Goal: Task Accomplishment & Management: Use online tool/utility

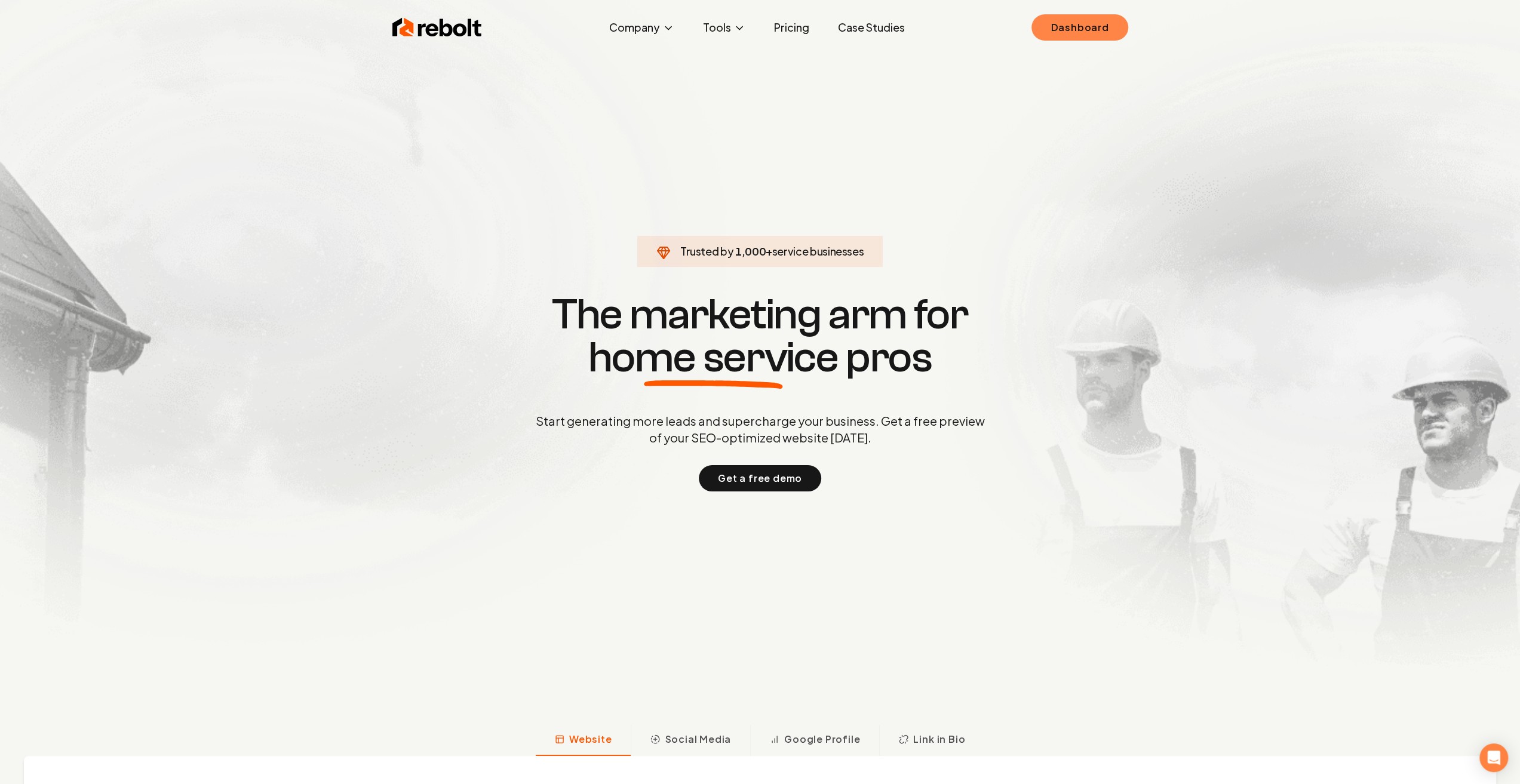
click at [1087, 21] on link "Dashboard" at bounding box center [1080, 27] width 96 height 26
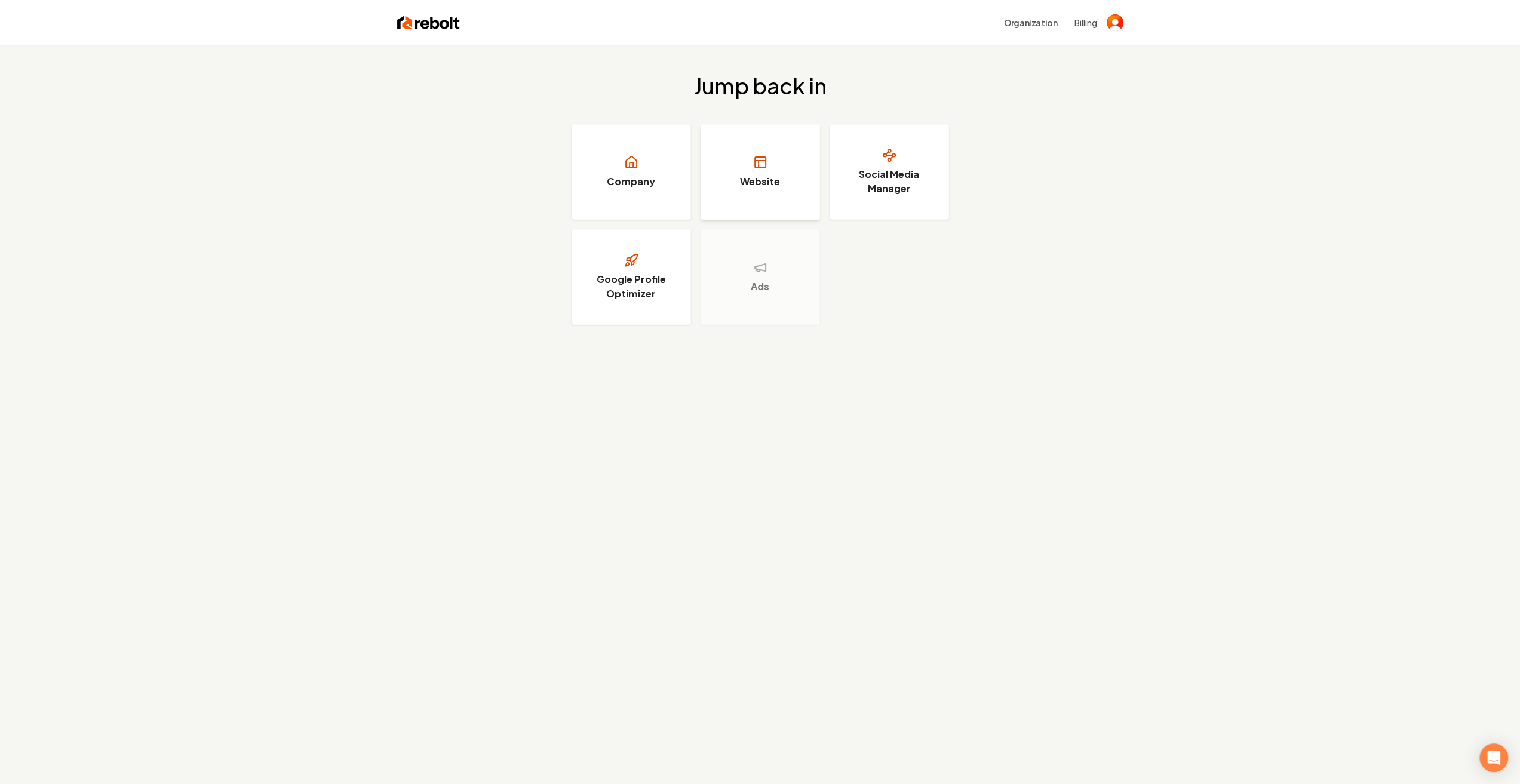
click at [734, 171] on link "Website" at bounding box center [760, 172] width 119 height 95
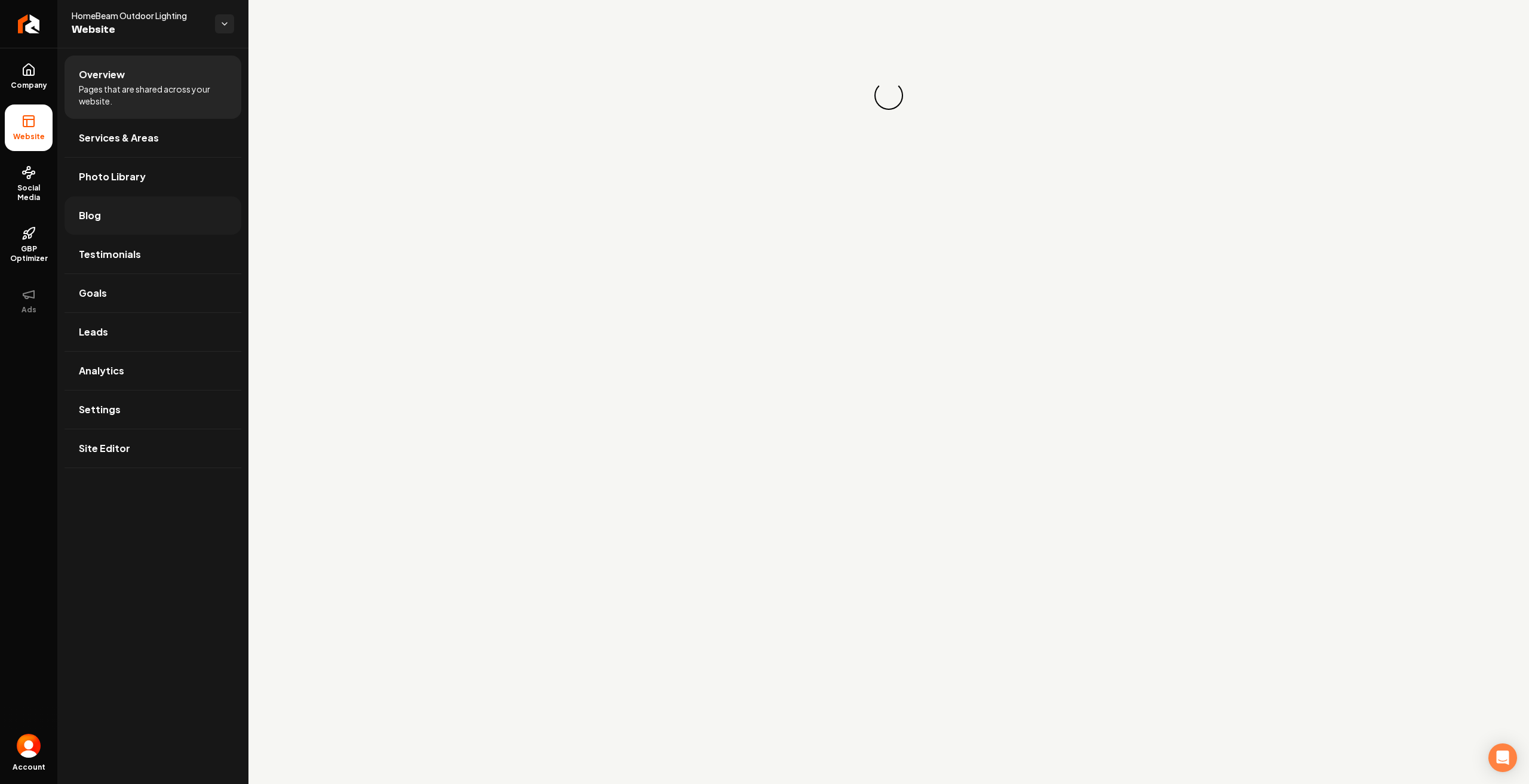
click at [116, 219] on link "Blog" at bounding box center [153, 216] width 177 height 38
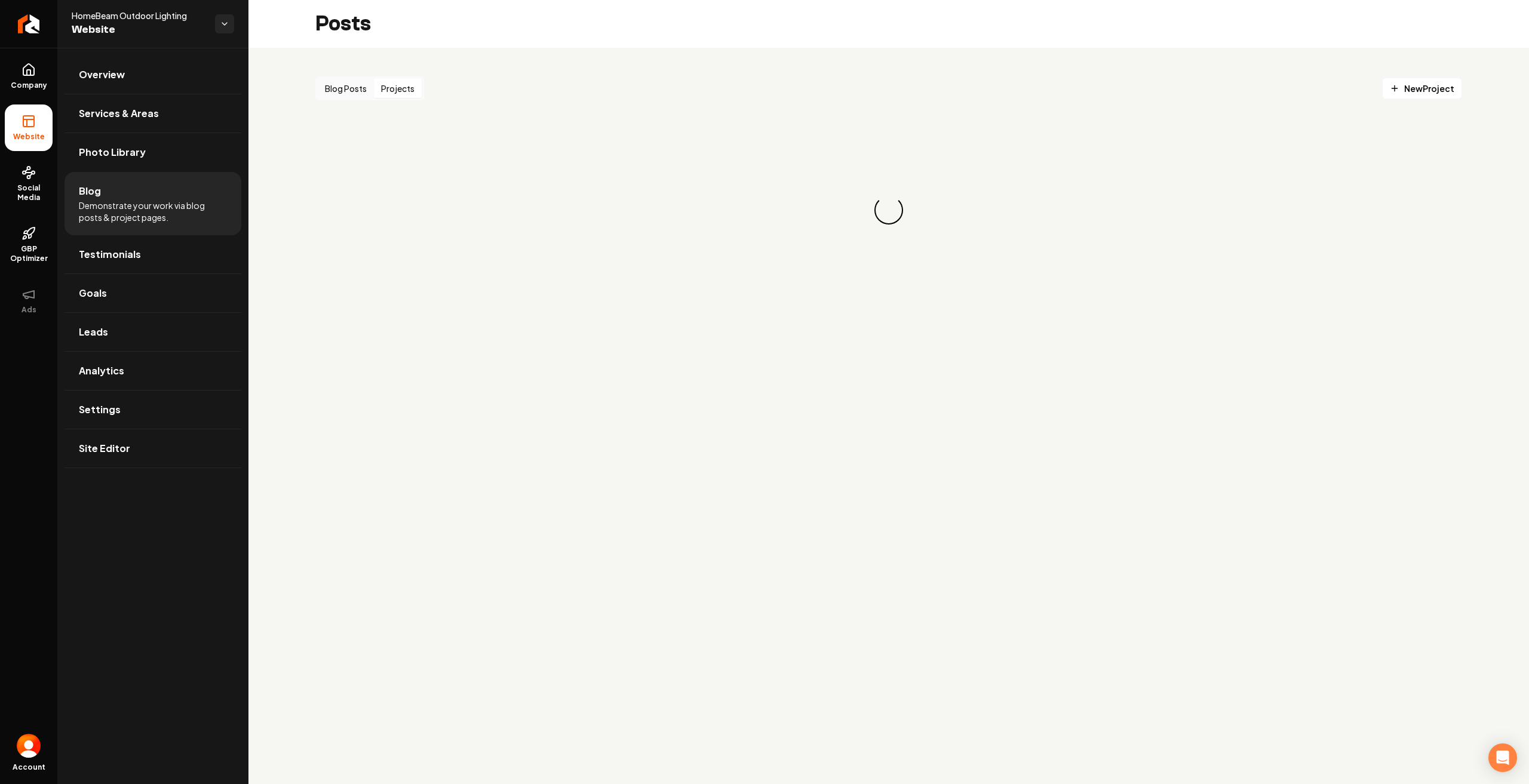
click at [403, 81] on button "Projects" at bounding box center [397, 88] width 48 height 19
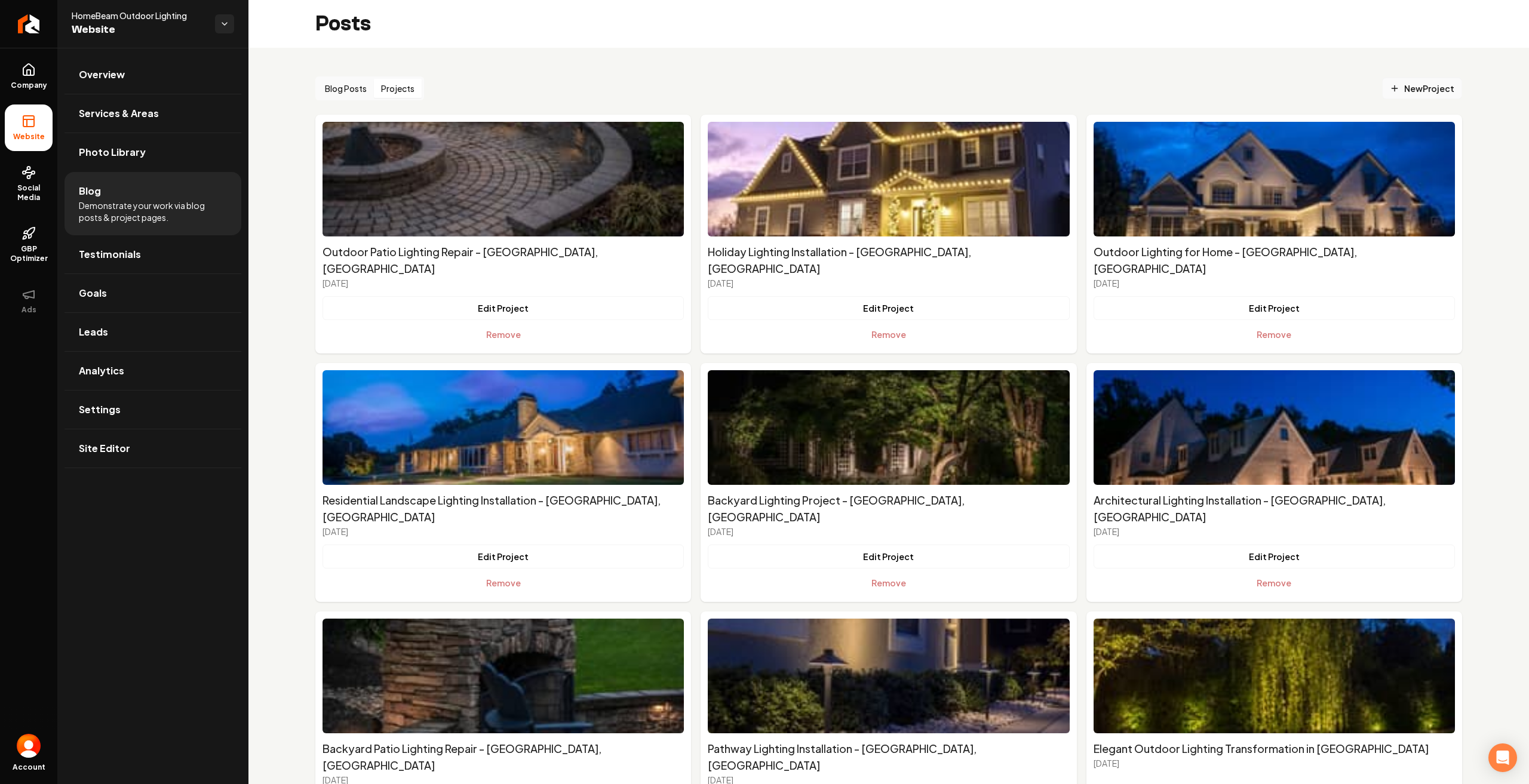
click at [1431, 82] on span "New Project" at bounding box center [1422, 88] width 65 height 12
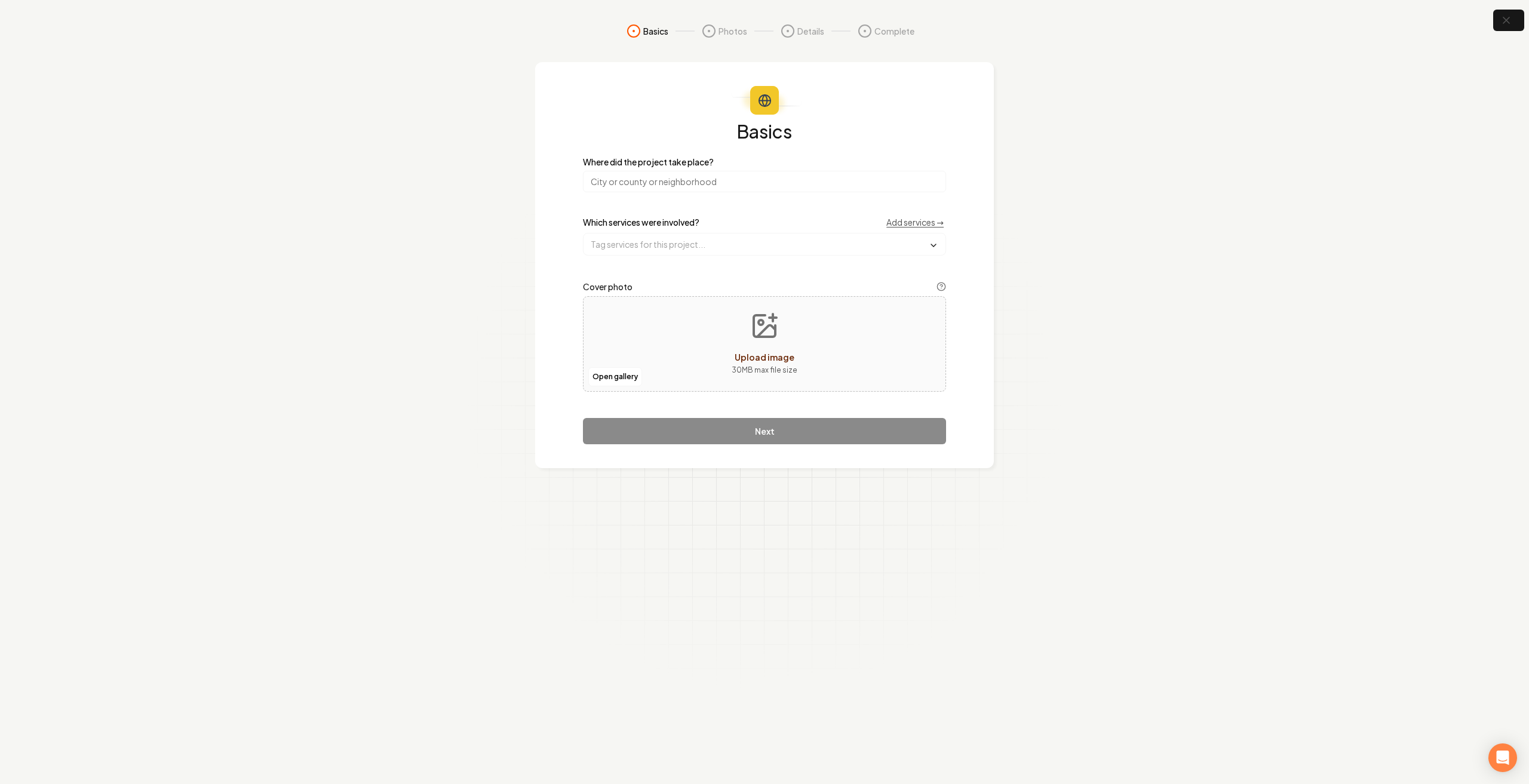
click at [795, 342] on button "Upload image 30 MB max file size" at bounding box center [764, 344] width 85 height 84
type input "**********"
click at [758, 178] on input "search" at bounding box center [764, 181] width 363 height 22
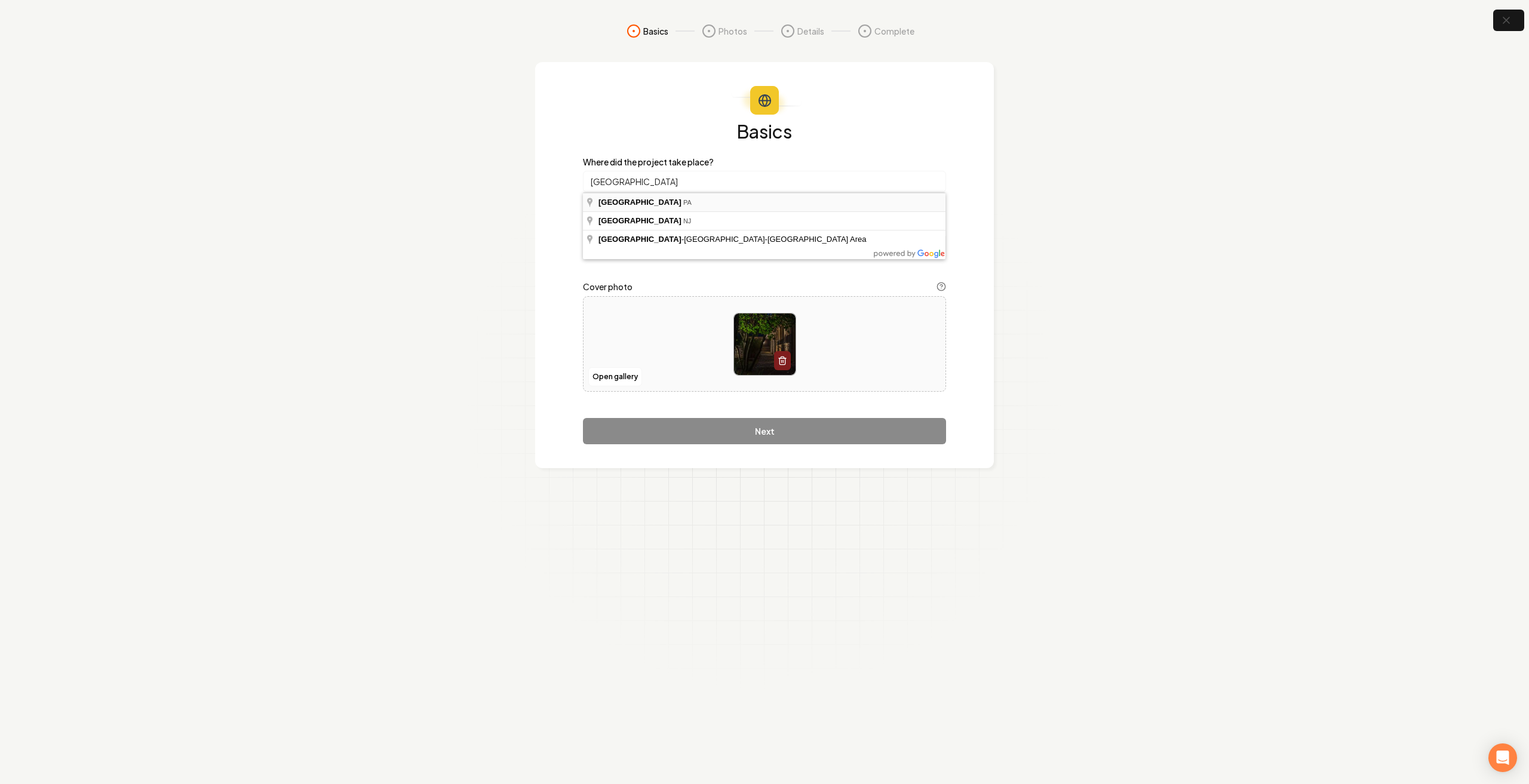
type input "[GEOGRAPHIC_DATA], [GEOGRAPHIC_DATA]"
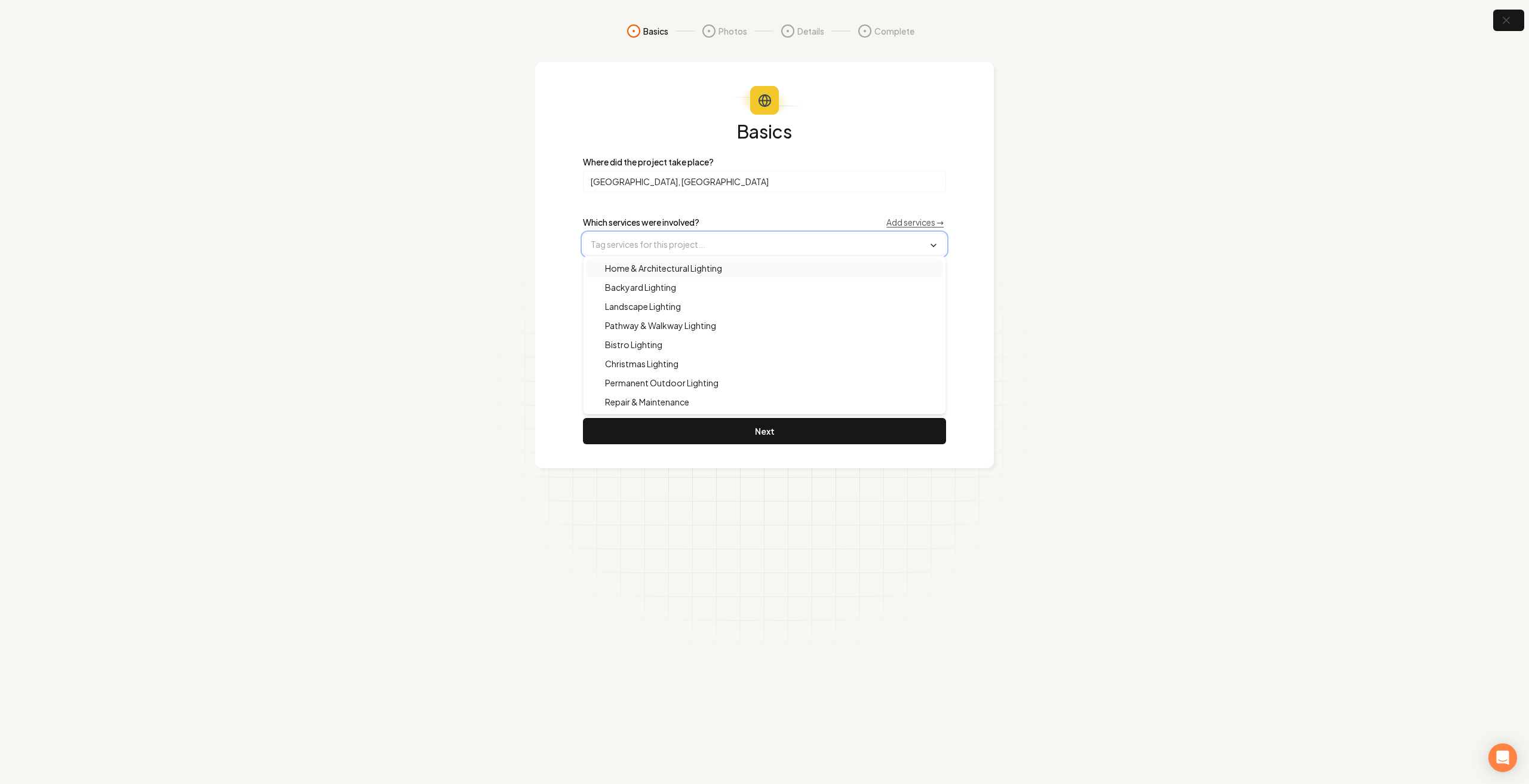
click at [699, 239] on input "text" at bounding box center [765, 244] width 362 height 22
click at [716, 267] on span "Home & Architectural Lighting" at bounding box center [656, 269] width 131 height 12
click at [691, 285] on div "Backyard Lighting" at bounding box center [765, 289] width 357 height 19
click at [690, 298] on div "Landscape Lighting" at bounding box center [765, 308] width 357 height 19
click at [726, 431] on button "Next" at bounding box center [764, 432] width 363 height 26
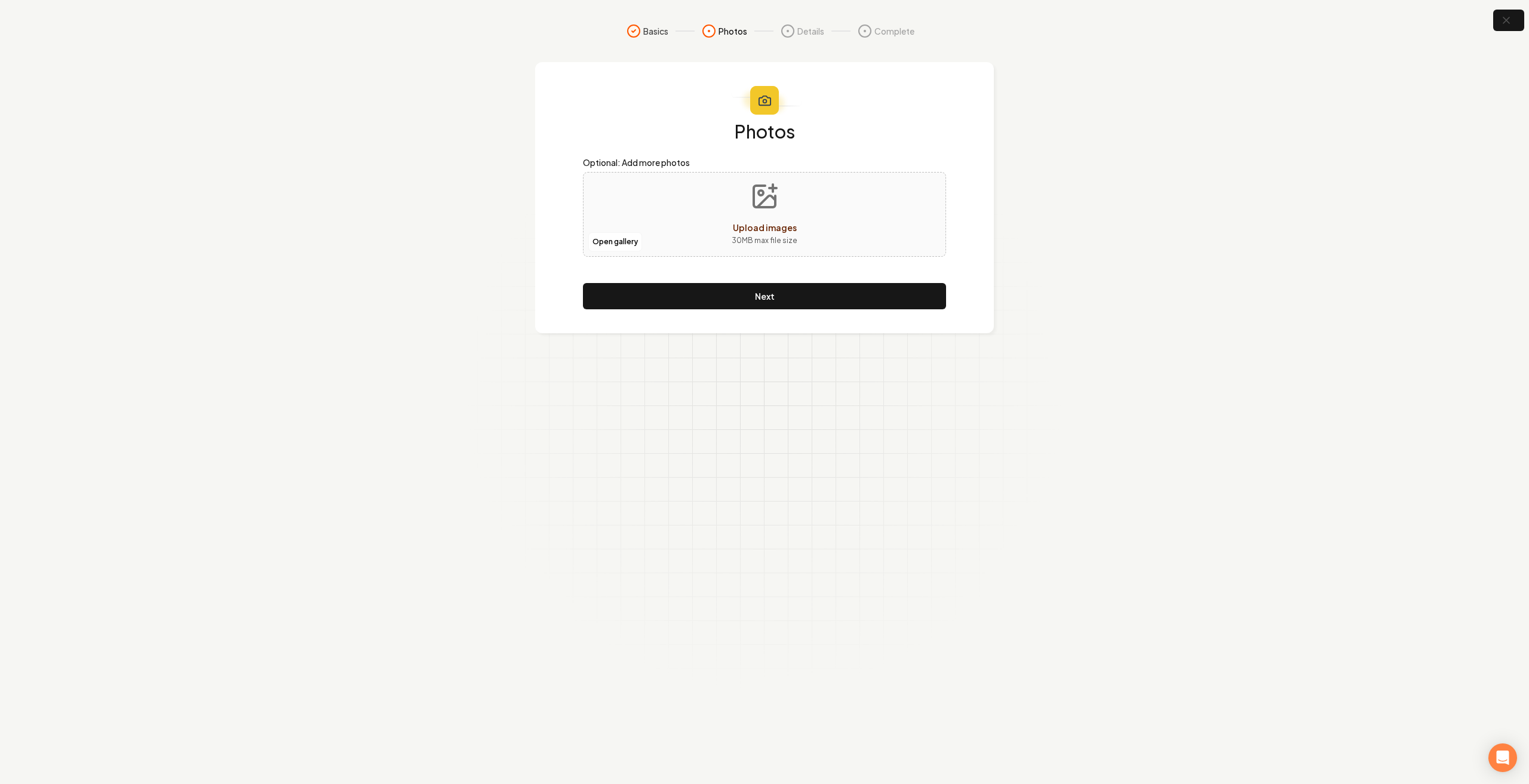
click at [791, 231] on span "Upload images" at bounding box center [764, 228] width 64 height 10
type input "**********"
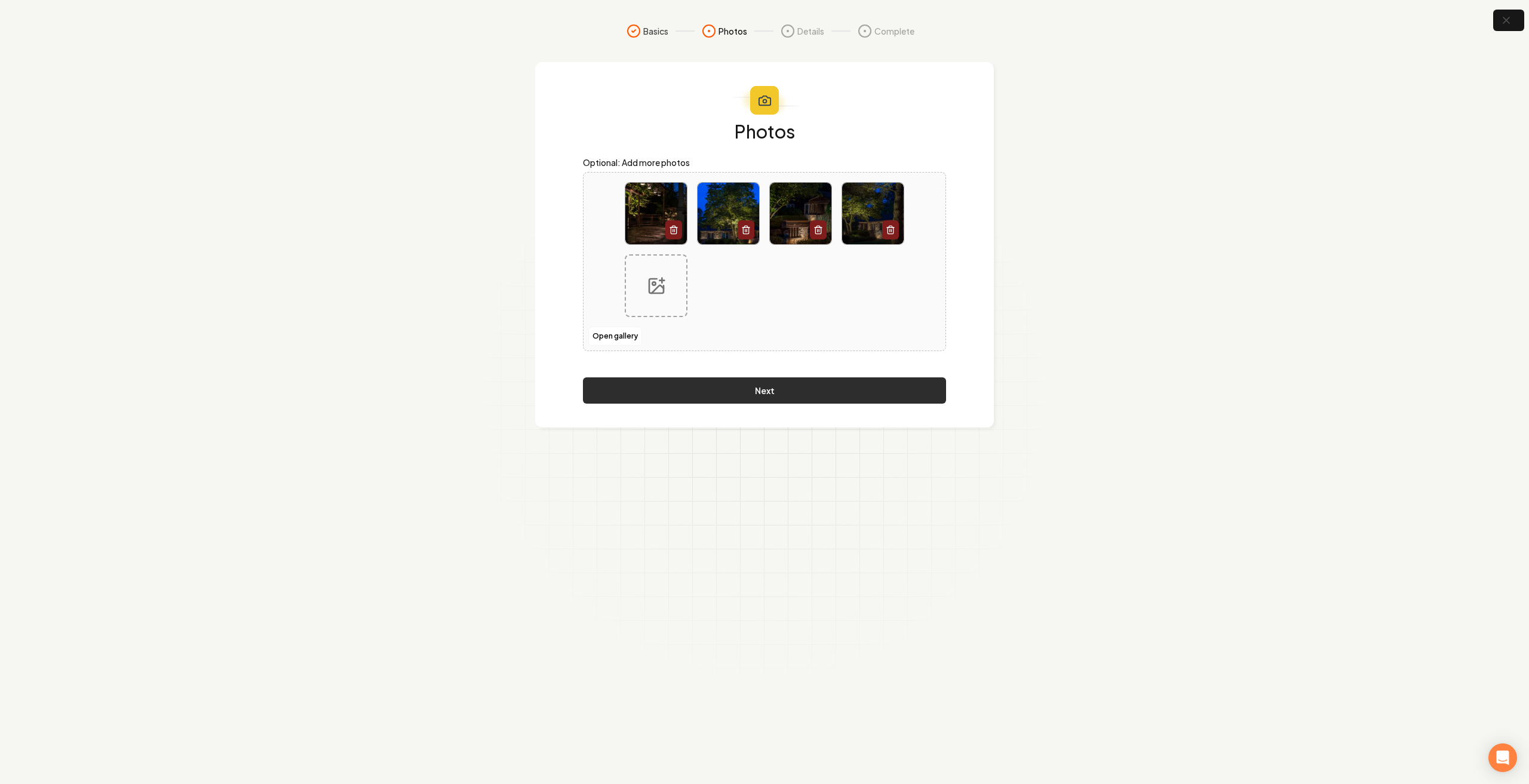
click at [825, 400] on button "Next" at bounding box center [764, 390] width 363 height 26
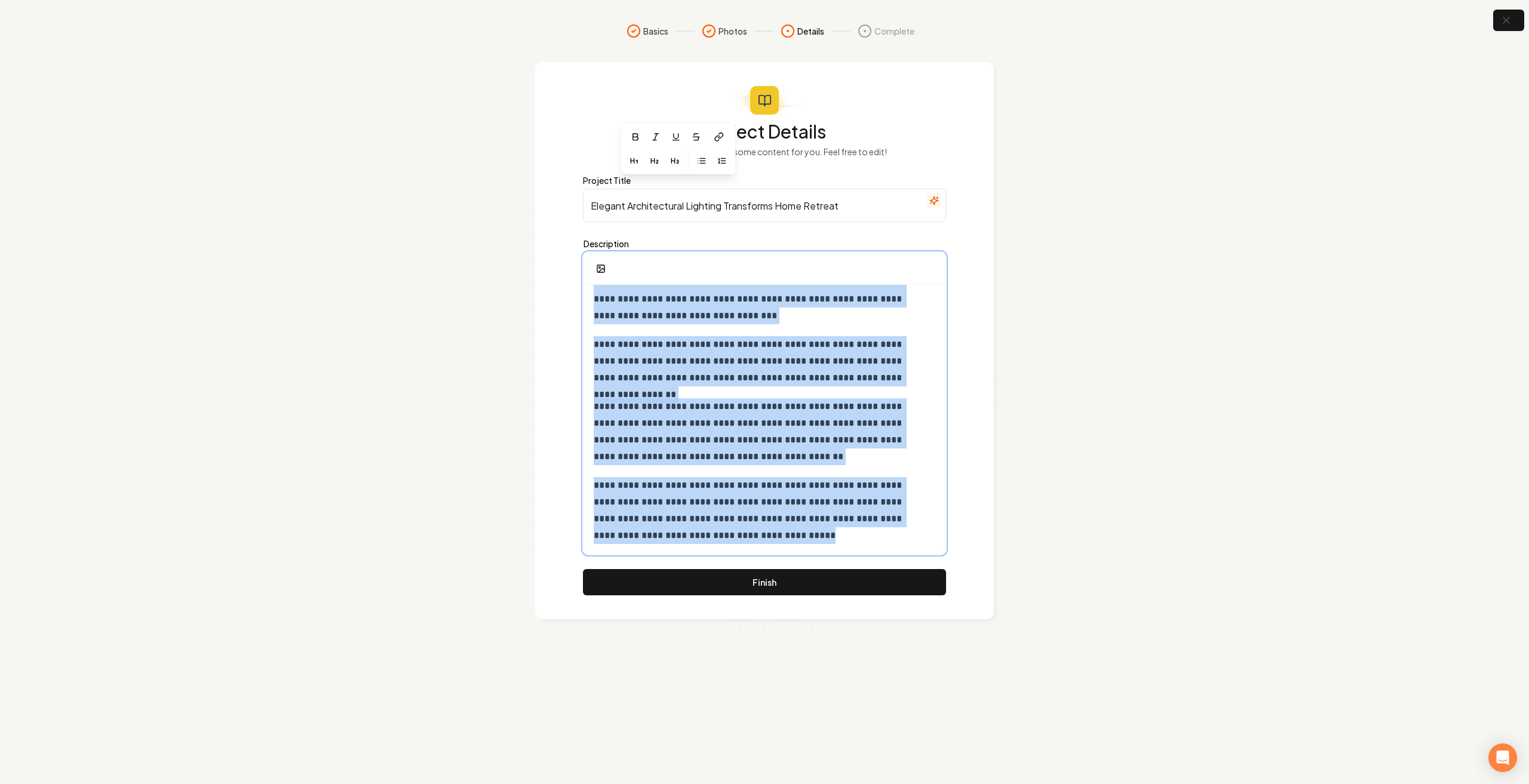
drag, startPoint x: 593, startPoint y: 303, endPoint x: 915, endPoint y: 636, distance: 463.2
click at [915, 636] on section "**********" at bounding box center [764, 392] width 1529 height 784
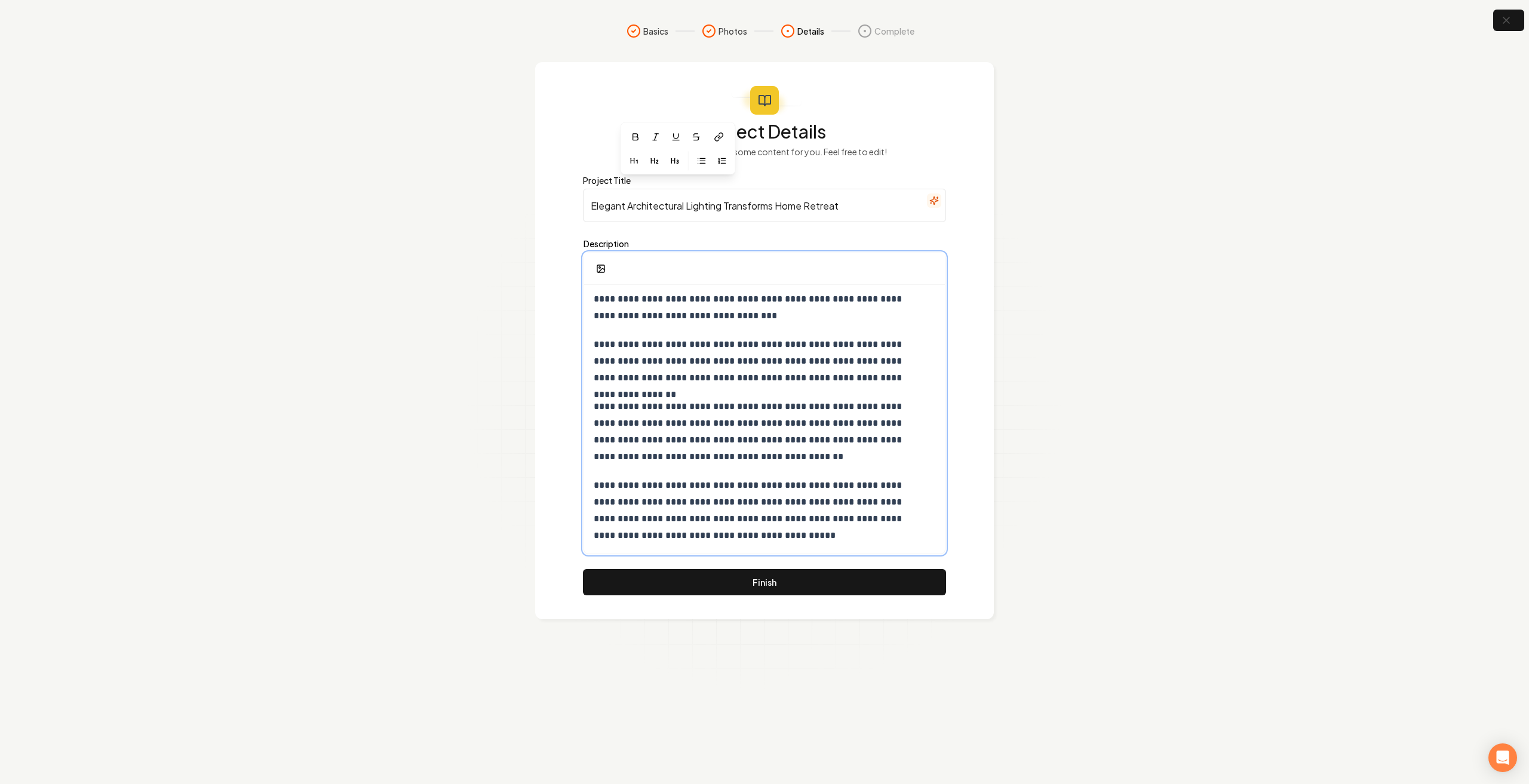
scroll to position [325, 0]
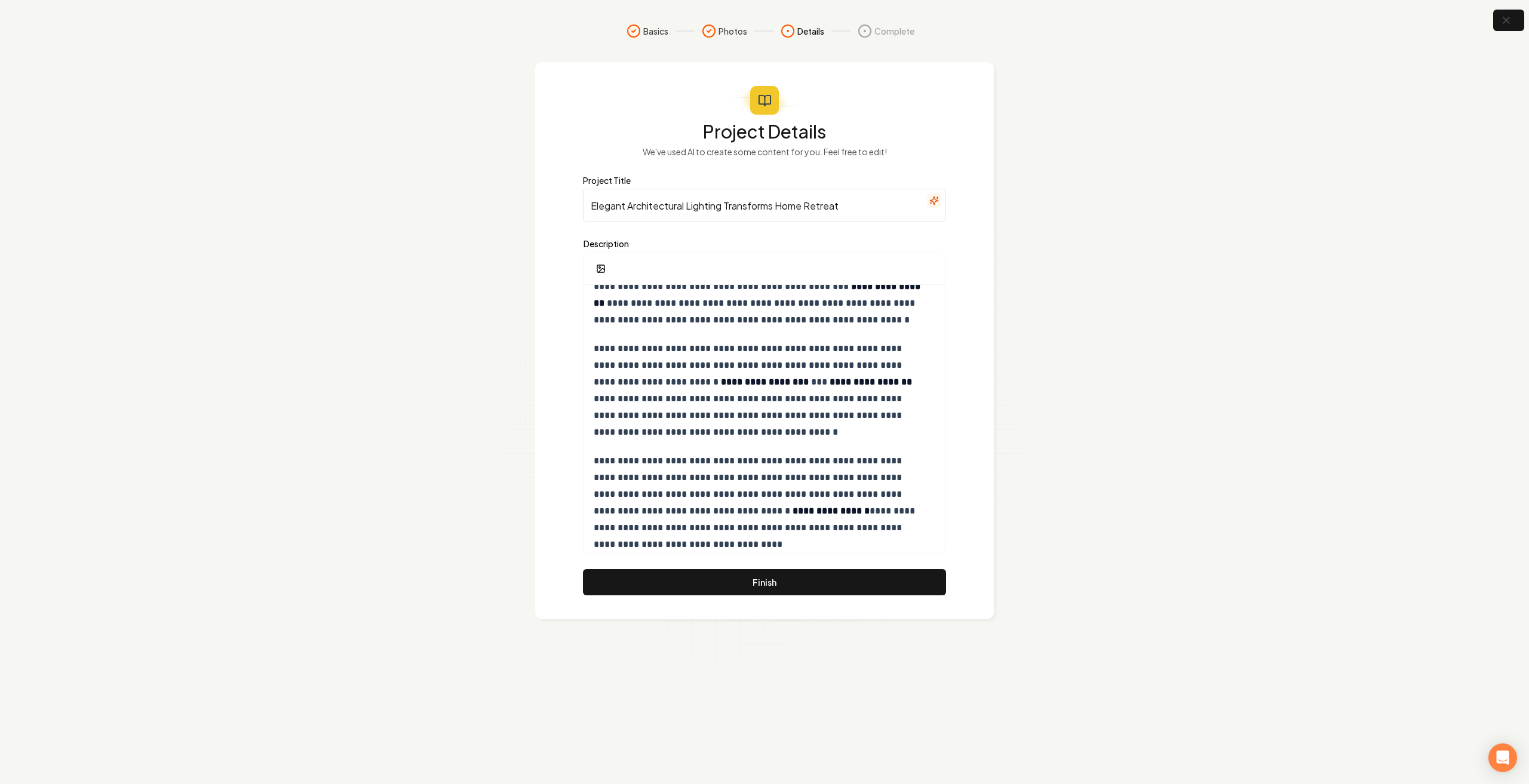
click at [815, 207] on input "Elegant Architectural Lighting Transforms Home Retreat" at bounding box center [764, 206] width 363 height 33
drag, startPoint x: 628, startPoint y: 207, endPoint x: 579, endPoint y: 214, distance: 49.5
click at [579, 214] on div "**********" at bounding box center [765, 340] width 459 height 557
click at [652, 210] on input "Architectural Lighting Transforms Home Retreat" at bounding box center [764, 206] width 363 height 33
drag, startPoint x: 876, startPoint y: 201, endPoint x: 747, endPoint y: 214, distance: 129.7
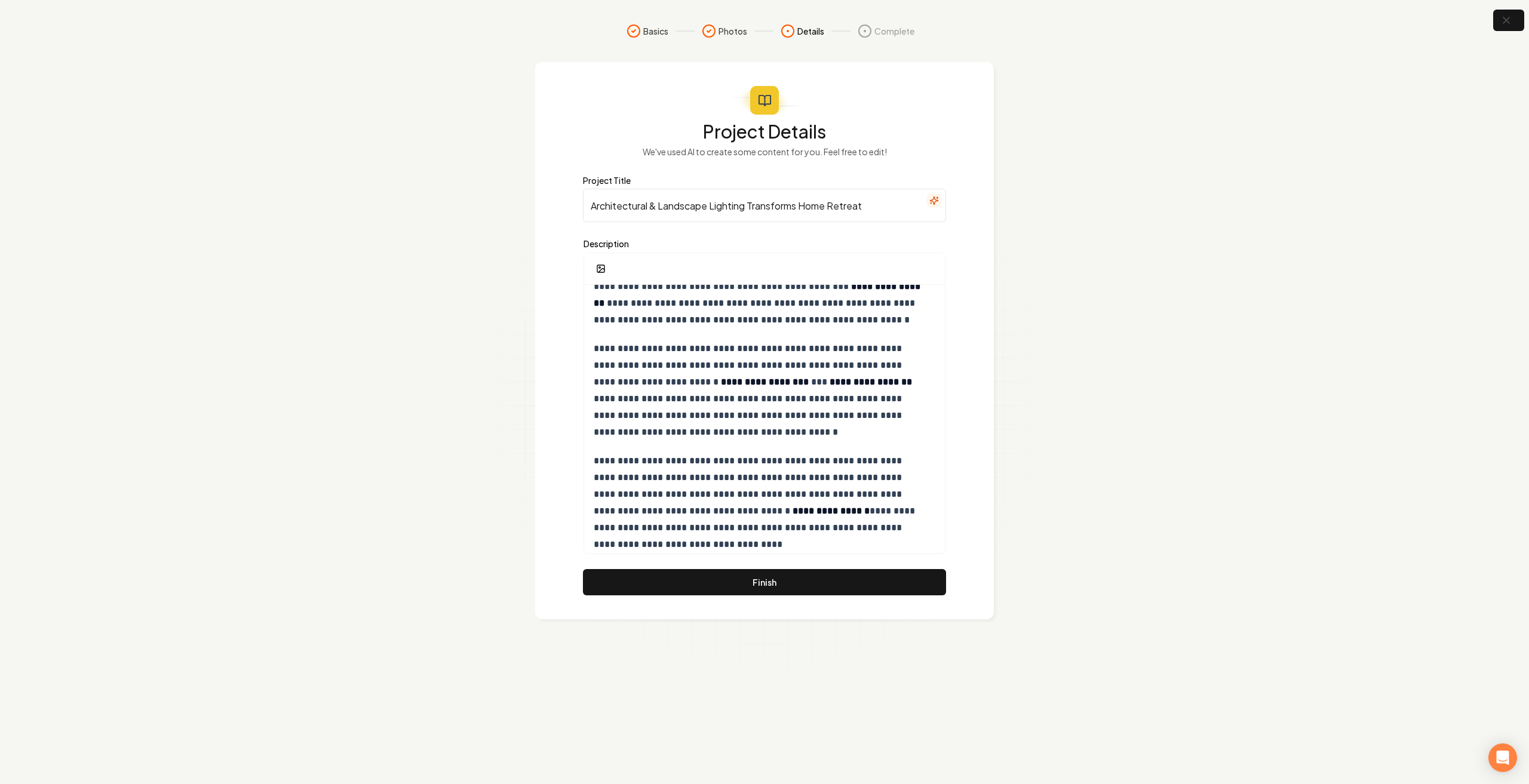
click at [747, 214] on input "Architectural & Landscape Lighting Transforms Home Retreat" at bounding box center [764, 206] width 363 height 33
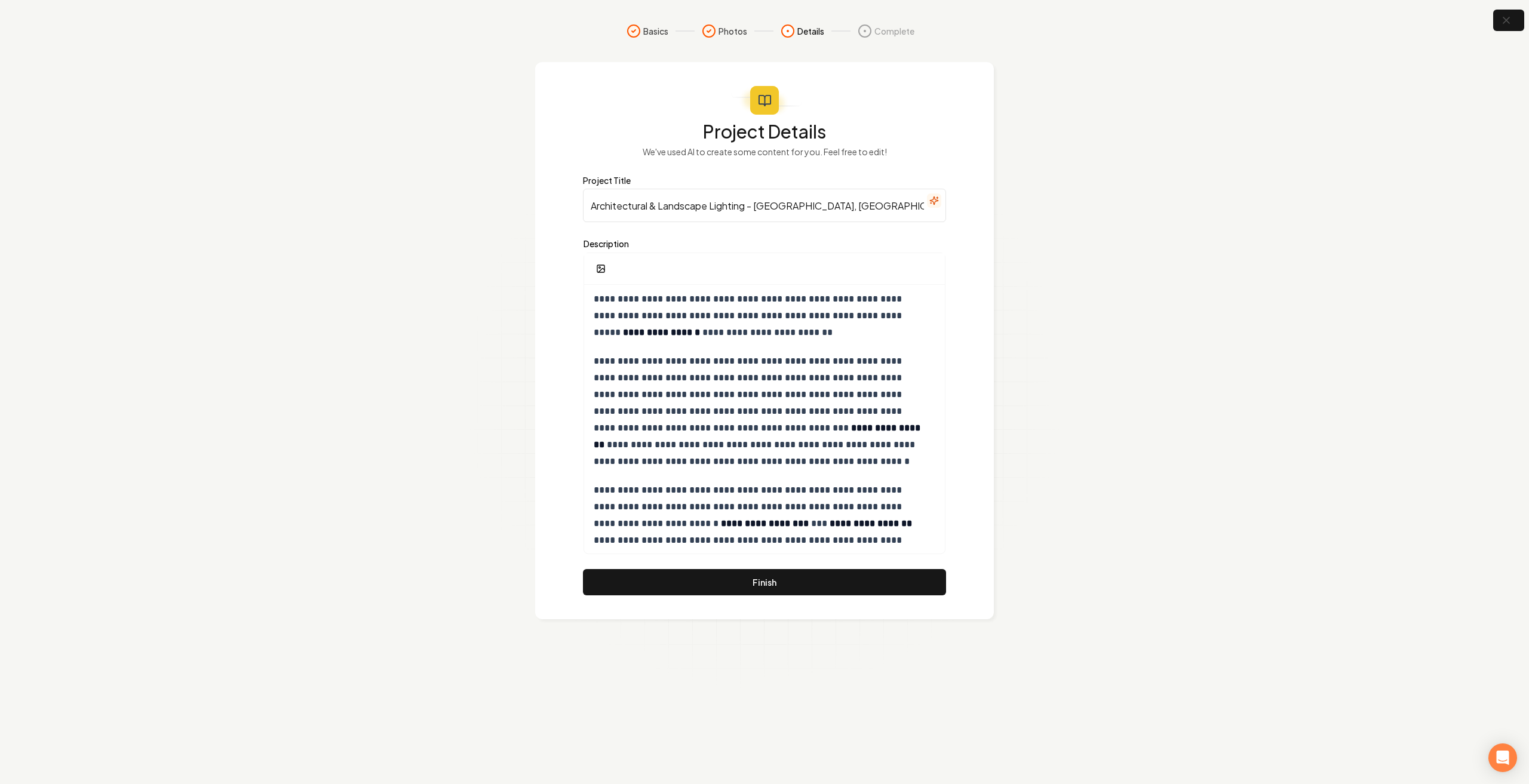
scroll to position [25, 0]
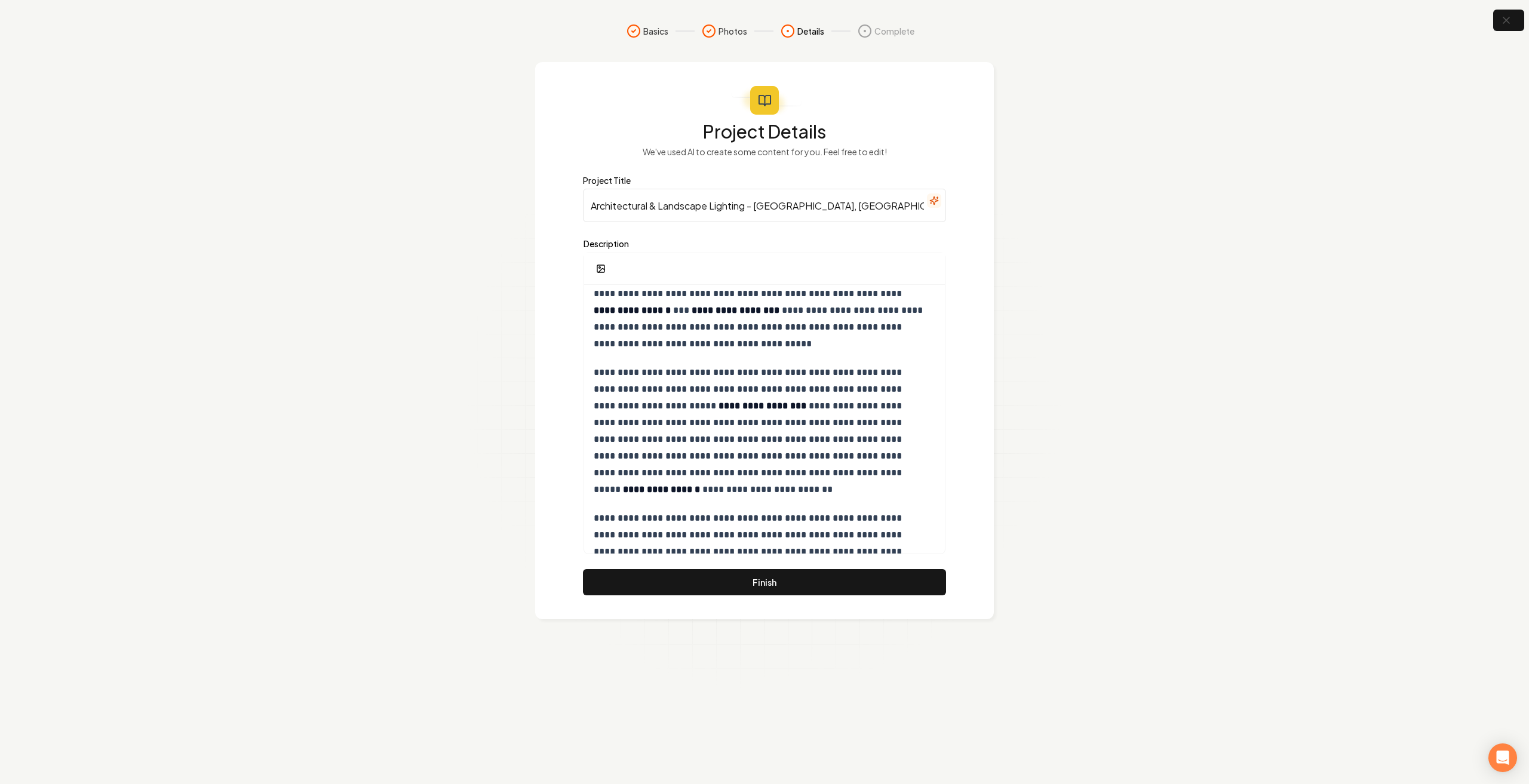
type input "Architectural & Landscape Lighting - [GEOGRAPHIC_DATA], [GEOGRAPHIC_DATA]"
drag, startPoint x: 862, startPoint y: 294, endPoint x: 629, endPoint y: 311, distance: 233.6
click at [629, 311] on p "**********" at bounding box center [760, 311] width 333 height 84
click at [699, 247] on icon "button" at bounding box center [701, 243] width 10 height 10
click at [699, 414] on p "**********" at bounding box center [760, 430] width 333 height 134
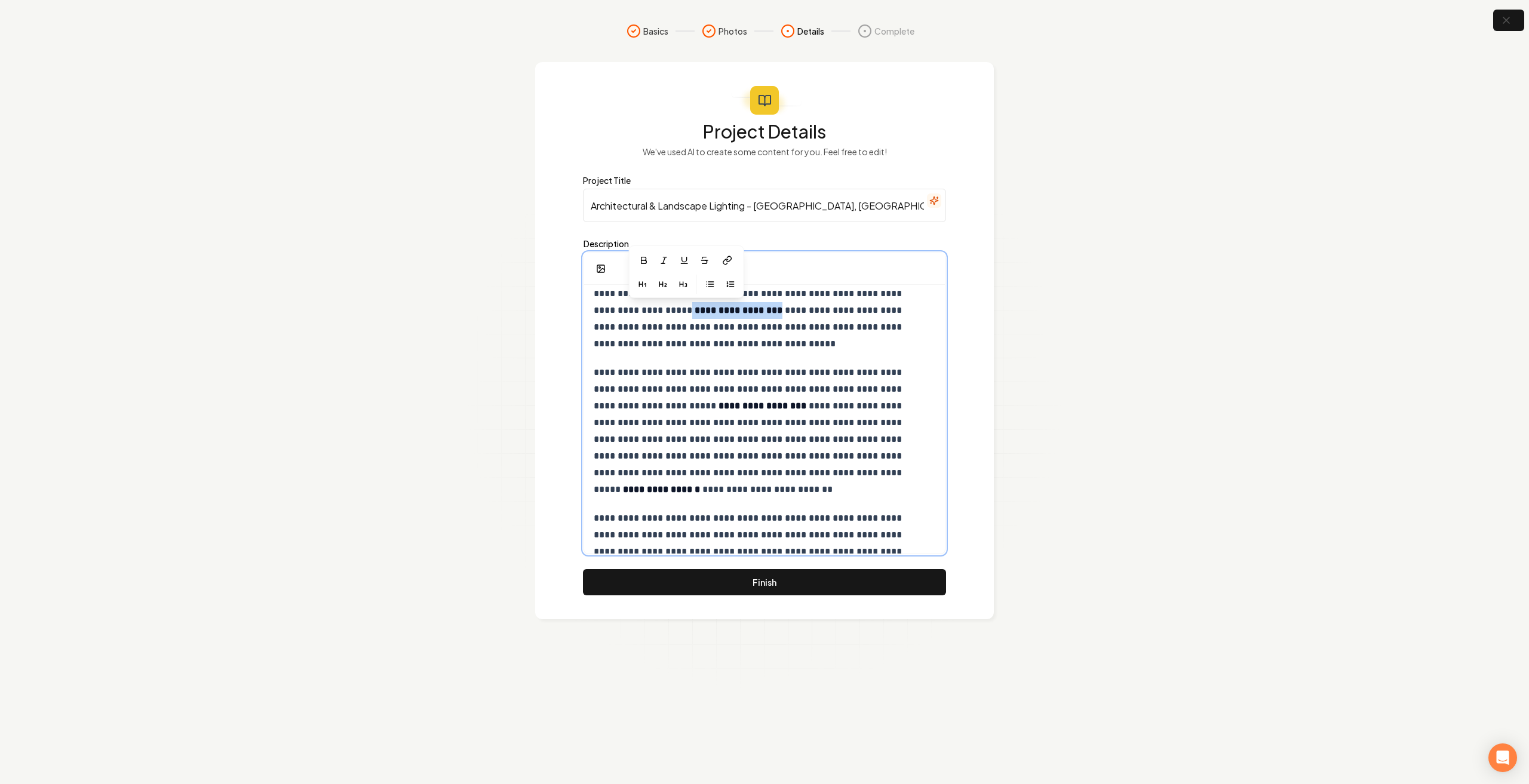
drag, startPoint x: 646, startPoint y: 307, endPoint x: 731, endPoint y: 308, distance: 85.0
click at [731, 308] on p "**********" at bounding box center [760, 311] width 333 height 84
click at [709, 416] on p "**********" at bounding box center [760, 430] width 333 height 134
drag, startPoint x: 649, startPoint y: 311, endPoint x: 731, endPoint y: 310, distance: 82.0
click at [731, 310] on strong "**********" at bounding box center [737, 310] width 90 height 9
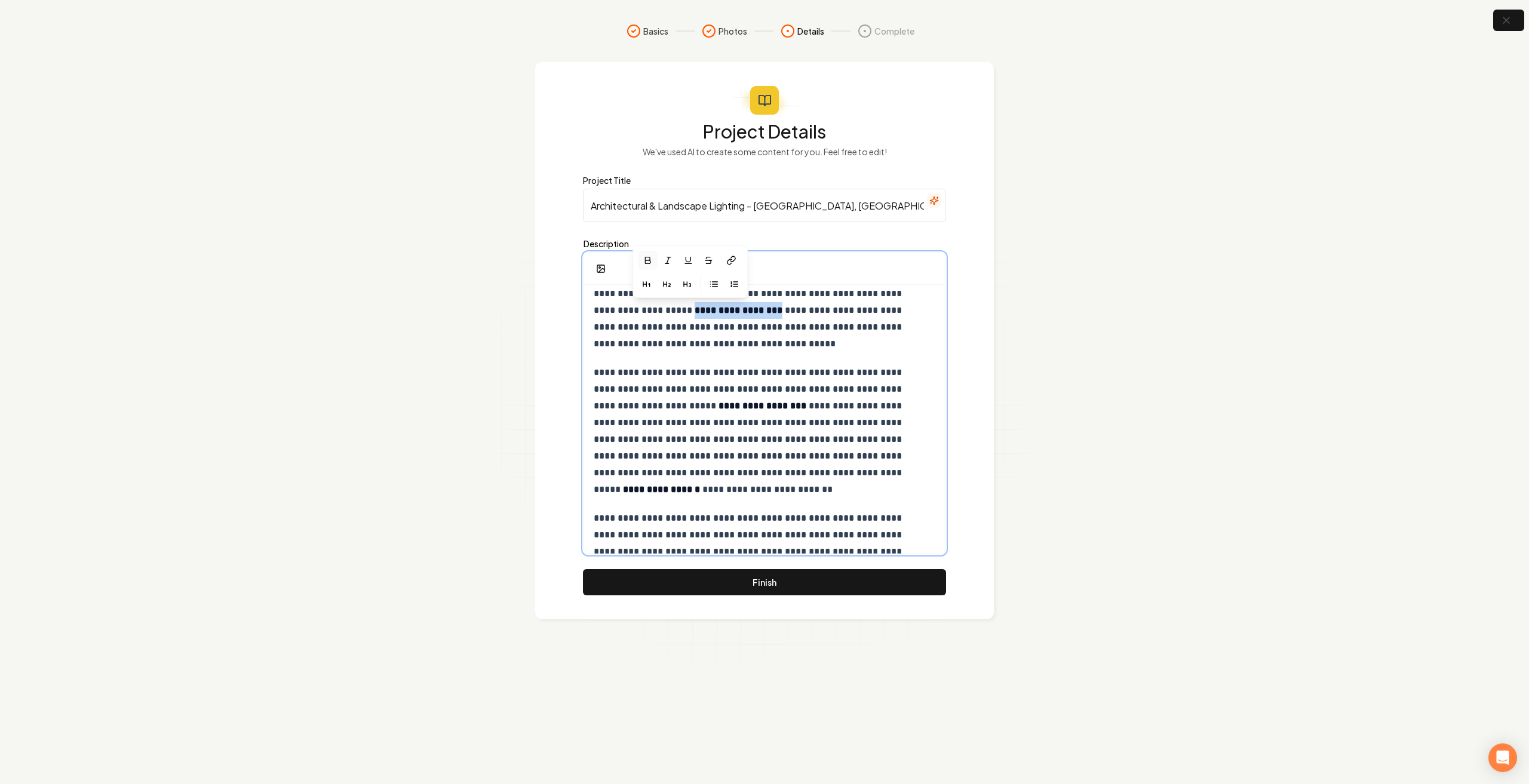
drag, startPoint x: 648, startPoint y: 310, endPoint x: 729, endPoint y: 315, distance: 81.2
click at [729, 315] on strong "**********" at bounding box center [737, 310] width 90 height 9
click at [759, 375] on p "**********" at bounding box center [760, 430] width 333 height 134
drag, startPoint x: 622, startPoint y: 402, endPoint x: 707, endPoint y: 404, distance: 85.0
click at [707, 404] on p "**********" at bounding box center [760, 430] width 333 height 134
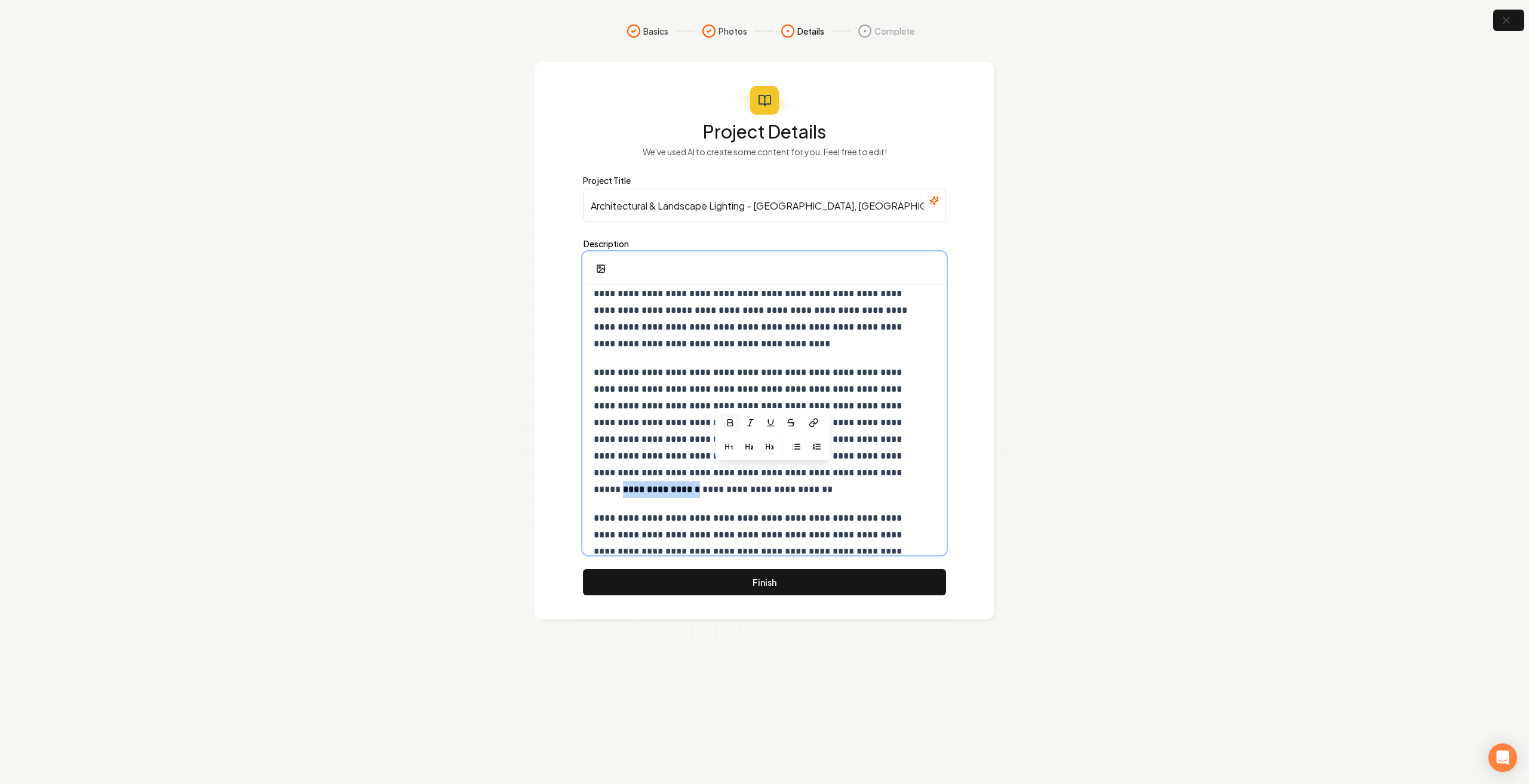
drag, startPoint x: 736, startPoint y: 472, endPoint x: 810, endPoint y: 469, distance: 74.1
click at [810, 469] on p "**********" at bounding box center [760, 430] width 333 height 134
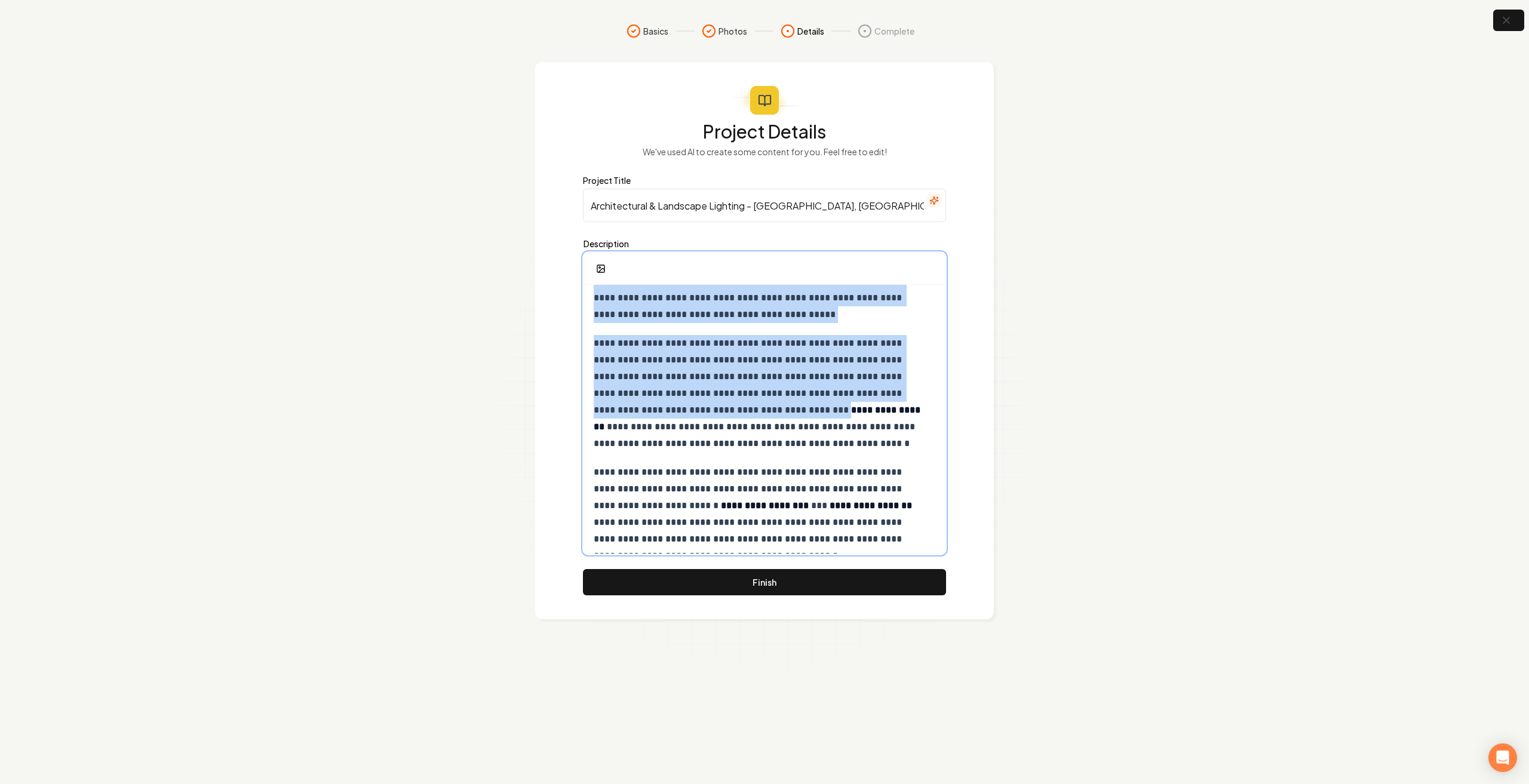
scroll to position [144, 0]
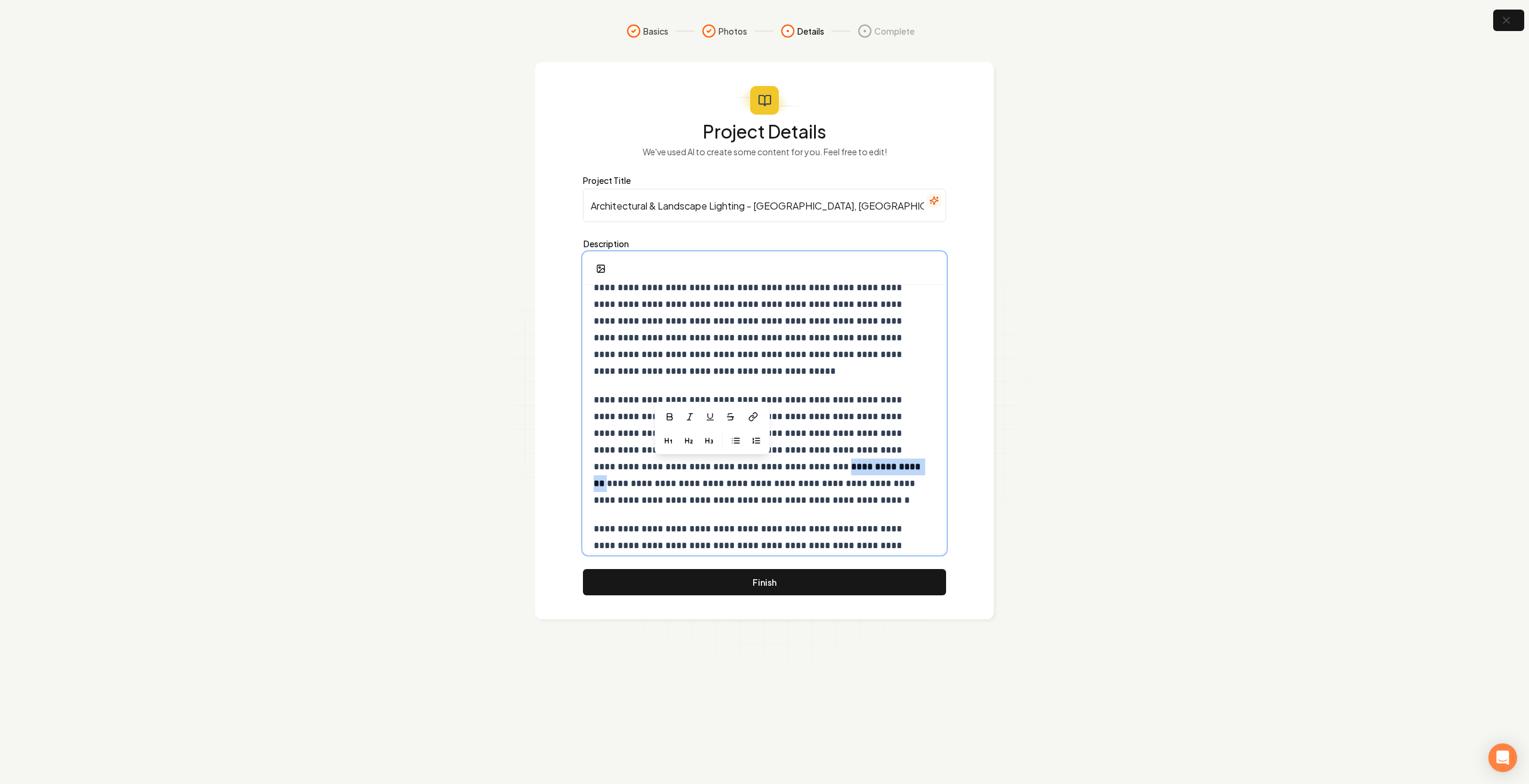
drag, startPoint x: 675, startPoint y: 286, endPoint x: 757, endPoint y: 466, distance: 197.8
click at [757, 466] on p "**********" at bounding box center [760, 451] width 333 height 117
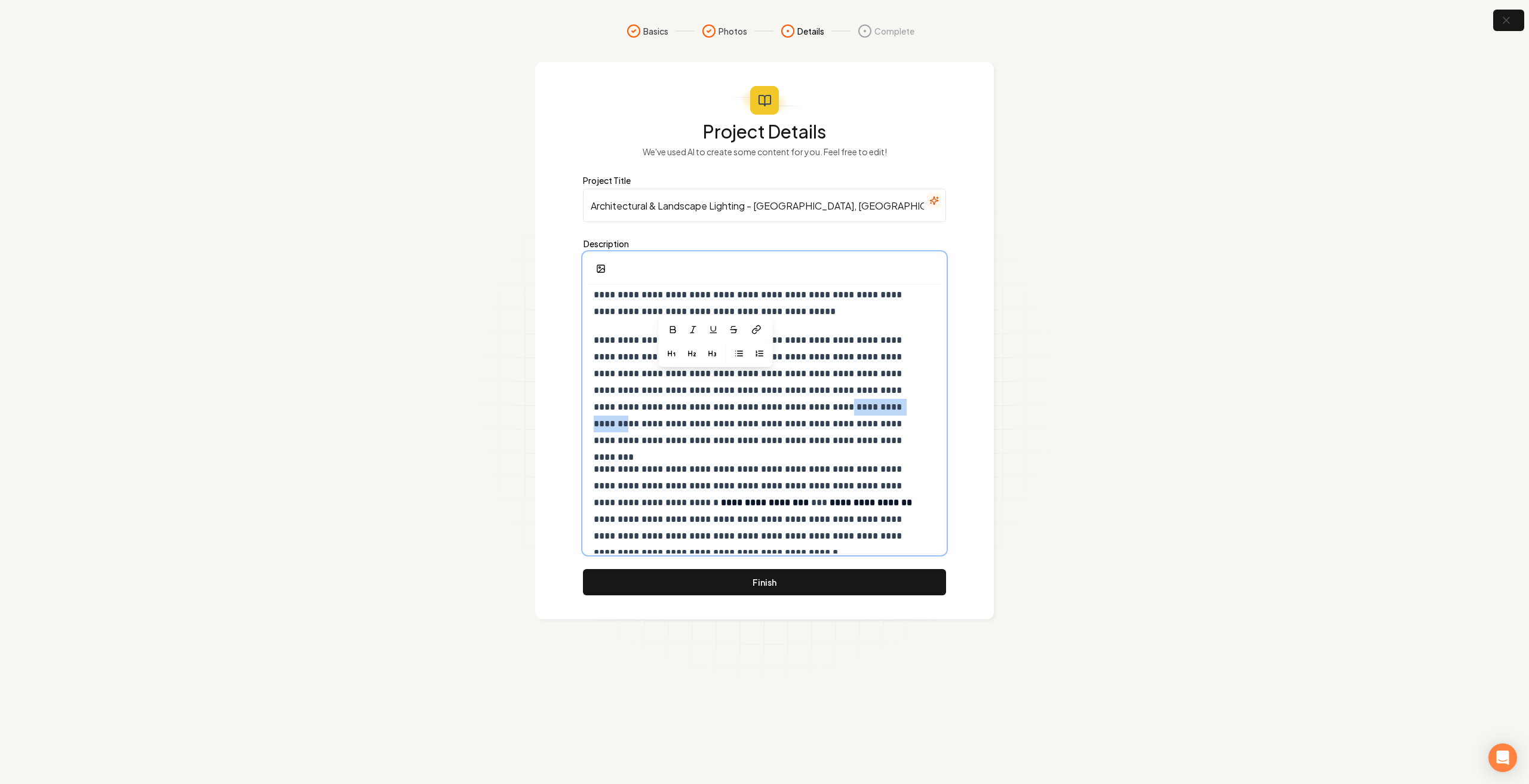
scroll to position [323, 0]
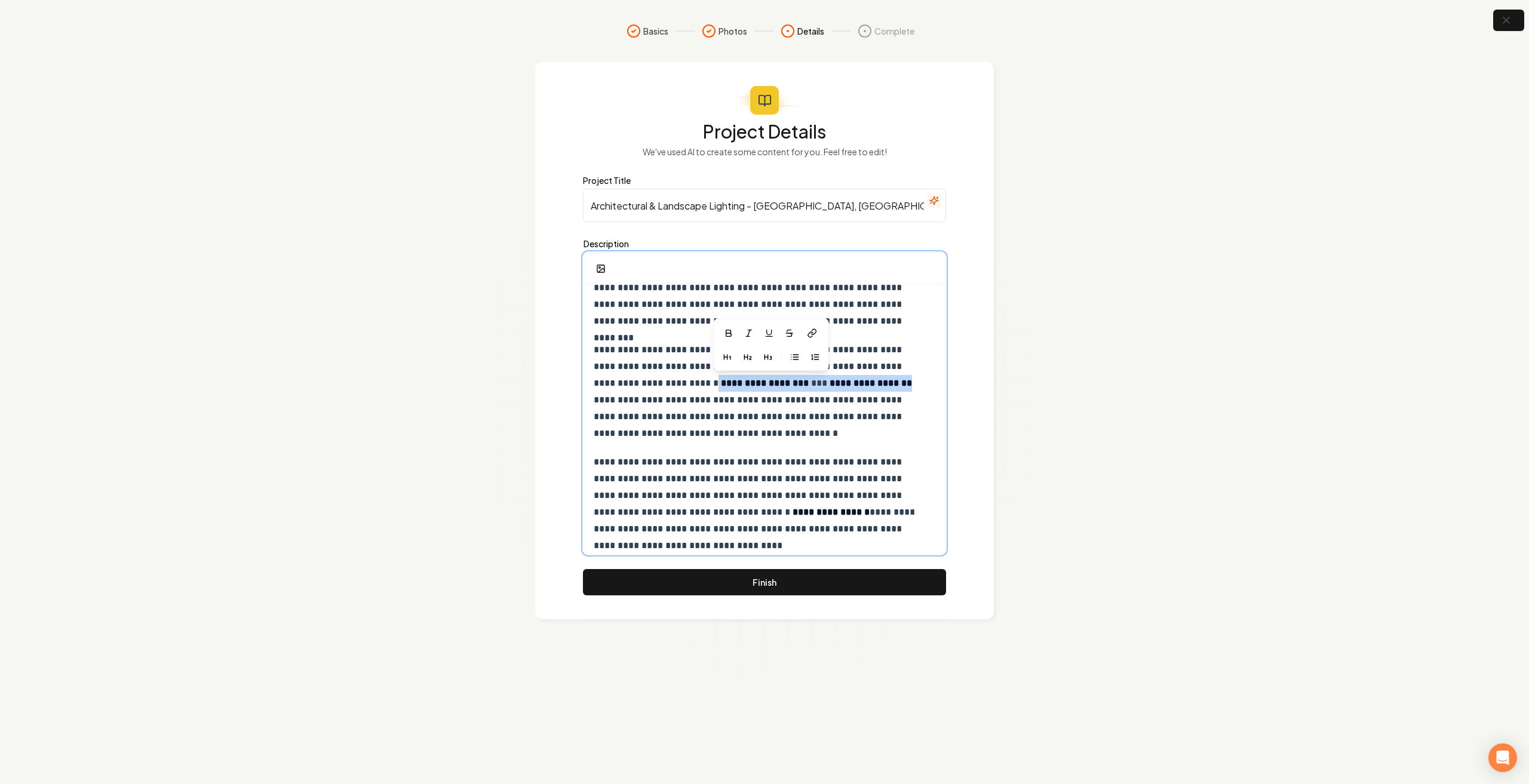
drag, startPoint x: 677, startPoint y: 382, endPoint x: 864, endPoint y: 386, distance: 187.0
click at [864, 386] on p "**********" at bounding box center [760, 391] width 333 height 101
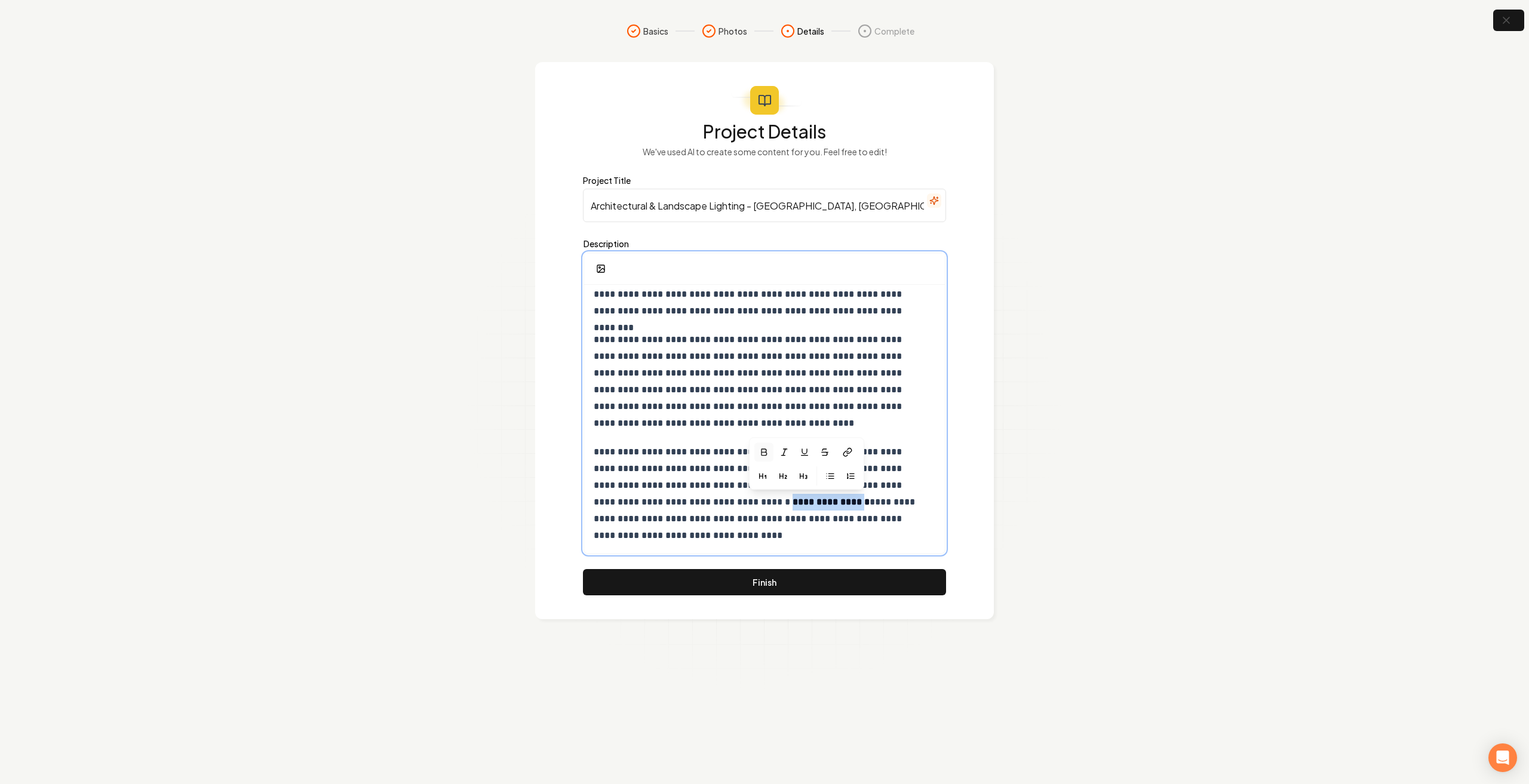
drag, startPoint x: 774, startPoint y: 499, endPoint x: 842, endPoint y: 500, distance: 68.0
click at [842, 500] on strong "**********" at bounding box center [831, 502] width 77 height 9
click at [843, 500] on strong "**********" at bounding box center [831, 502] width 77 height 9
drag, startPoint x: 845, startPoint y: 502, endPoint x: 774, endPoint y: 506, distance: 71.1
click at [793, 506] on strong "**********" at bounding box center [831, 502] width 77 height 9
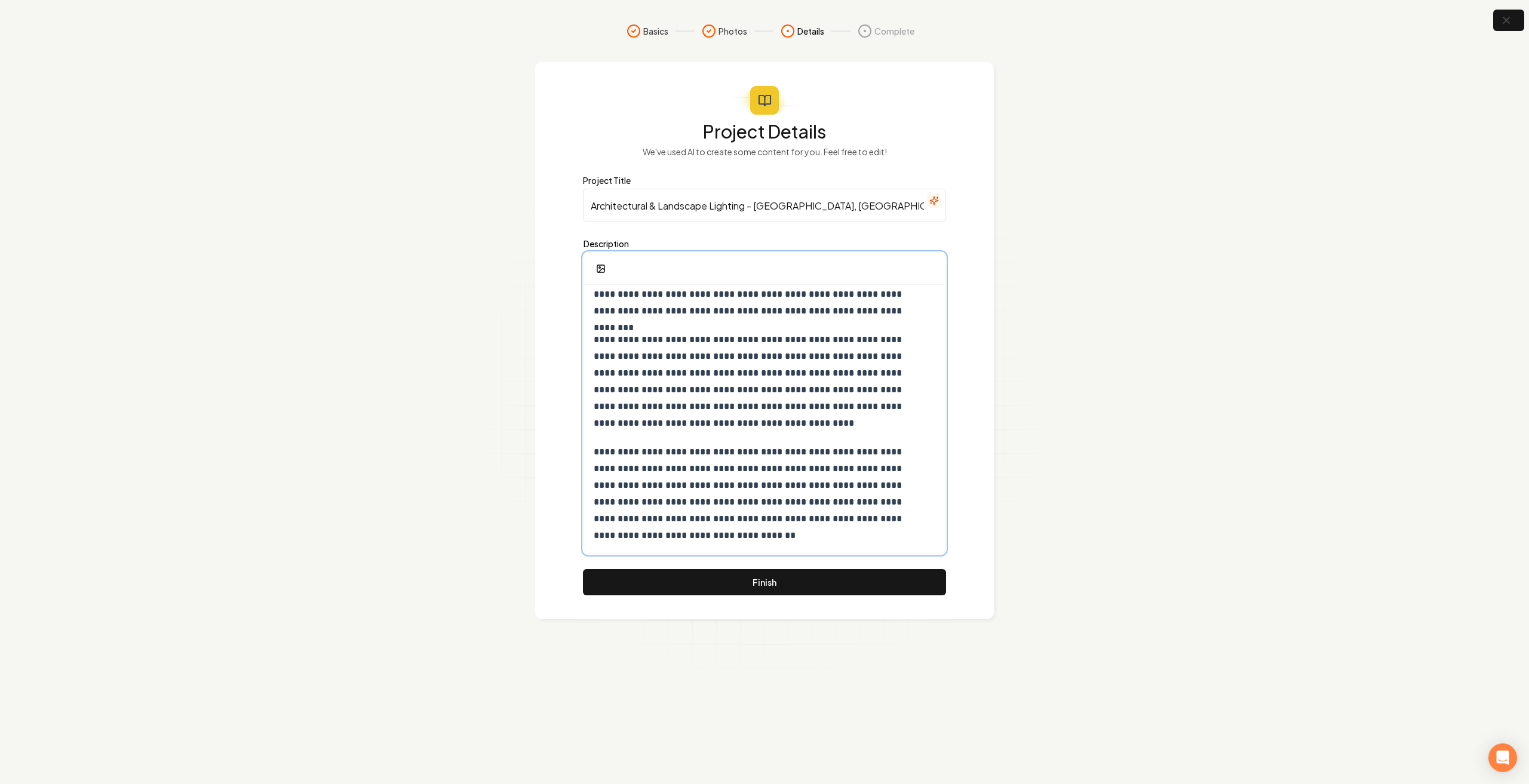
click at [859, 528] on p "**********" at bounding box center [760, 494] width 333 height 101
click at [830, 584] on button "Finish" at bounding box center [764, 582] width 363 height 26
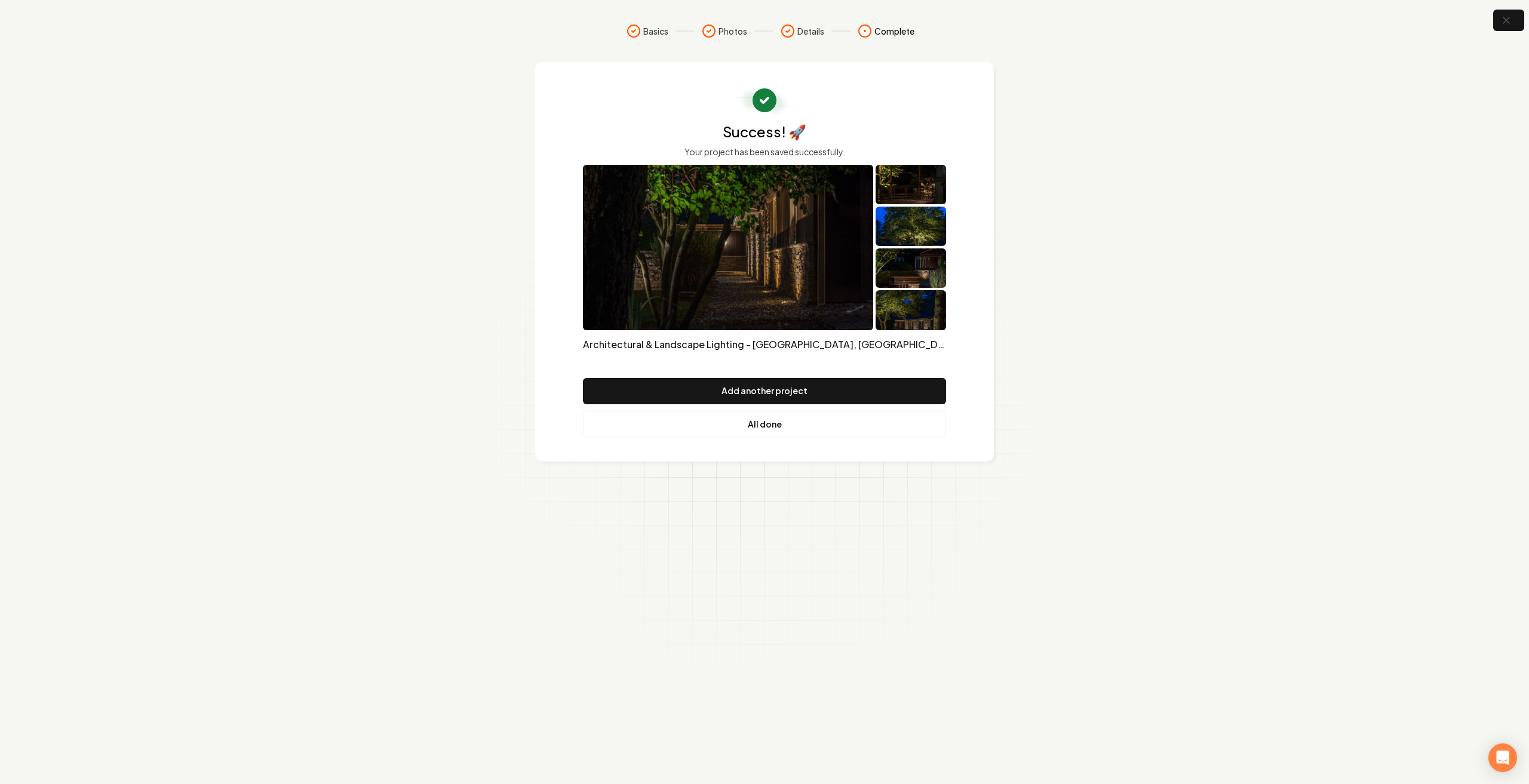
click at [757, 421] on link "All done" at bounding box center [764, 424] width 363 height 26
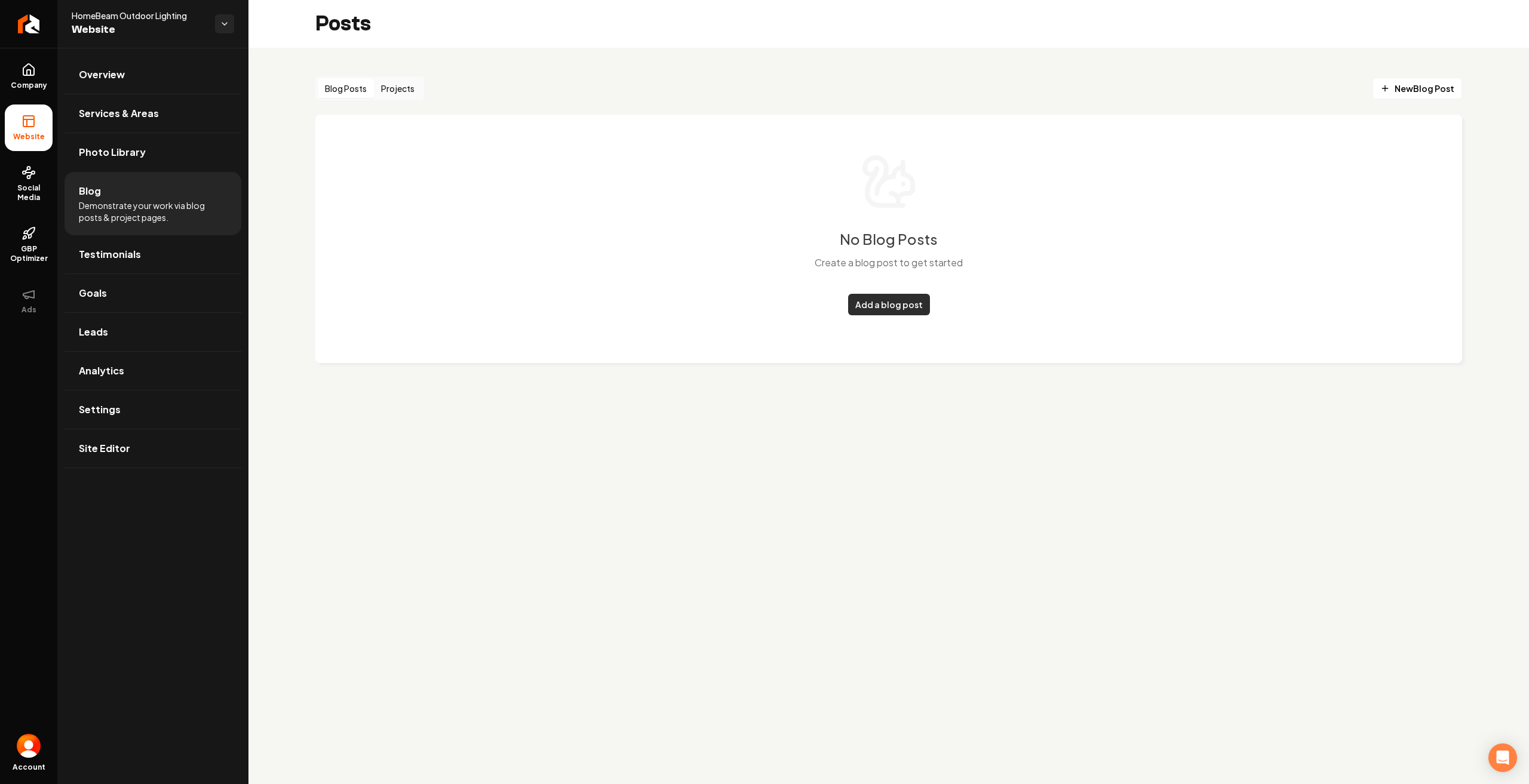
click at [884, 299] on link "Add a blog post" at bounding box center [888, 304] width 81 height 22
click at [389, 88] on button "Projects" at bounding box center [397, 88] width 48 height 19
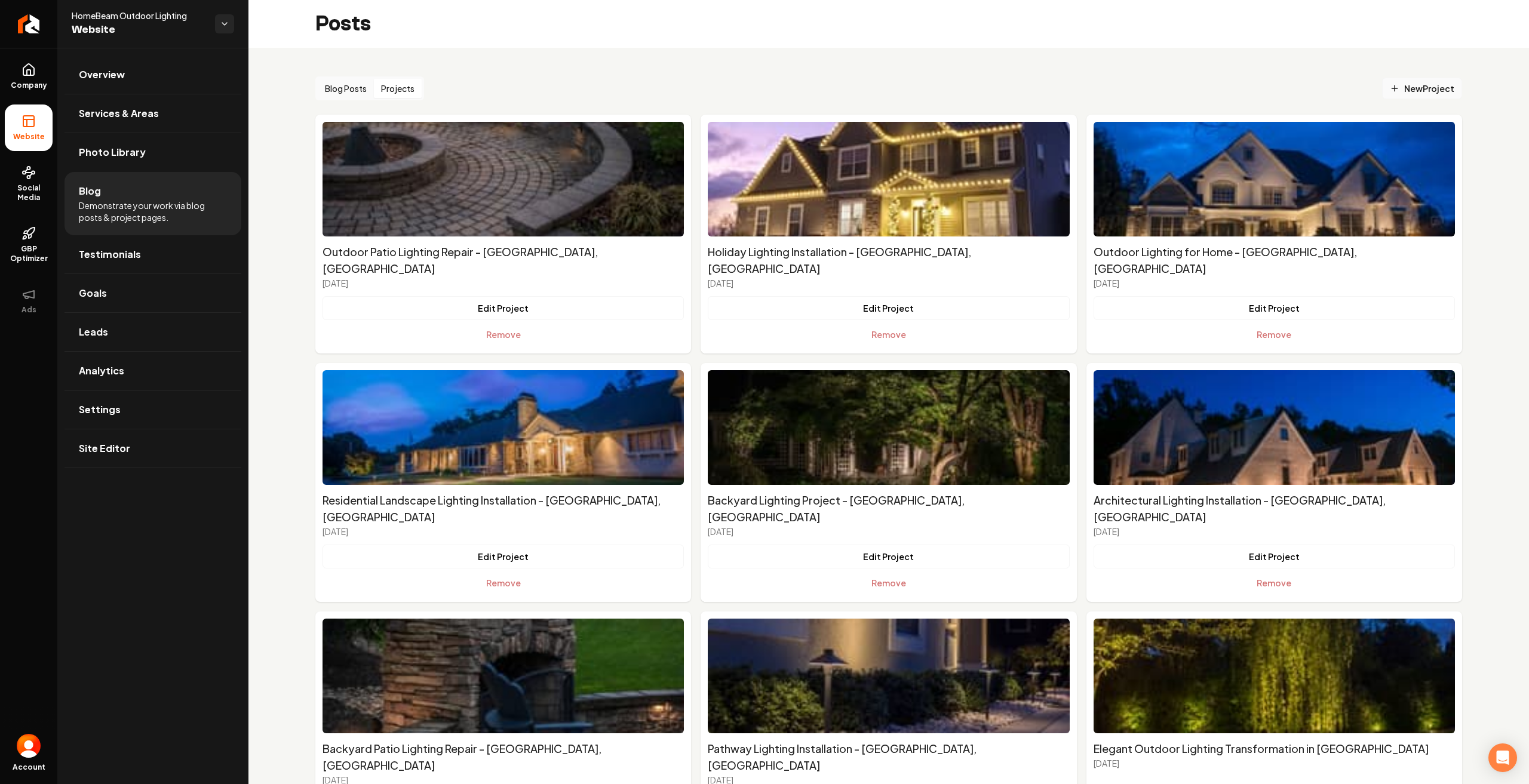
click at [1430, 89] on span "New Project" at bounding box center [1422, 88] width 65 height 12
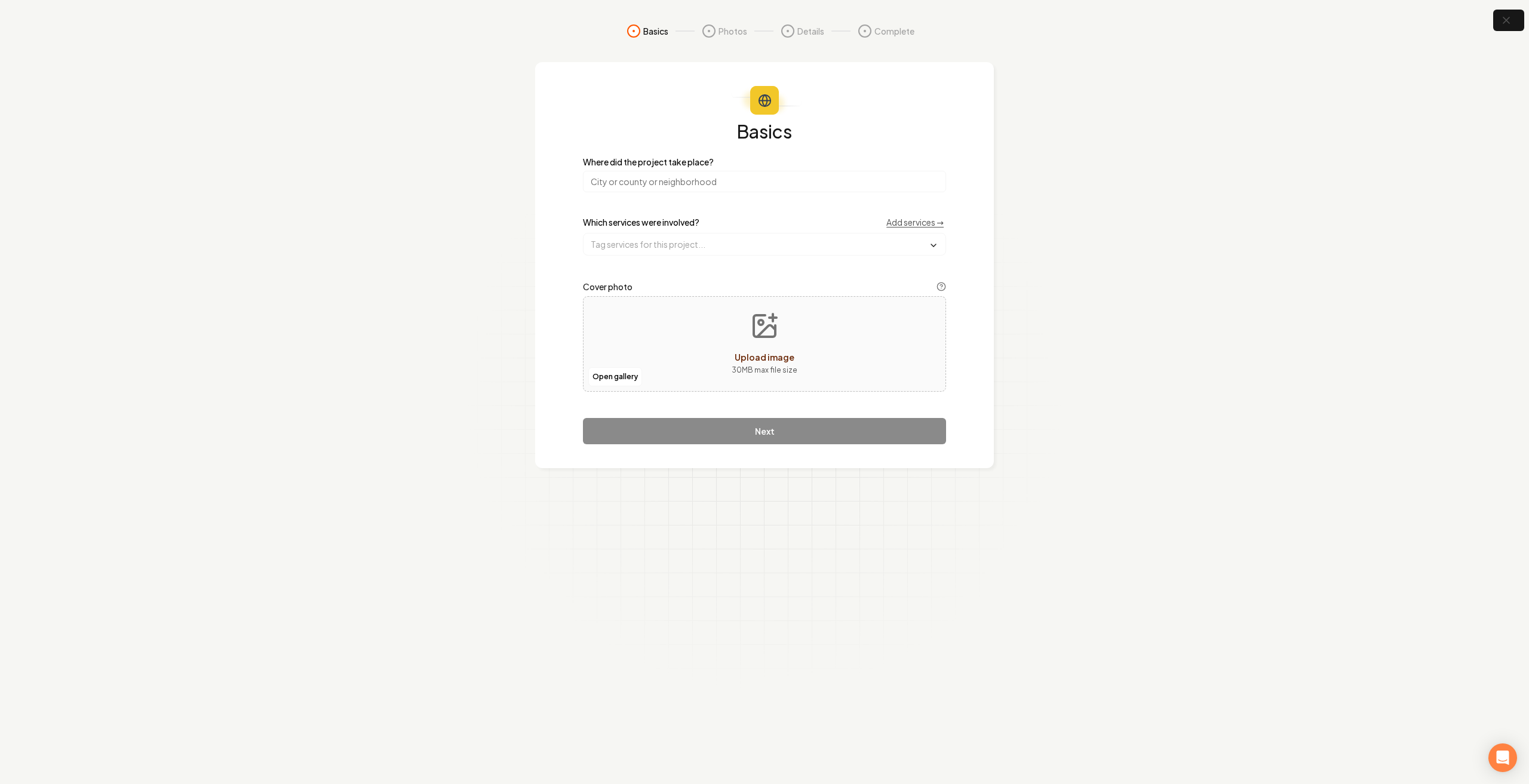
click at [793, 382] on button "Upload image 30 MB max file size" at bounding box center [764, 344] width 85 height 84
click at [608, 174] on input "search" at bounding box center [764, 181] width 363 height 22
type input "[GEOGRAPHIC_DATA], [GEOGRAPHIC_DATA]"
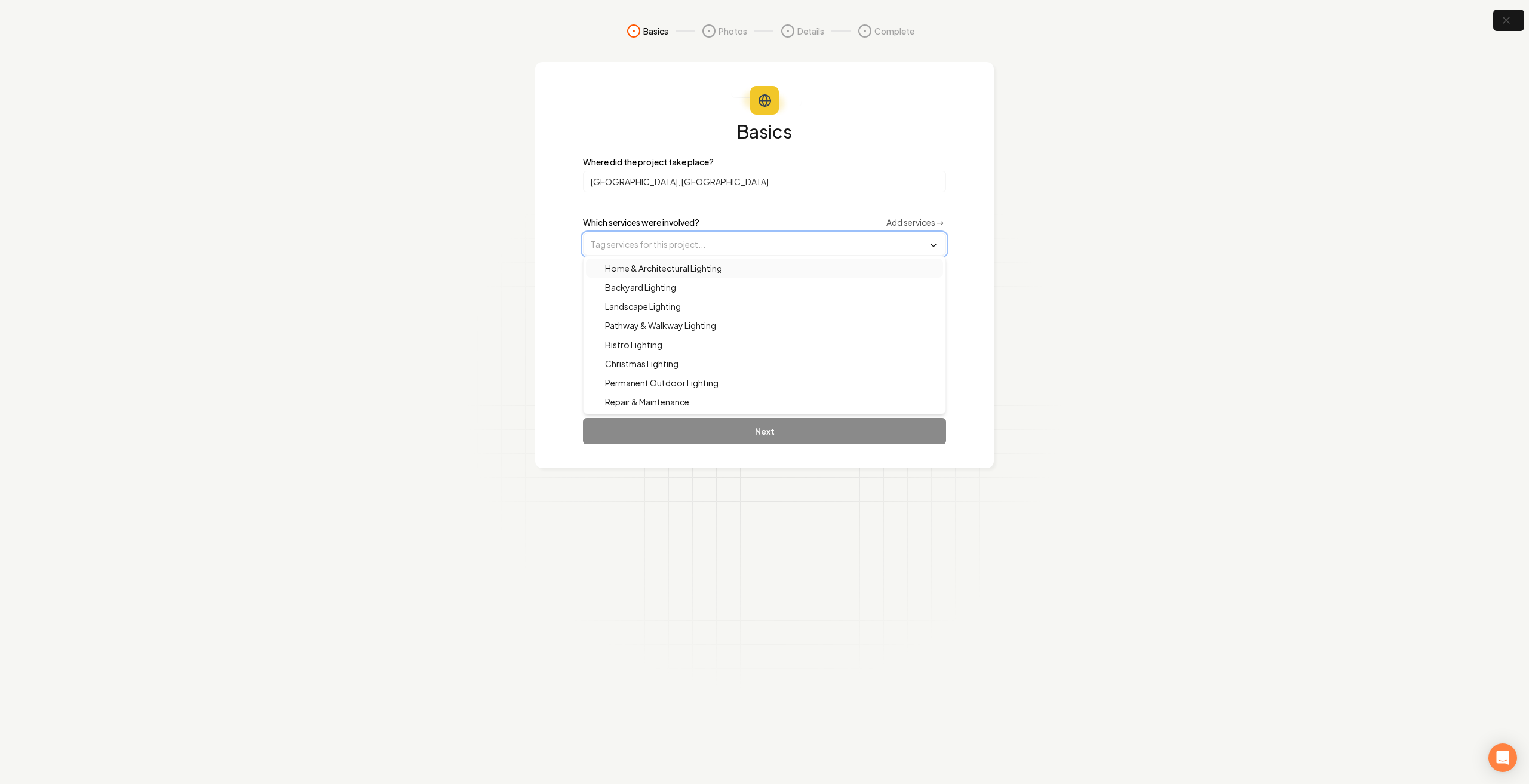
click at [671, 234] on input "text" at bounding box center [765, 244] width 362 height 22
click at [690, 269] on span "Home & Architectural Lighting" at bounding box center [656, 269] width 131 height 12
click at [675, 305] on span "Landscape Lighting" at bounding box center [635, 308] width 90 height 12
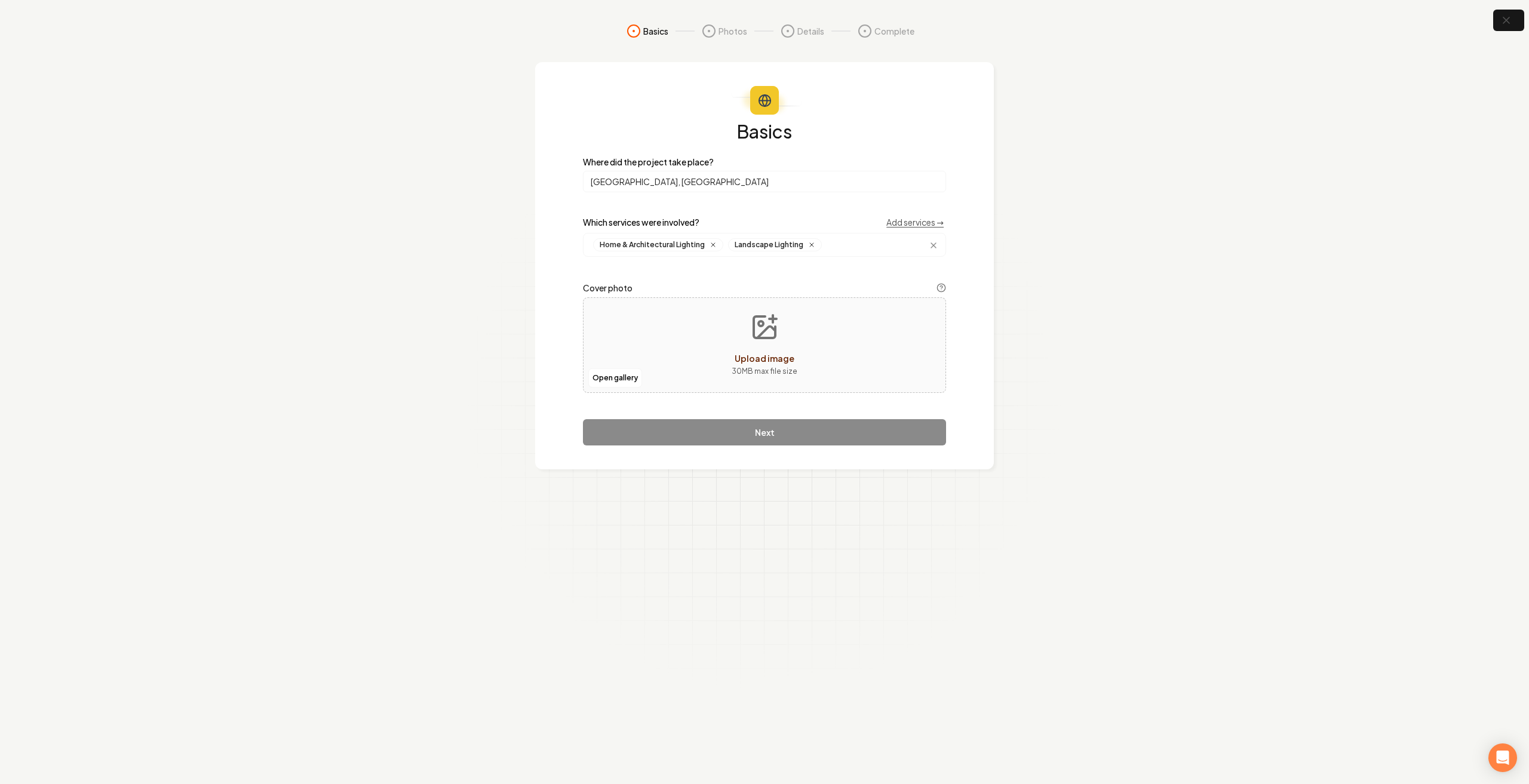
click at [554, 351] on div "Basics Where did the project take place? [GEOGRAPHIC_DATA], [GEOGRAPHIC_DATA] W…" at bounding box center [765, 265] width 459 height 407
click at [815, 325] on div "Open gallery Upload image 30 MB max file size" at bounding box center [764, 345] width 363 height 95
type input "**********"
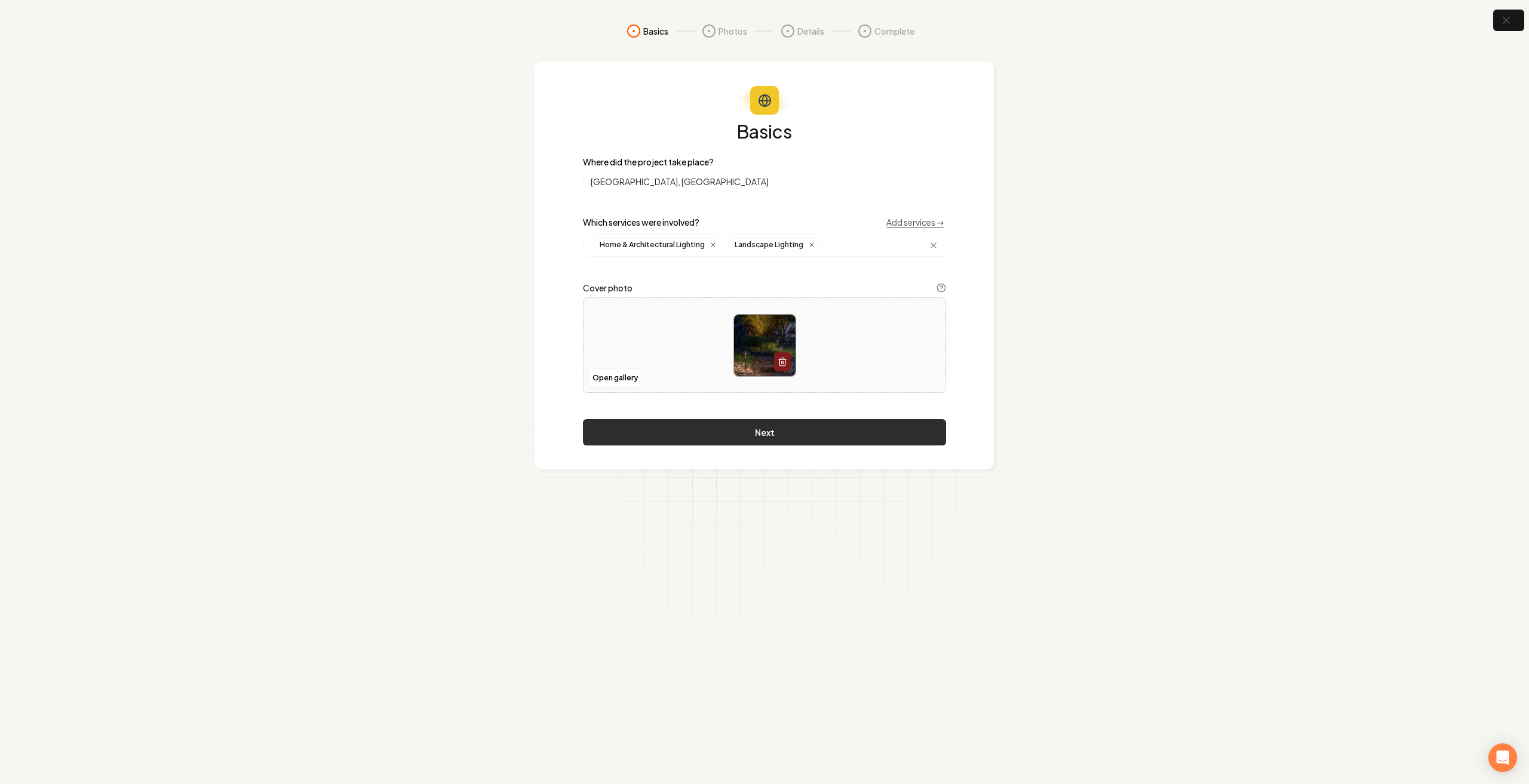
click at [761, 435] on button "Next" at bounding box center [764, 432] width 363 height 26
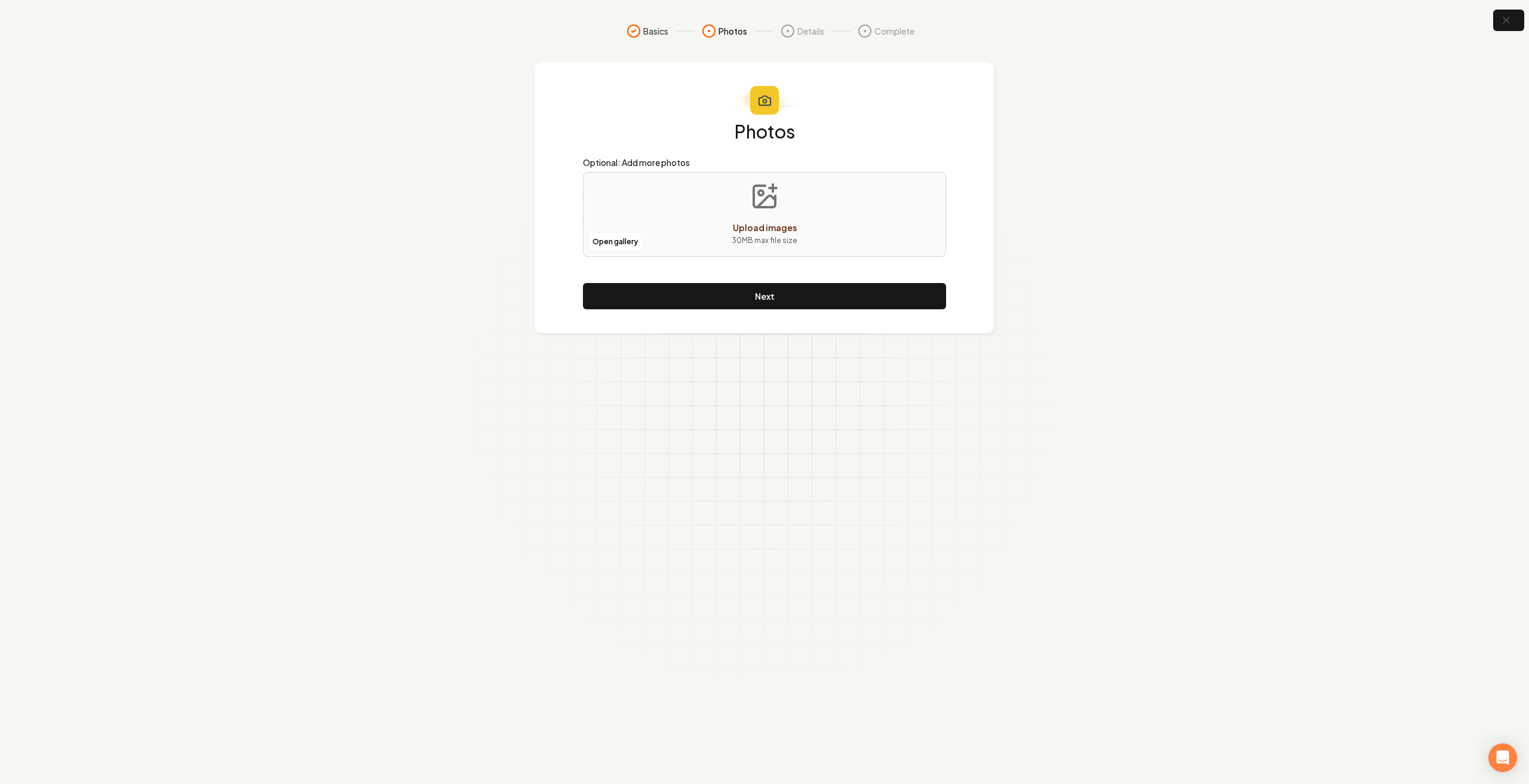
click at [804, 215] on button "Upload images 30 MB max file size" at bounding box center [764, 214] width 85 height 84
type input "**********"
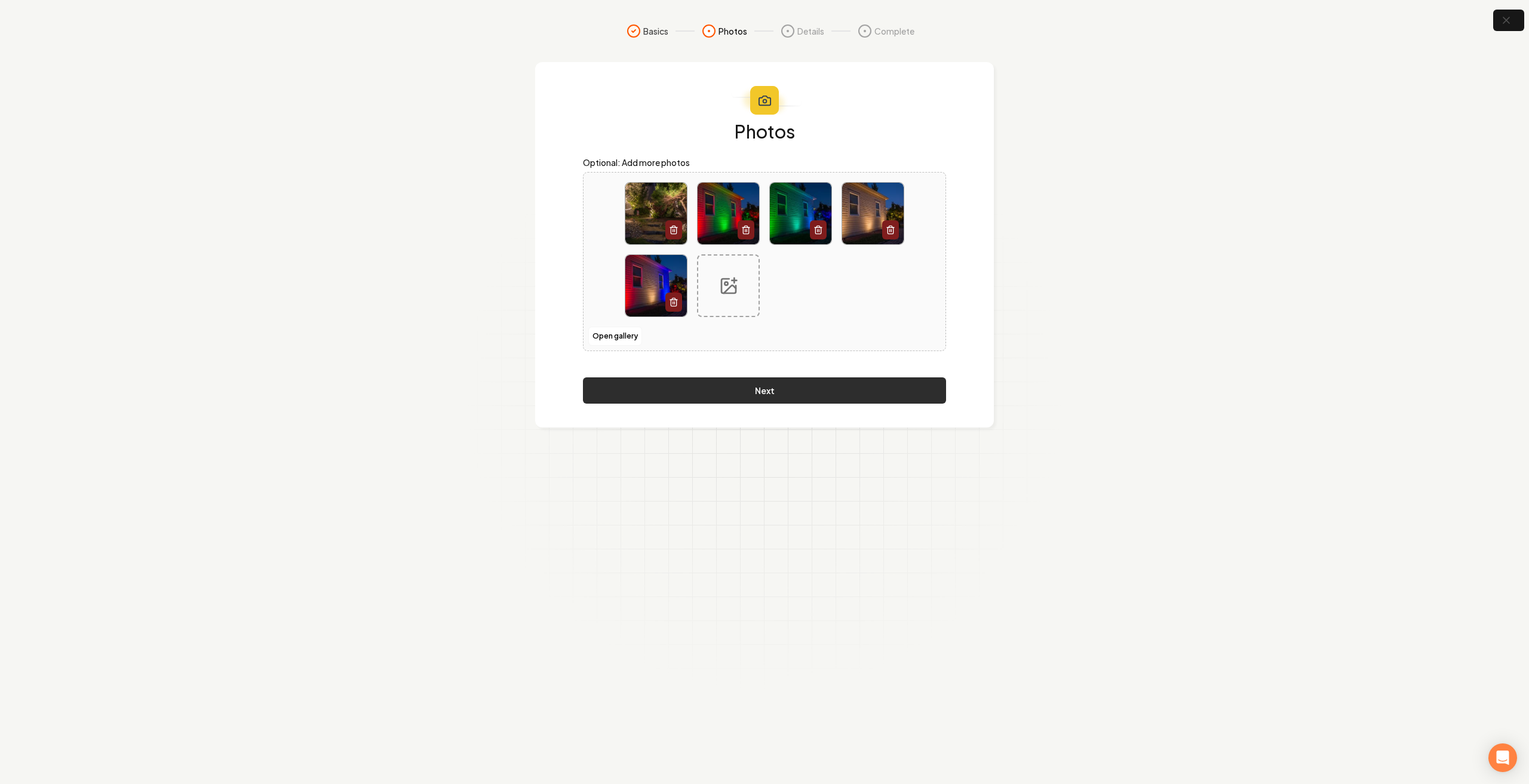
click at [782, 381] on button "Next" at bounding box center [764, 390] width 363 height 26
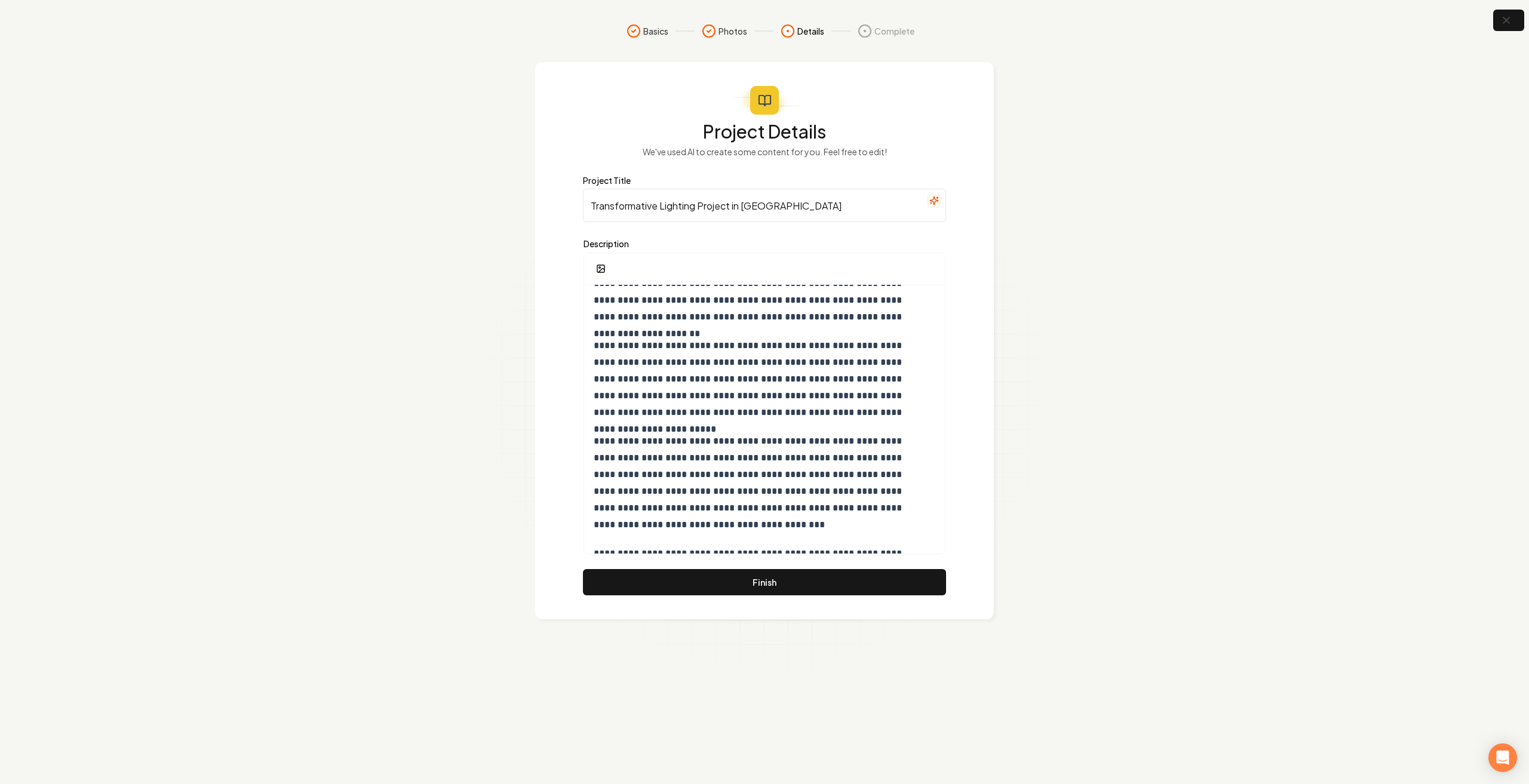
scroll to position [216, 0]
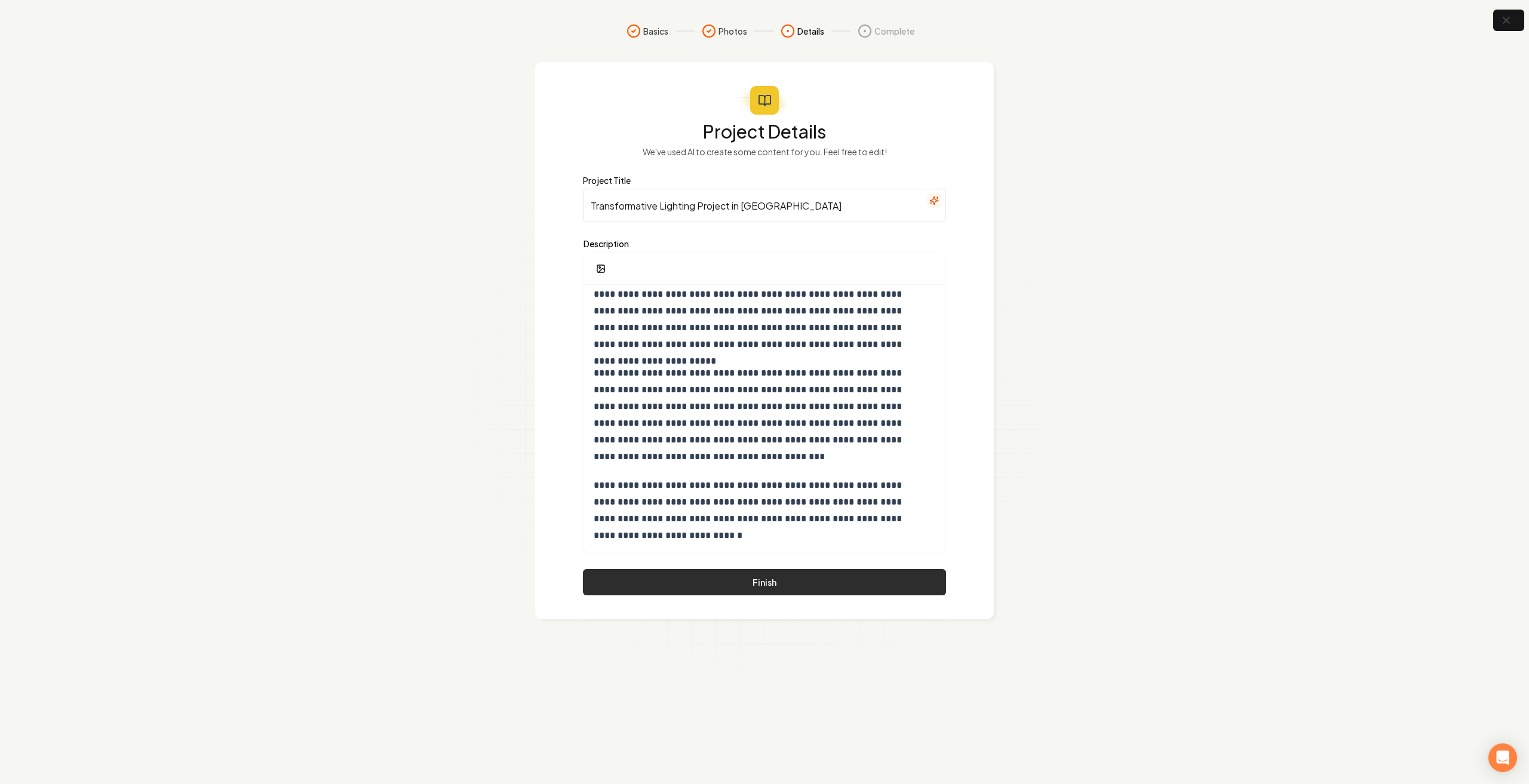
click at [791, 587] on button "Finish" at bounding box center [764, 582] width 363 height 26
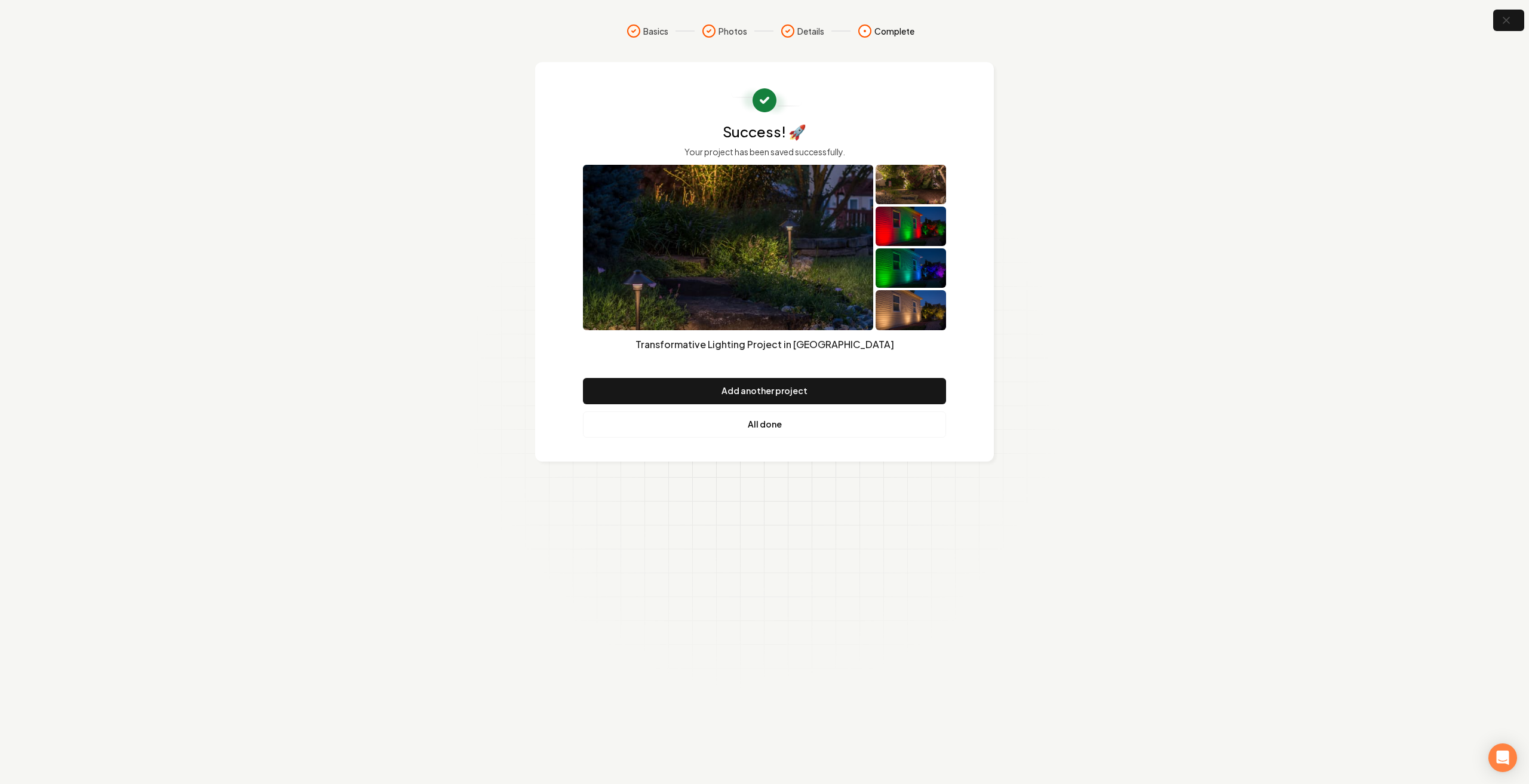
click at [768, 430] on link "All done" at bounding box center [764, 424] width 363 height 26
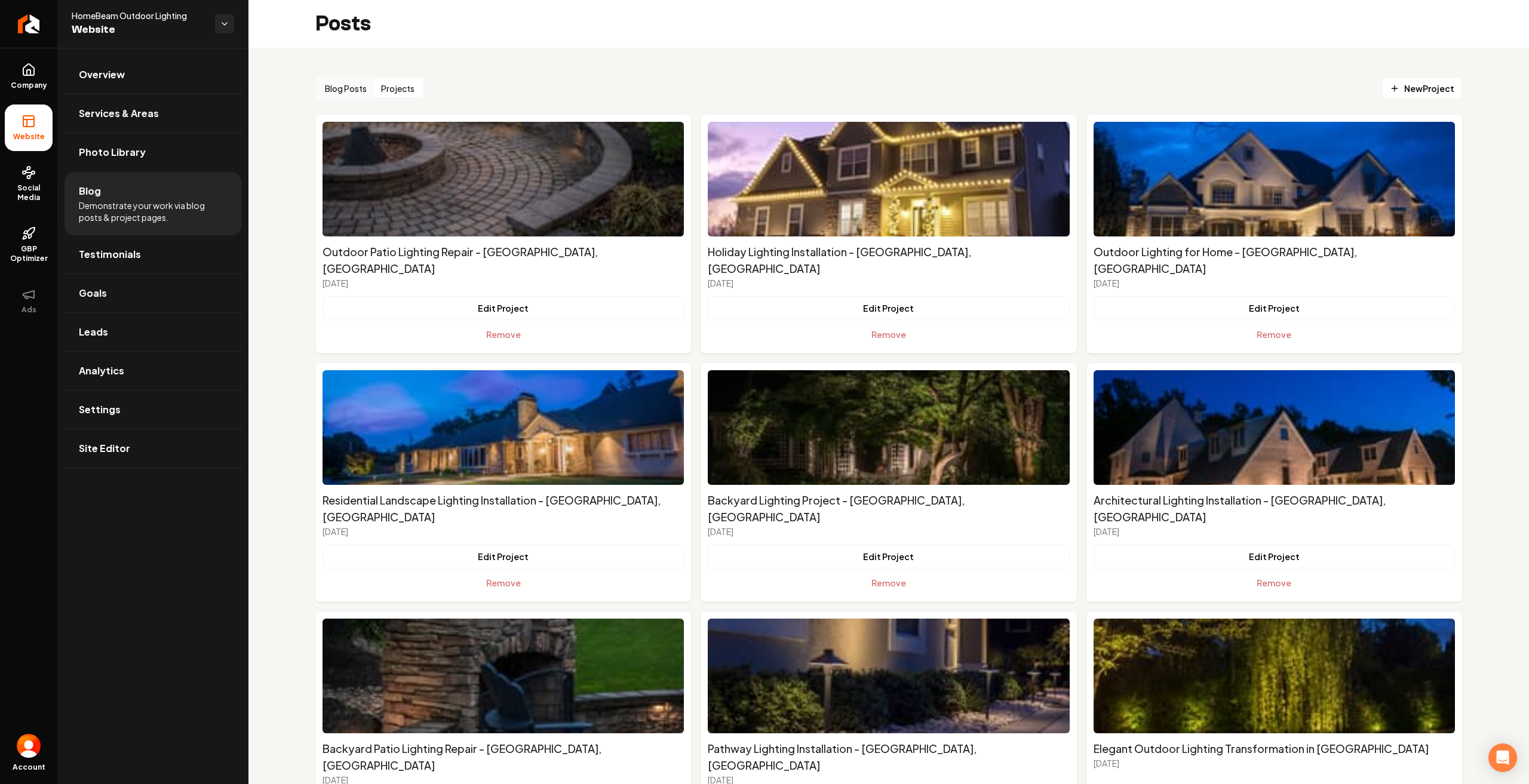
click at [399, 80] on button "Projects" at bounding box center [397, 88] width 48 height 19
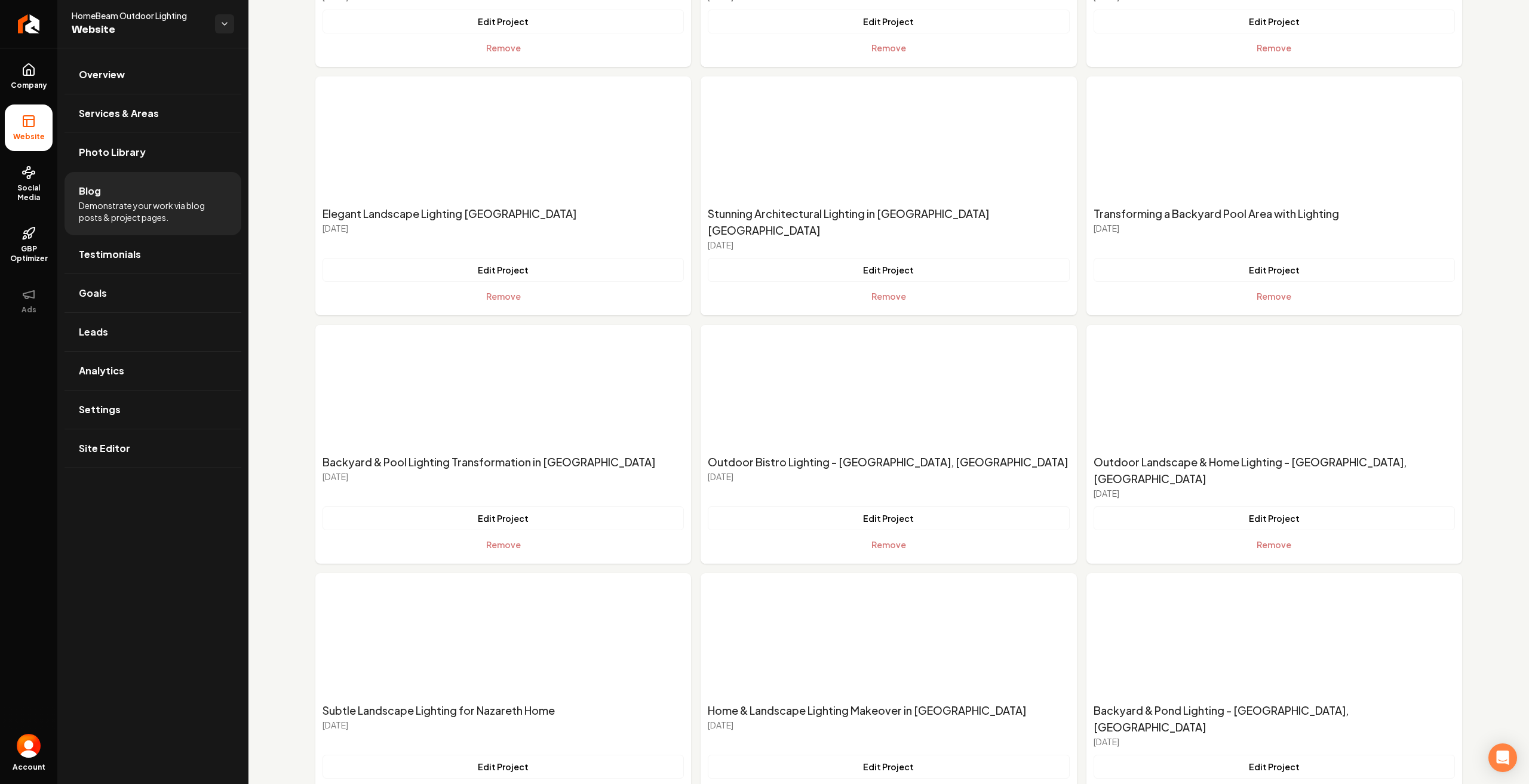
scroll to position [1434, 0]
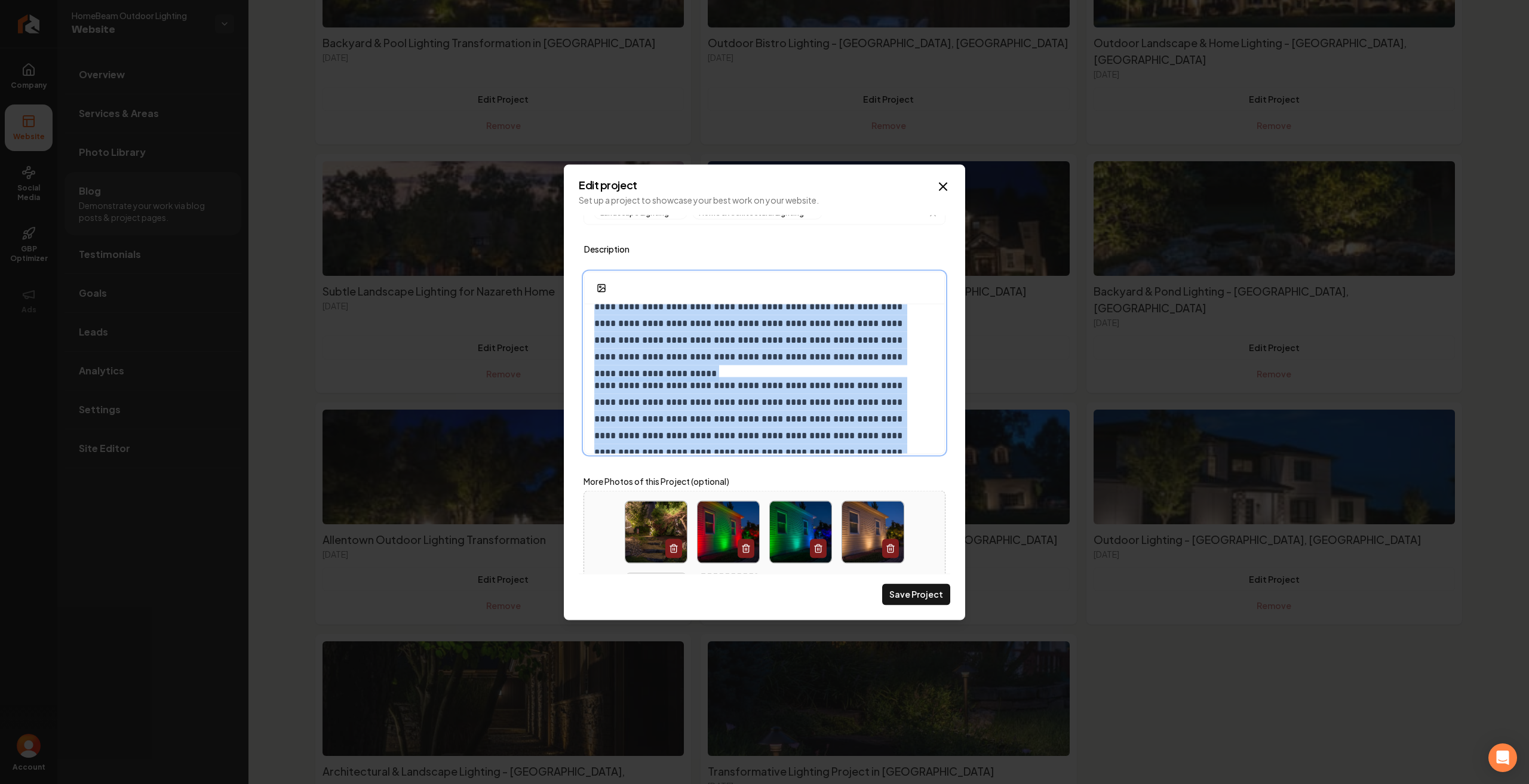
scroll to position [353, 0]
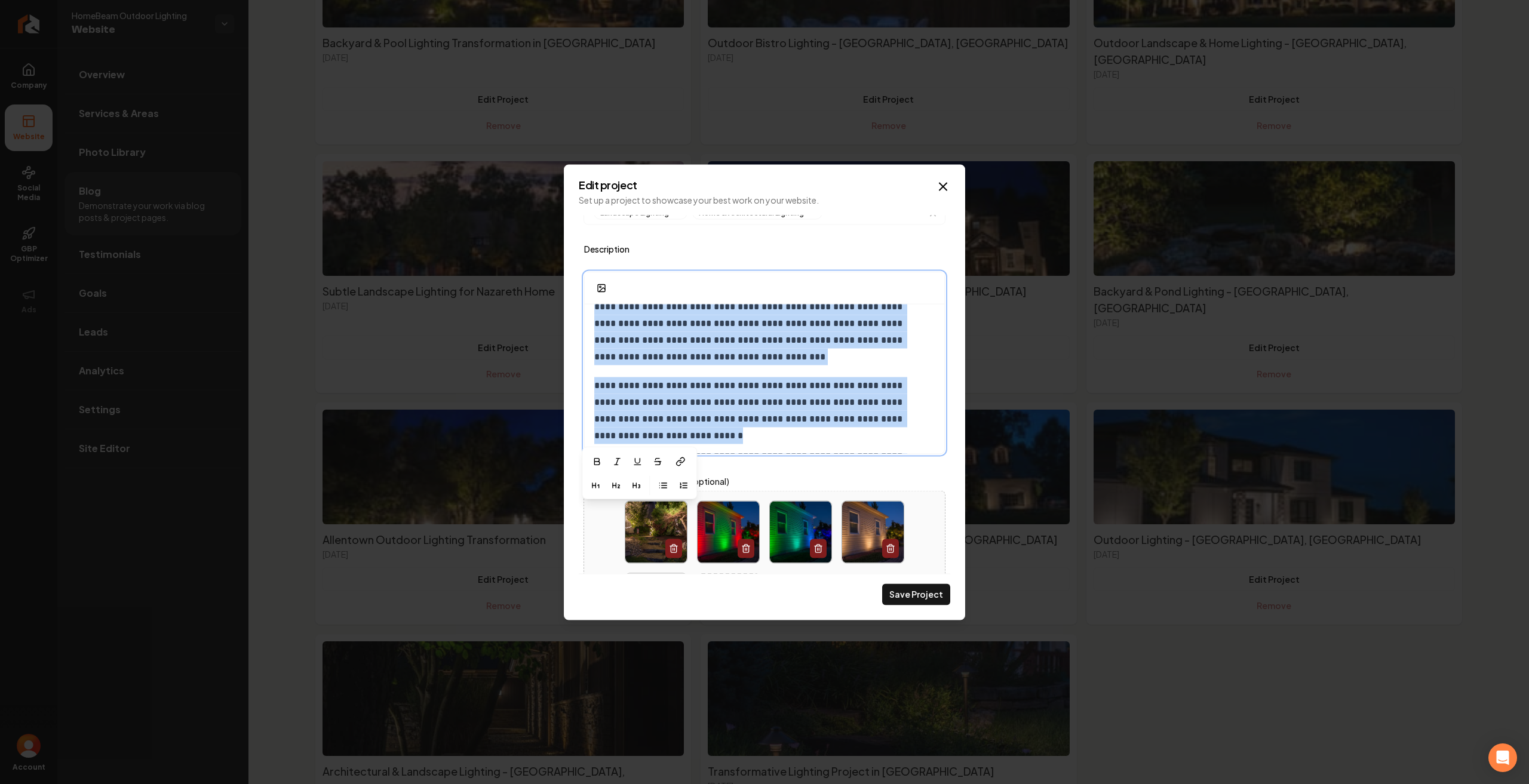
drag, startPoint x: 592, startPoint y: 319, endPoint x: 904, endPoint y: 535, distance: 379.5
click at [904, 535] on div "**********" at bounding box center [764, 394] width 372 height 358
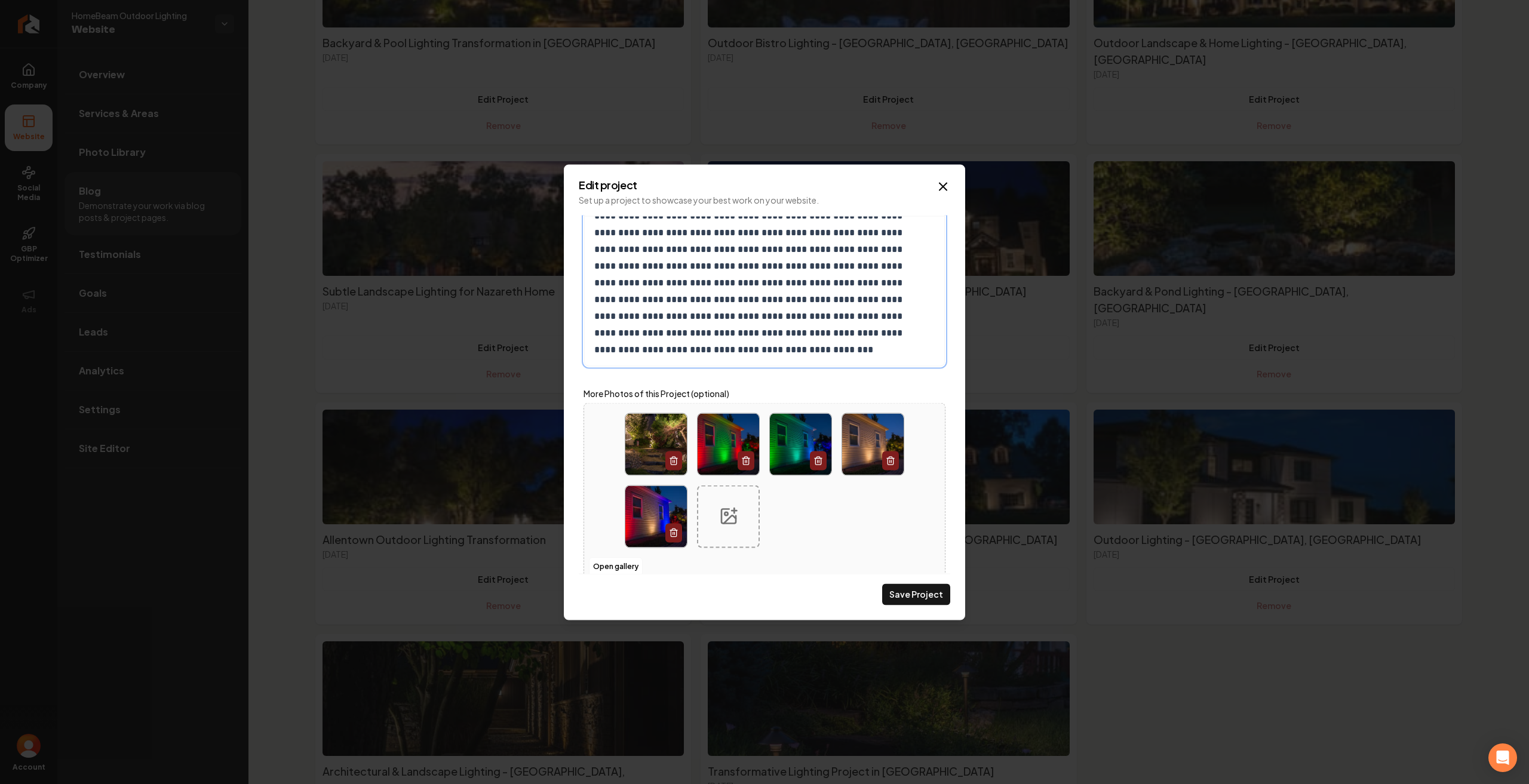
scroll to position [324, 0]
click at [919, 595] on button "Save Project" at bounding box center [916, 594] width 68 height 22
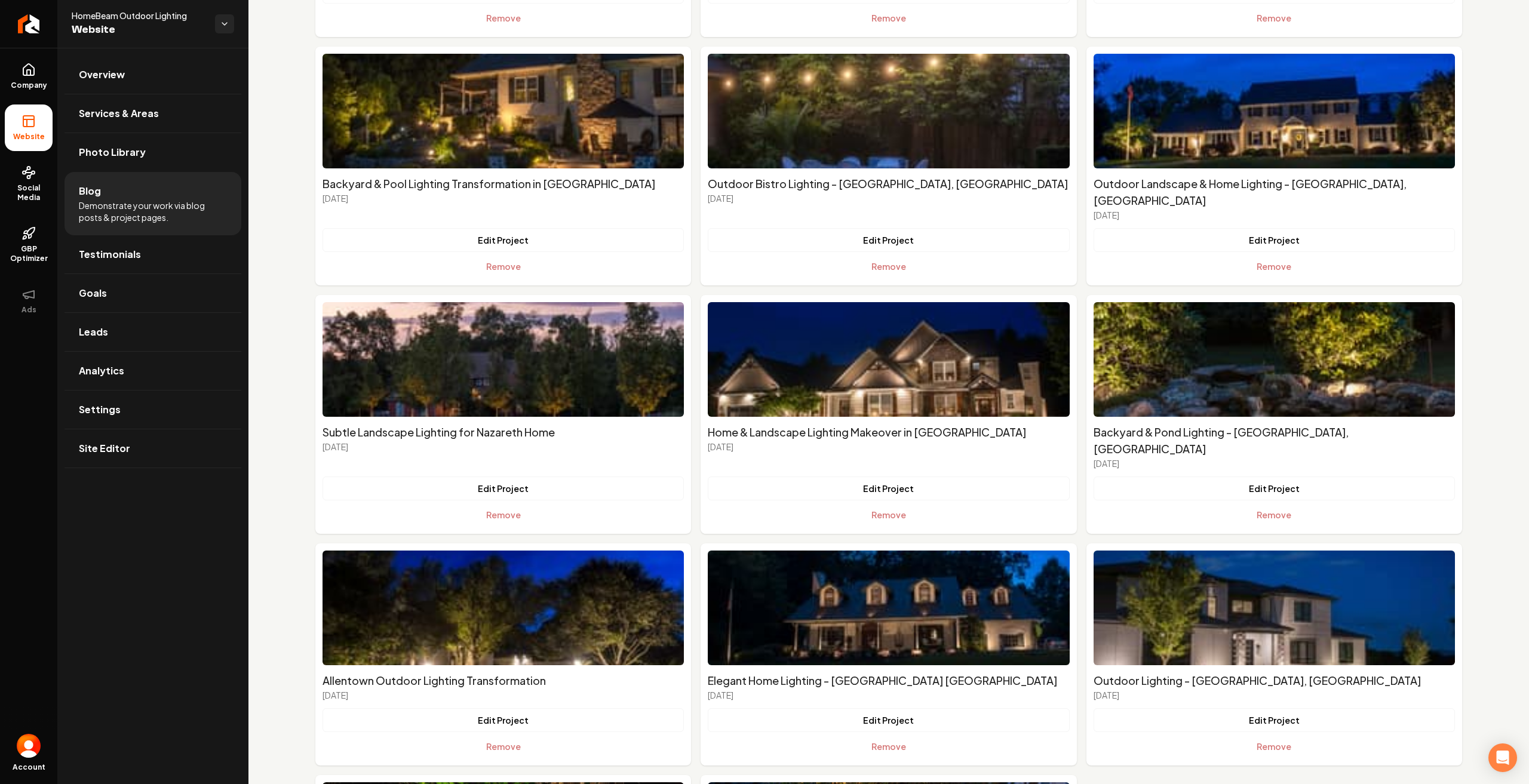
scroll to position [1434, 0]
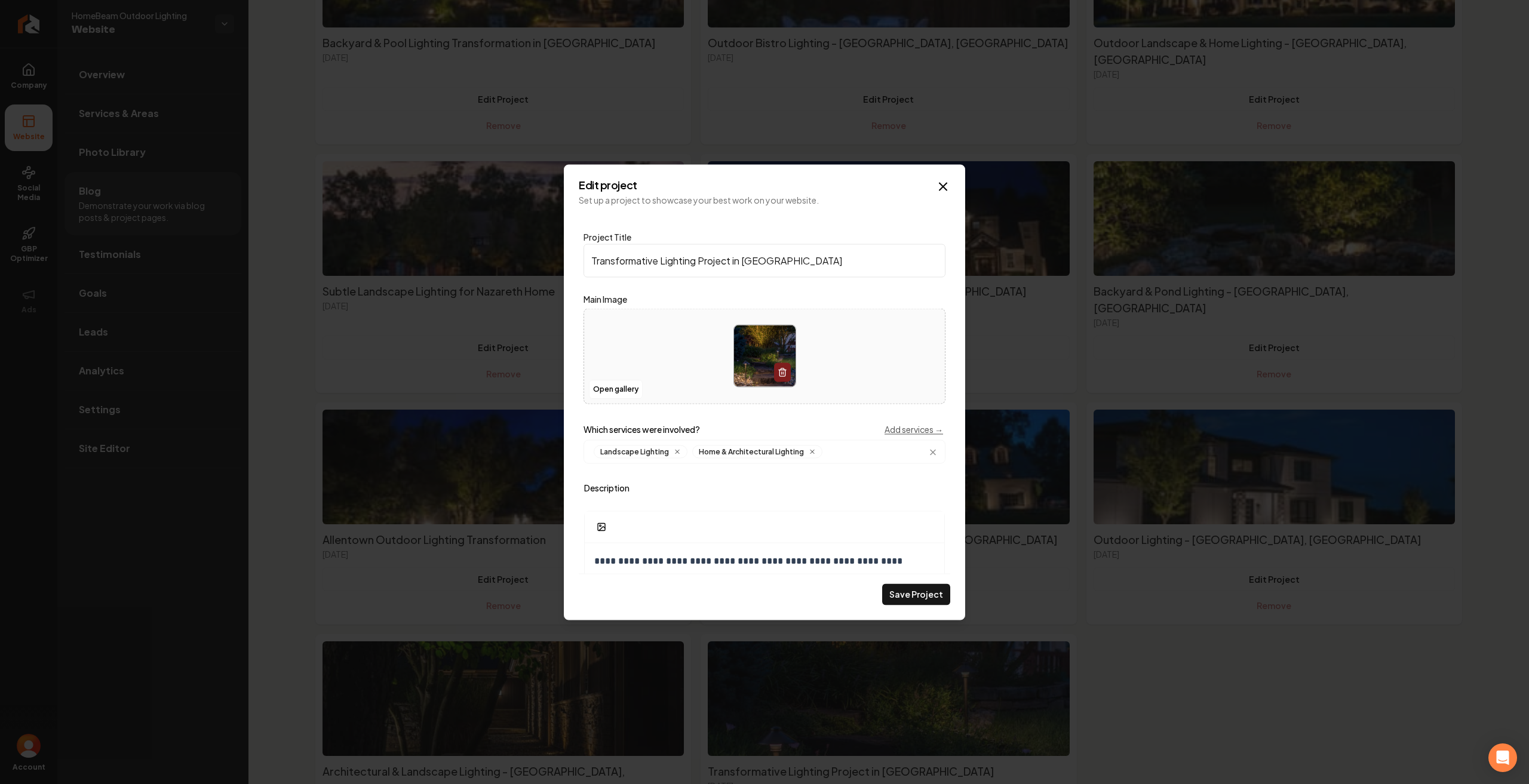
drag, startPoint x: 638, startPoint y: 276, endPoint x: 653, endPoint y: 270, distance: 16.2
click at [637, 276] on input "Transformative Lighting Project in [GEOGRAPHIC_DATA]" at bounding box center [765, 260] width 362 height 33
click at [658, 267] on input "Transformative Lighting Project in [GEOGRAPHIC_DATA]" at bounding box center [765, 260] width 362 height 33
drag, startPoint x: 656, startPoint y: 262, endPoint x: 592, endPoint y: 261, distance: 64.0
click at [592, 261] on input "Transformative Lighting Project in [GEOGRAPHIC_DATA]" at bounding box center [765, 260] width 362 height 33
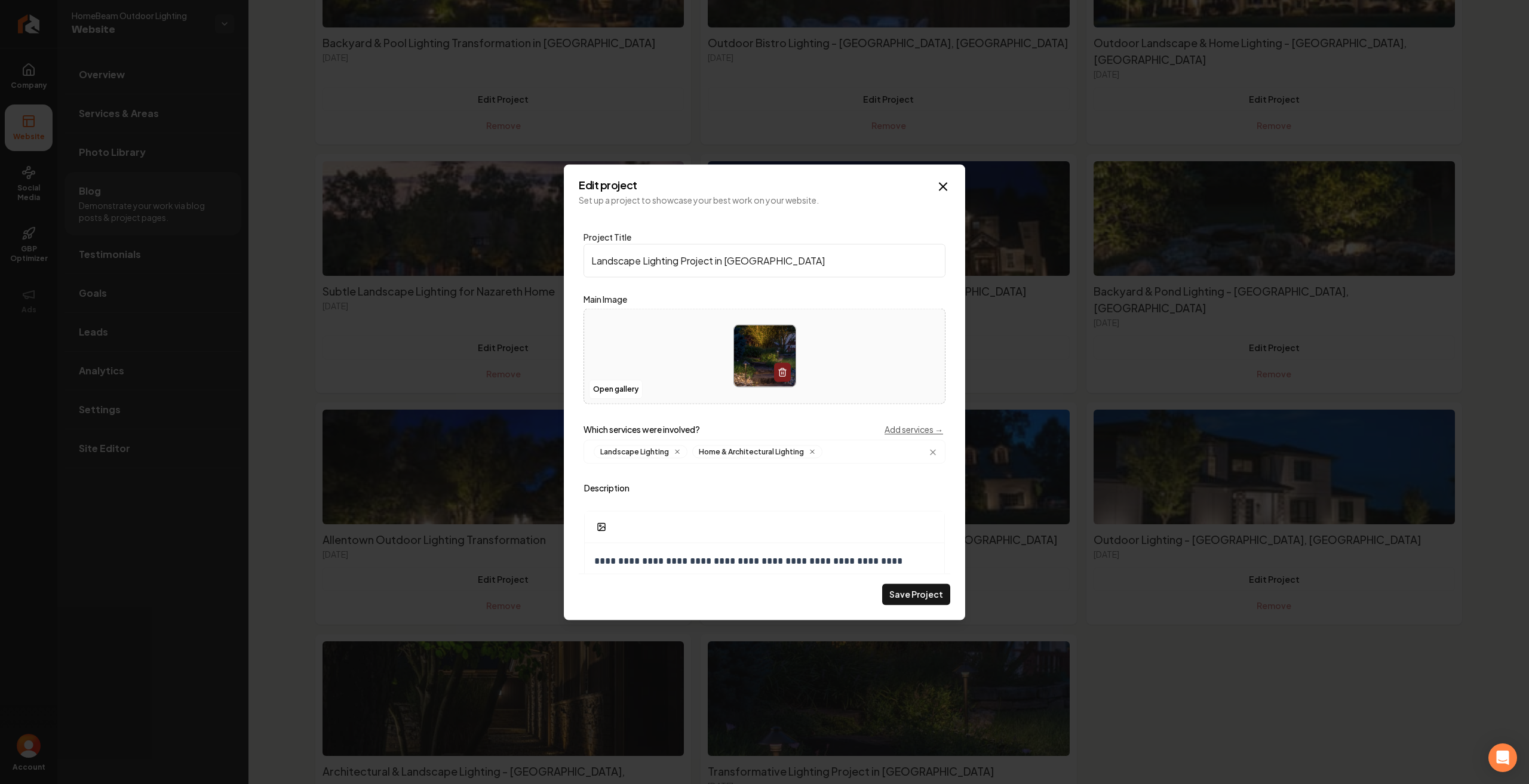
drag, startPoint x: 715, startPoint y: 261, endPoint x: 680, endPoint y: 260, distance: 35.0
click at [680, 260] on input "Landscape Lighting Project in [GEOGRAPHIC_DATA]" at bounding box center [765, 260] width 362 height 33
type input "Color-changing Landscape Lighting in [GEOGRAPHIC_DATA]"
click at [915, 599] on button "Save Project" at bounding box center [916, 594] width 68 height 22
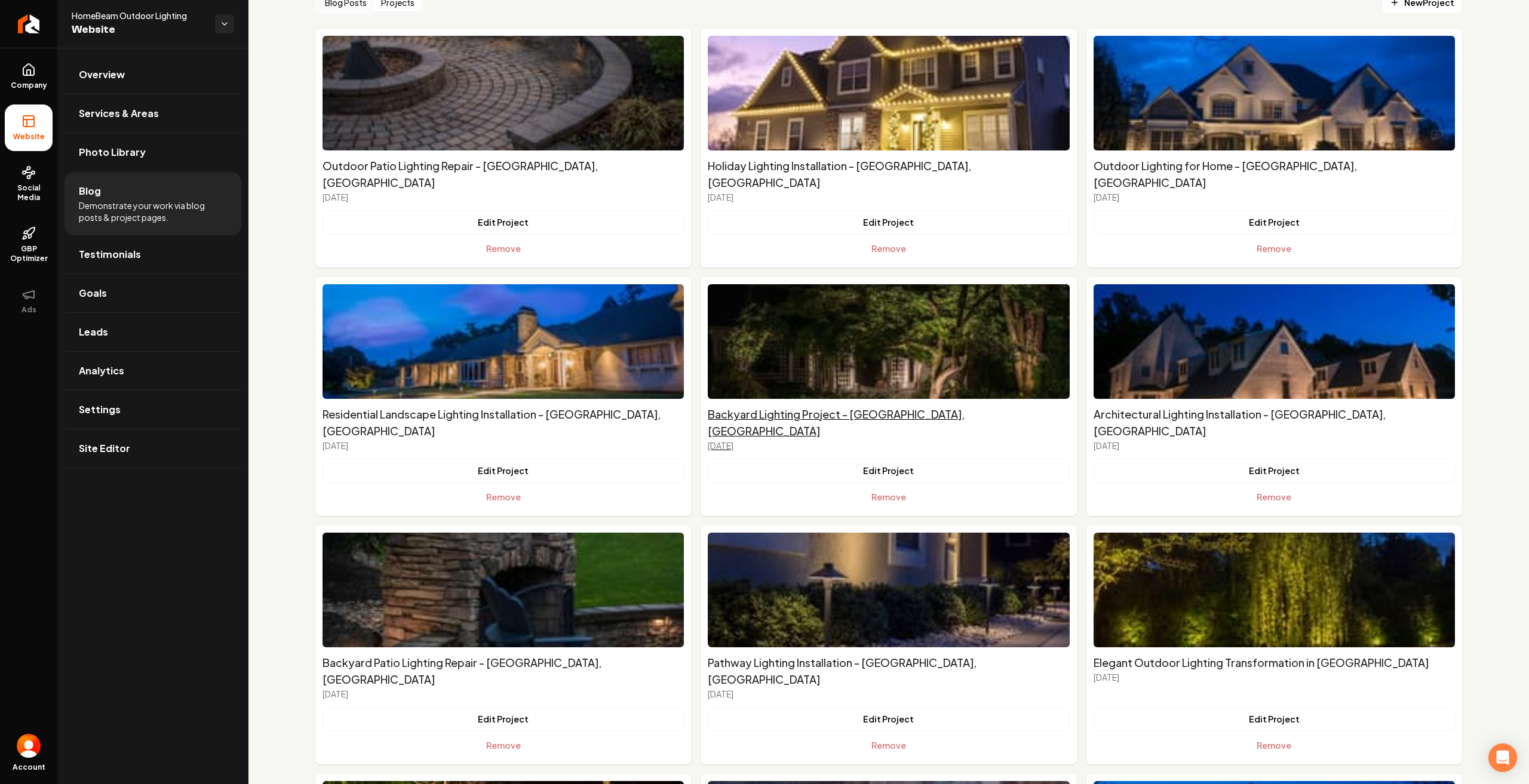
scroll to position [0, 0]
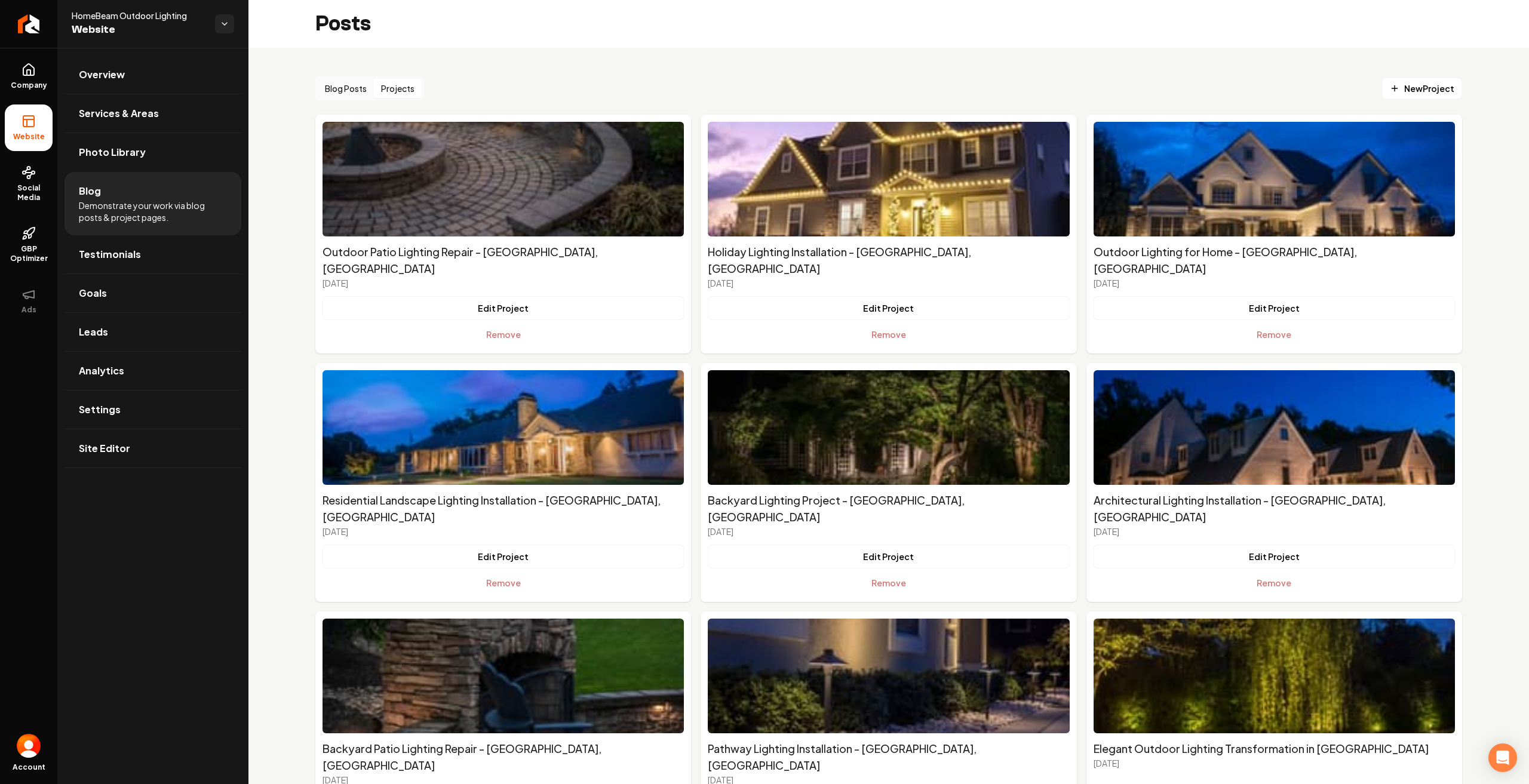
click at [118, 190] on li "Blog Demonstrate your work via blog posts & project pages." at bounding box center [153, 204] width 177 height 63
click at [397, 87] on button "Projects" at bounding box center [397, 88] width 48 height 19
click at [393, 86] on button "Projects" at bounding box center [397, 88] width 48 height 19
click at [1419, 94] on span "New Project" at bounding box center [1422, 88] width 65 height 12
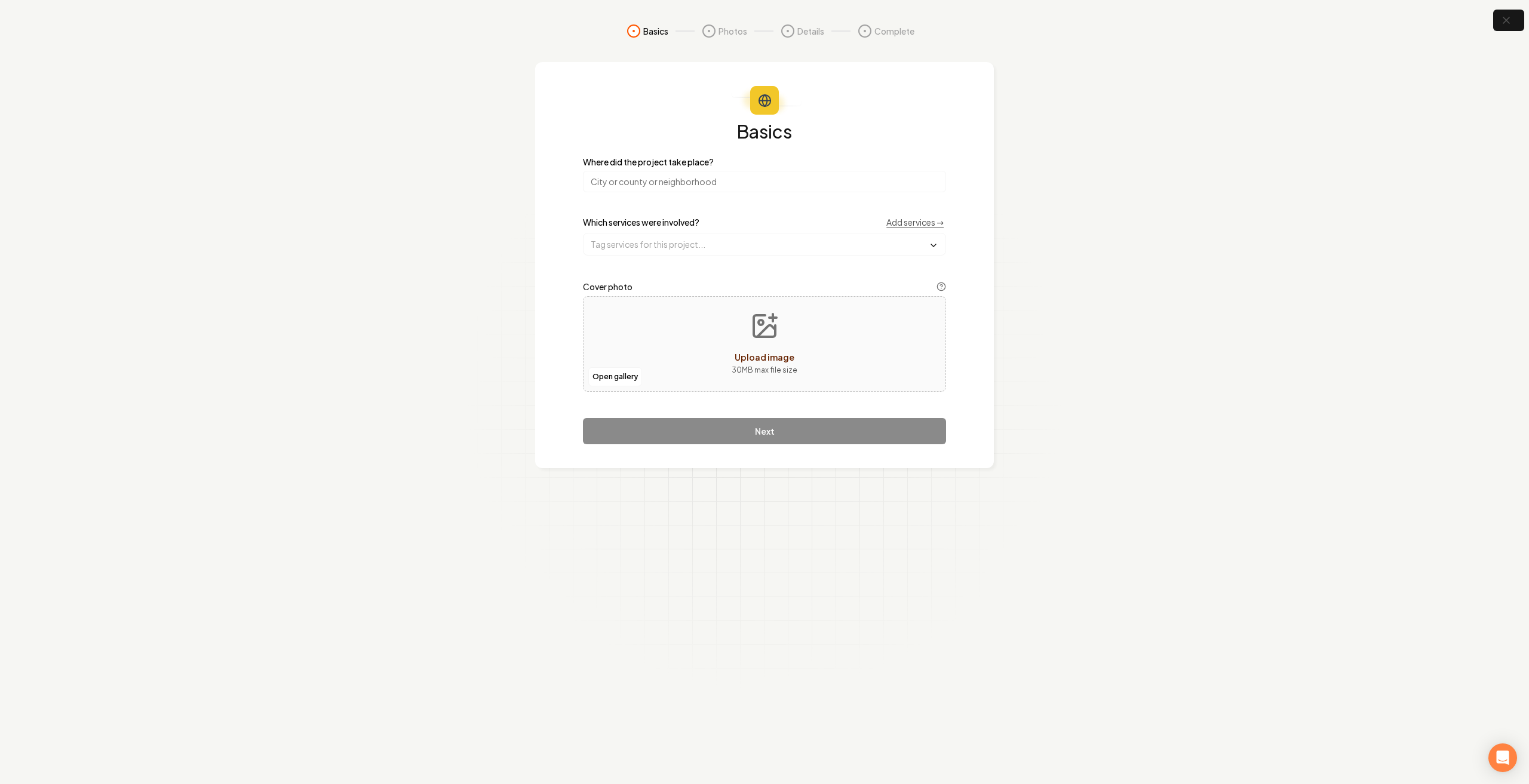
click at [672, 184] on input "search" at bounding box center [764, 181] width 363 height 22
type input "[GEOGRAPHIC_DATA], [GEOGRAPHIC_DATA]"
click at [667, 120] on div "Basics Where did the project take place? Poconos, PA Which services were involv…" at bounding box center [765, 265] width 459 height 406
click at [624, 238] on input "text" at bounding box center [765, 244] width 362 height 22
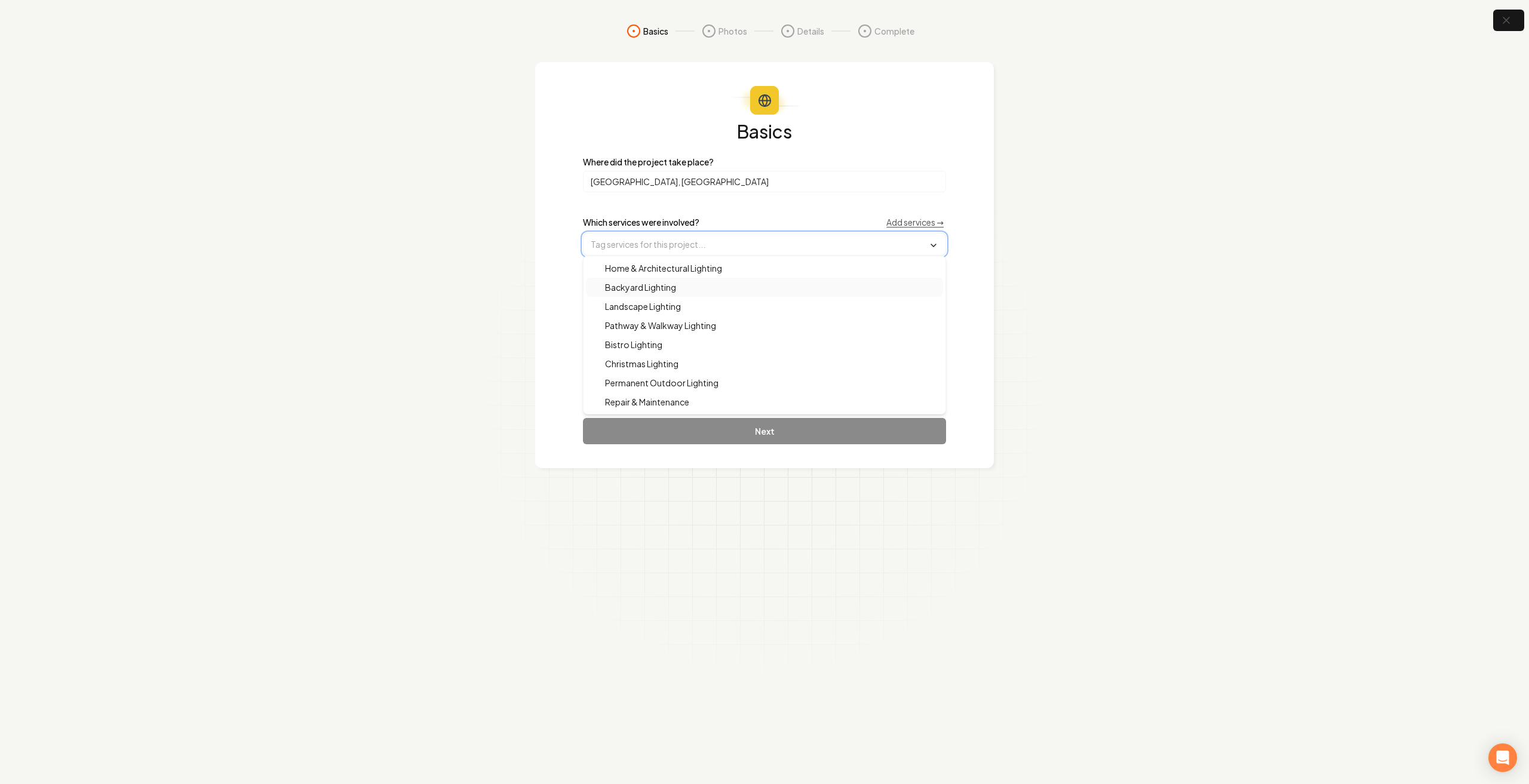
click at [646, 285] on span "Backyard Lighting" at bounding box center [634, 287] width 86 height 12
click at [649, 304] on span "Landscape Lighting" at bounding box center [635, 308] width 90 height 12
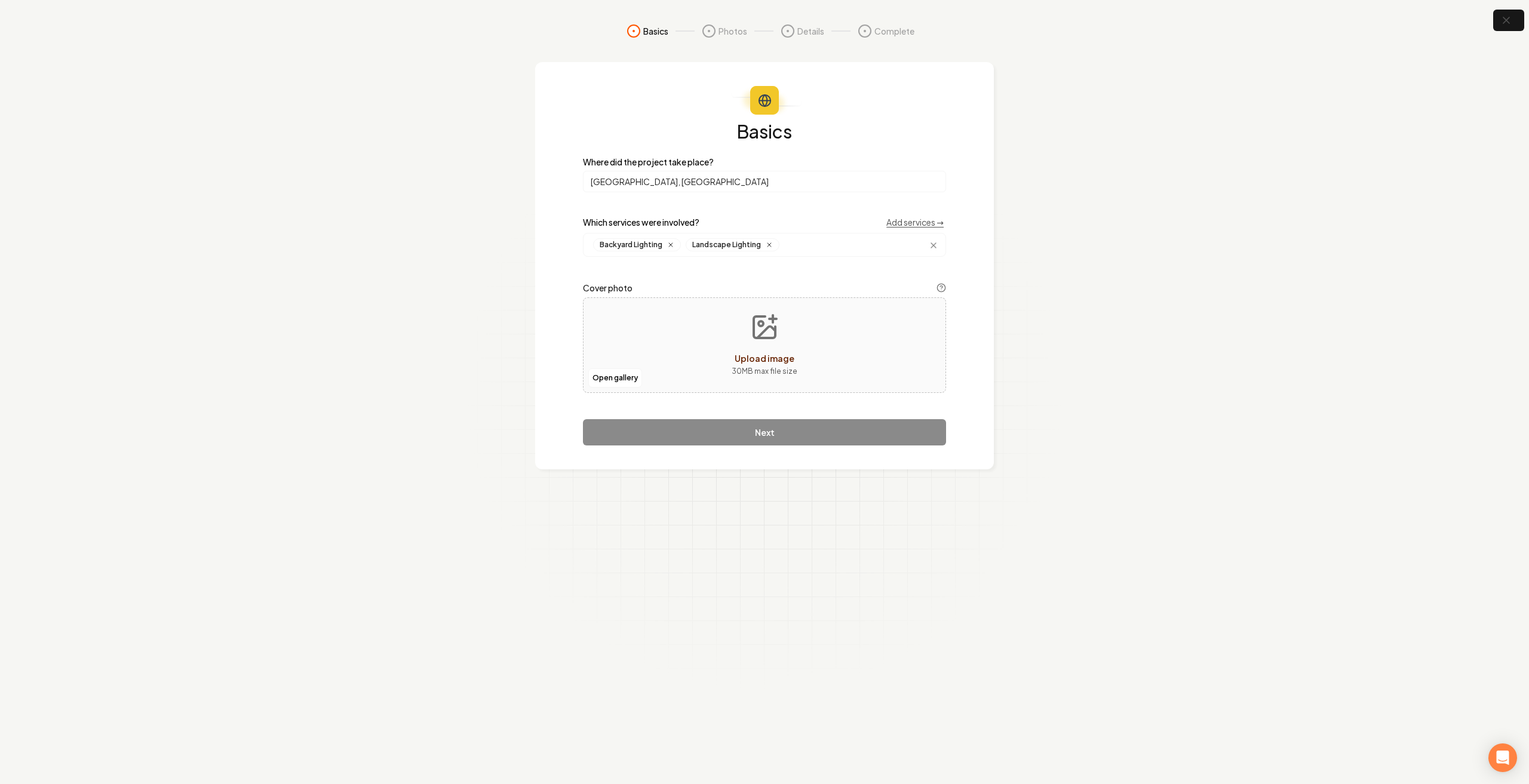
click at [564, 266] on div "Basics Where did the project take place? Poconos, PA Which services were involv…" at bounding box center [765, 265] width 459 height 407
click at [662, 353] on div "Open gallery Upload image 30 MB max file size" at bounding box center [764, 345] width 363 height 95
type input "**********"
click at [808, 440] on div "Basics Where did the project take place? Poconos, PA Which services were involv…" at bounding box center [764, 284] width 363 height 324
click at [716, 173] on input "[GEOGRAPHIC_DATA], [GEOGRAPHIC_DATA]" at bounding box center [764, 181] width 363 height 22
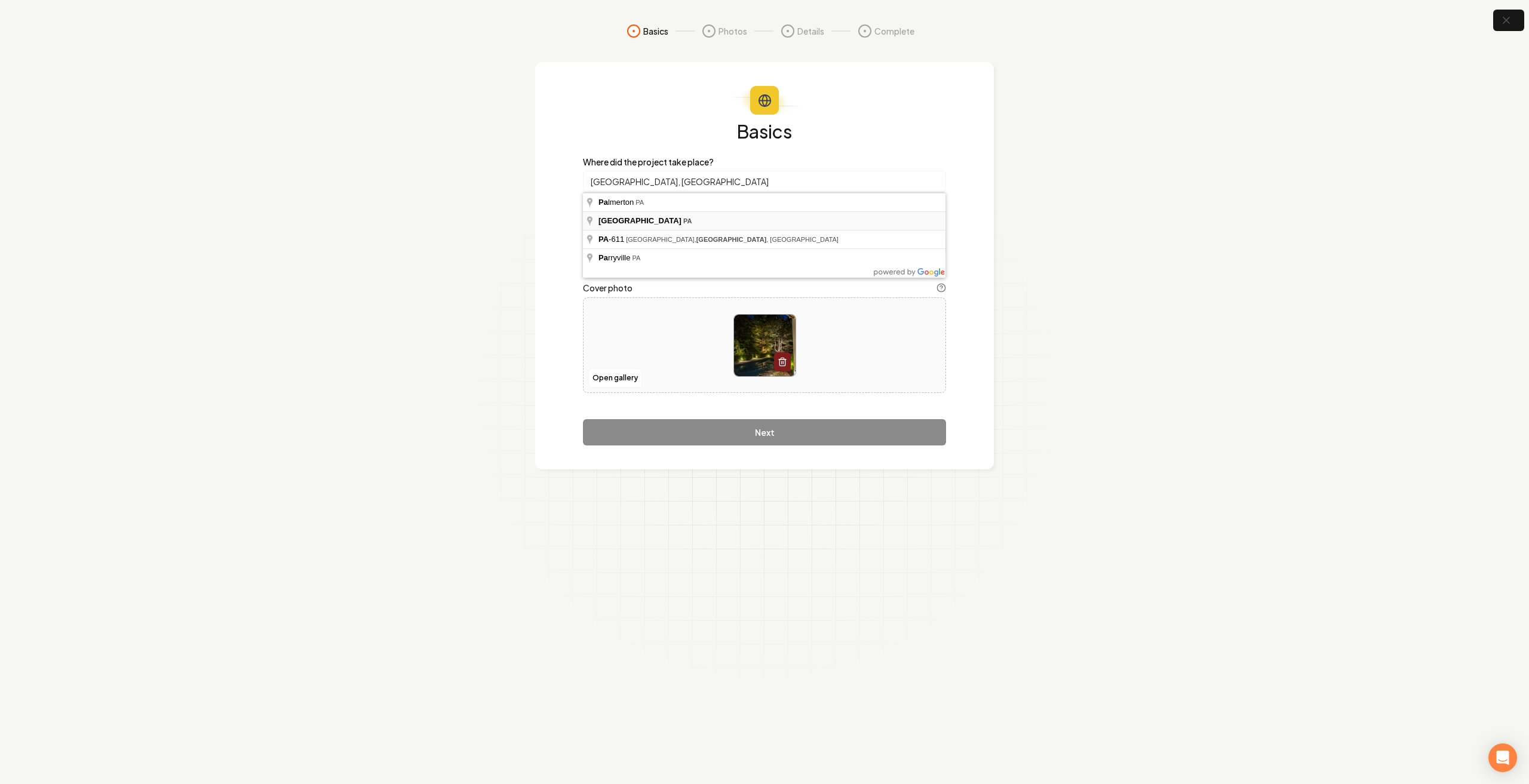
type input "[GEOGRAPHIC_DATA], [GEOGRAPHIC_DATA]"
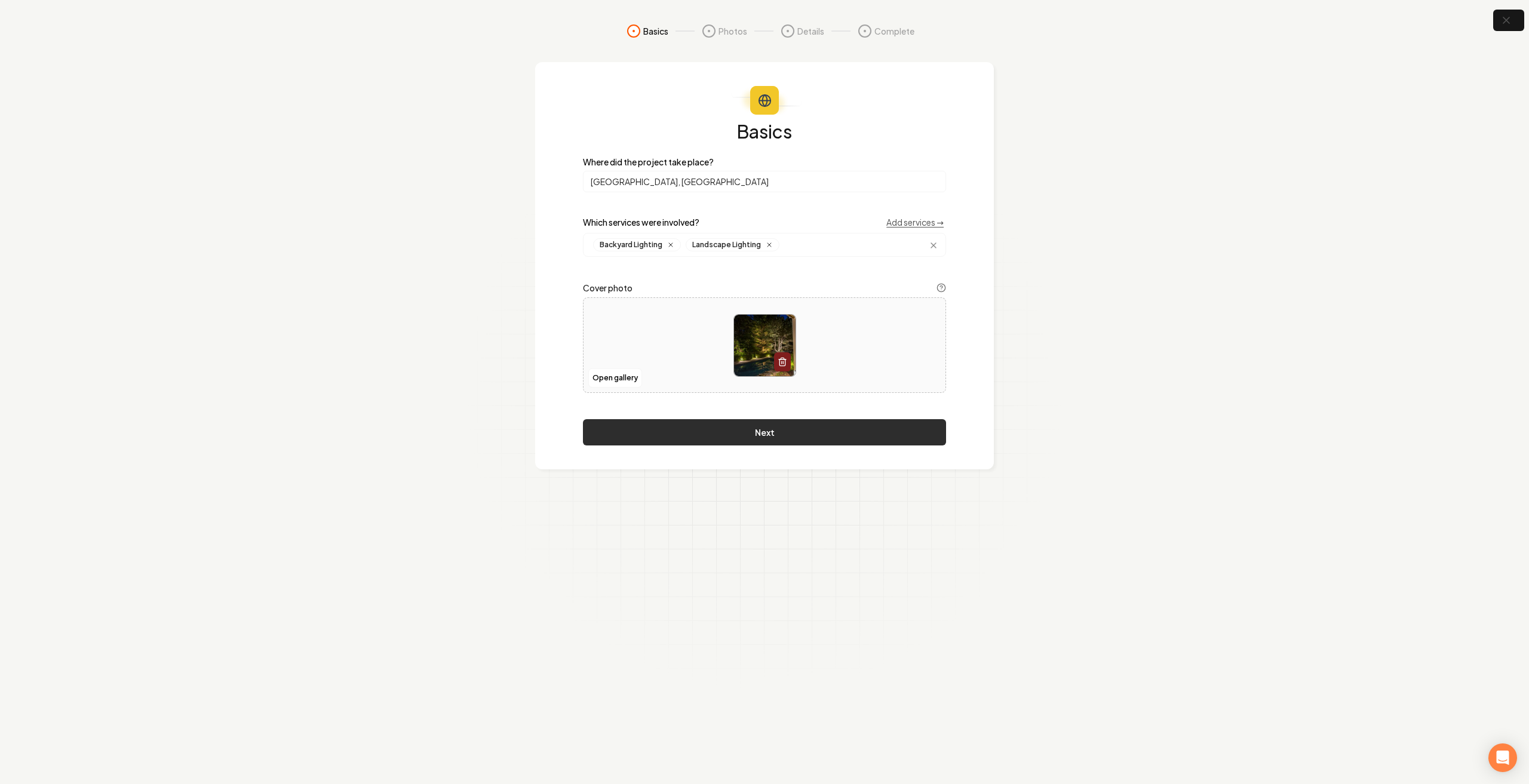
click at [748, 426] on button "Next" at bounding box center [764, 432] width 363 height 26
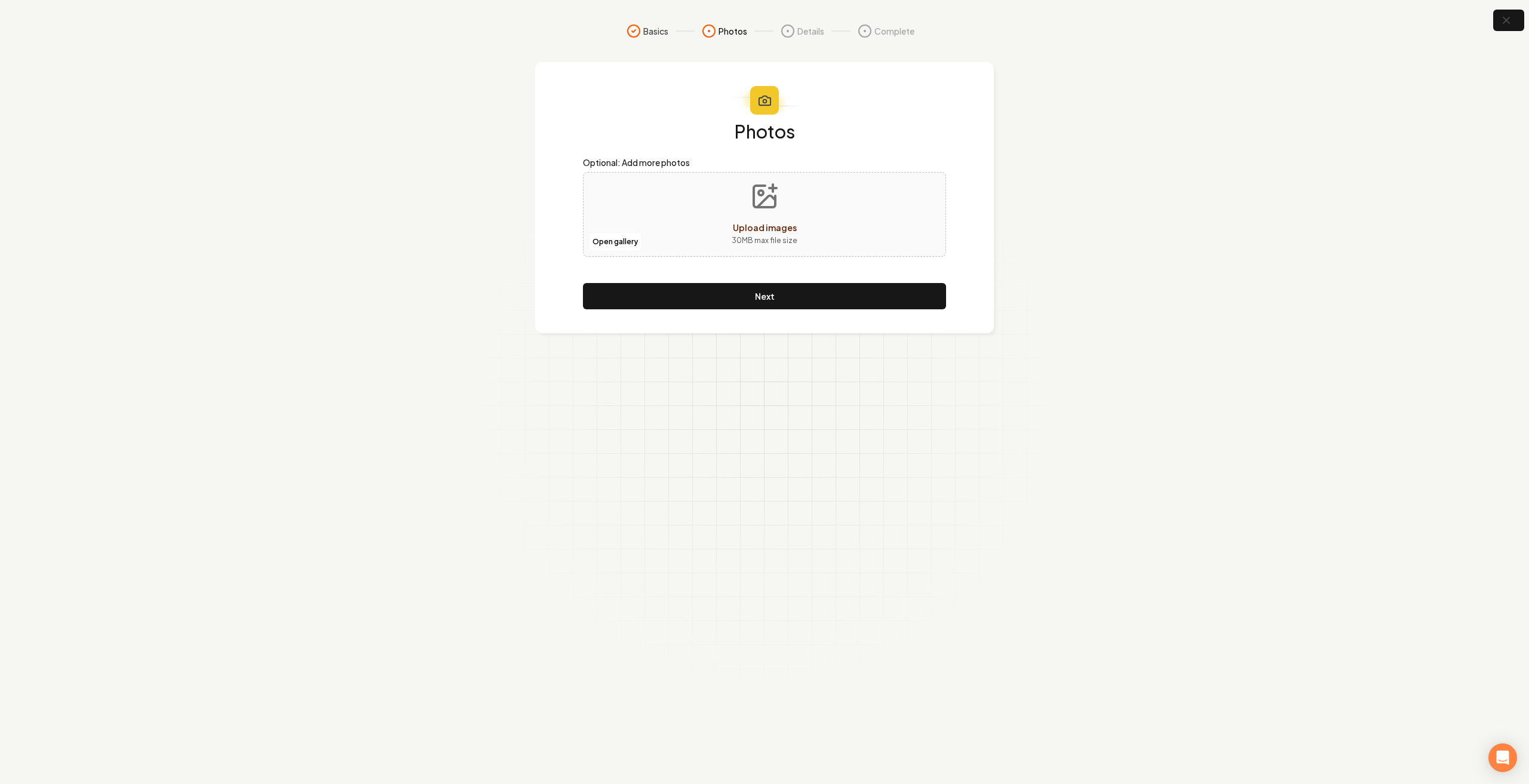
click at [777, 215] on button "Upload images 30 MB max file size" at bounding box center [764, 214] width 85 height 84
type input "**********"
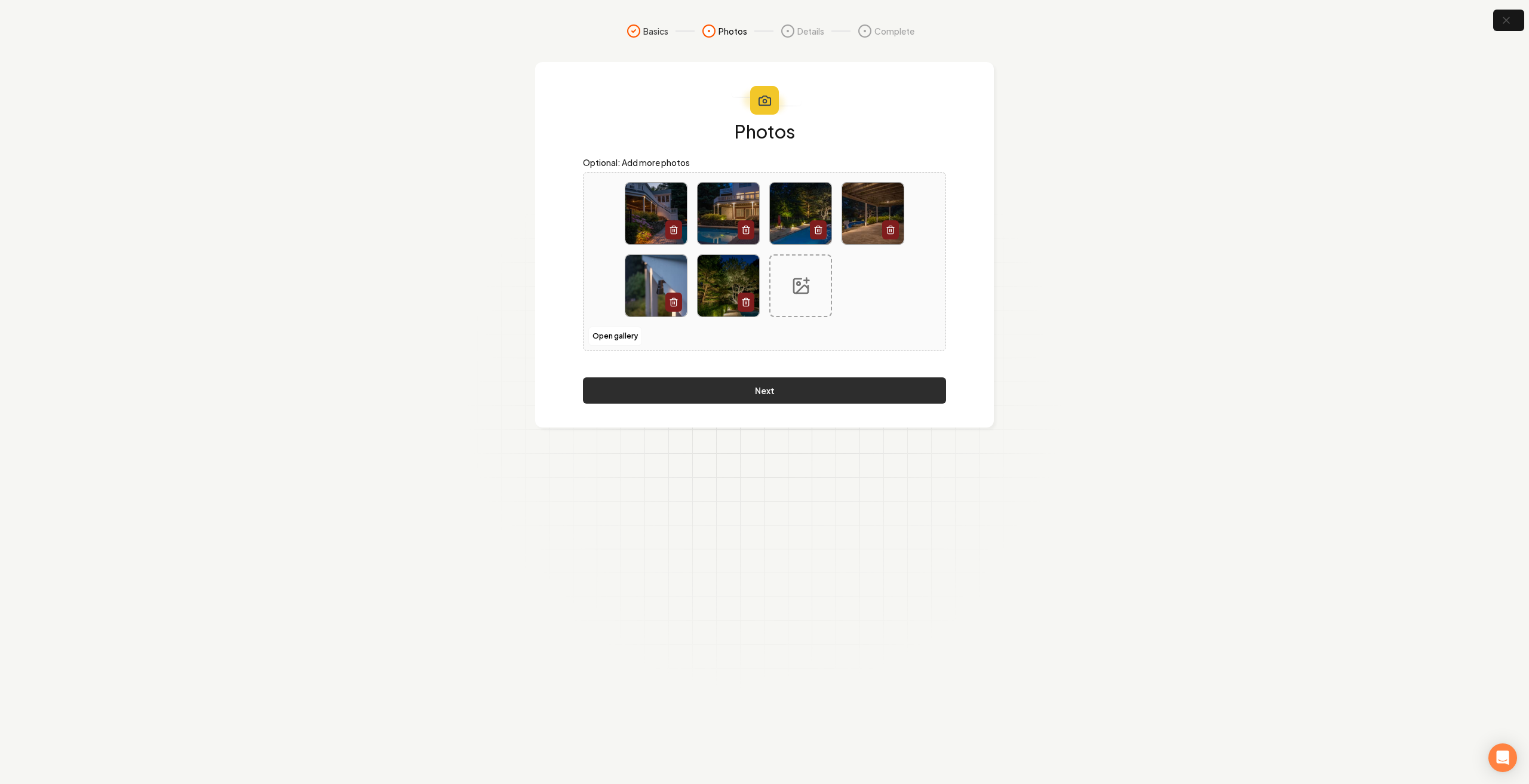
click at [779, 392] on button "Next" at bounding box center [764, 390] width 363 height 26
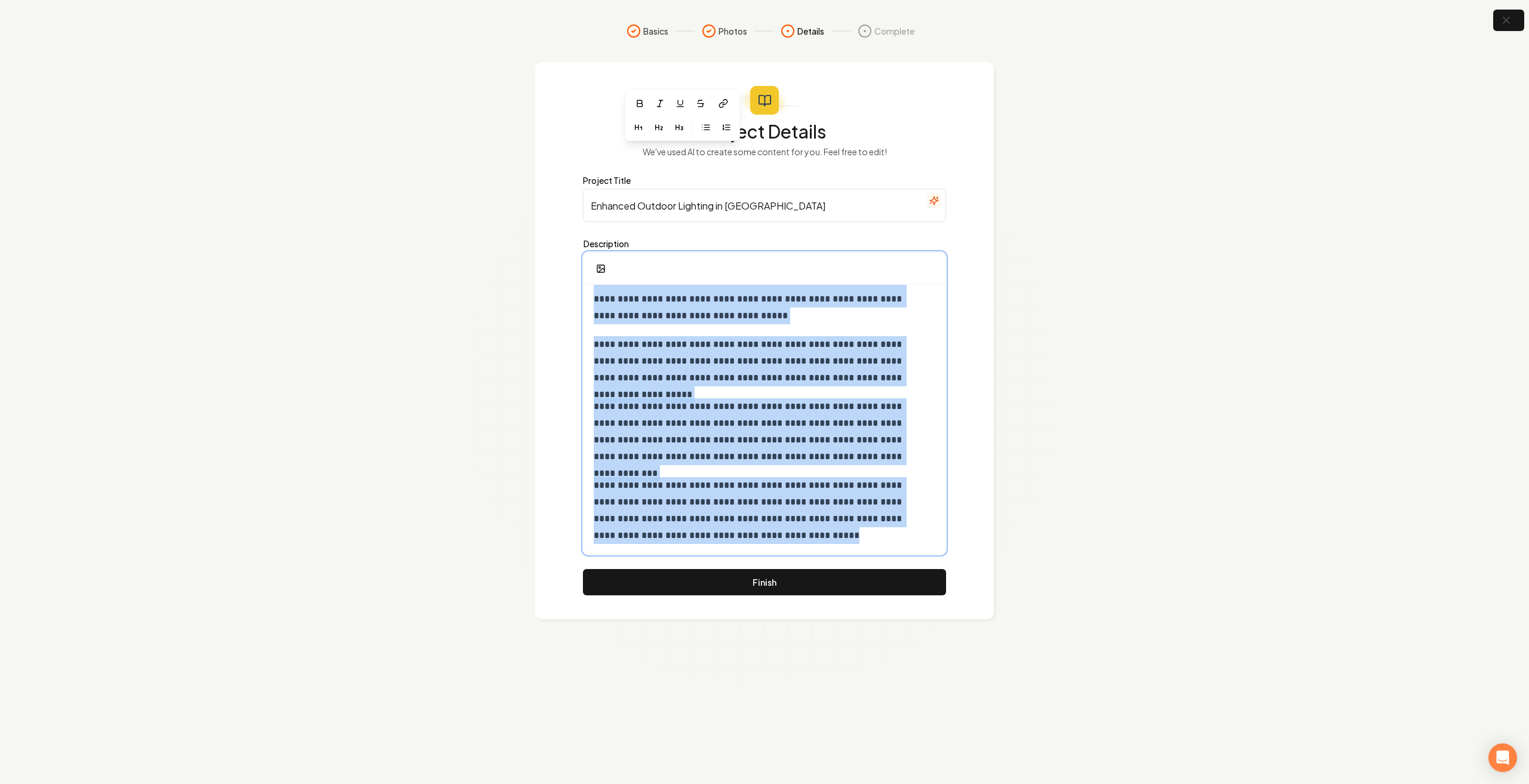
drag, startPoint x: 596, startPoint y: 304, endPoint x: 963, endPoint y: 621, distance: 485.0
click at [963, 621] on section "**********" at bounding box center [764, 392] width 1529 height 784
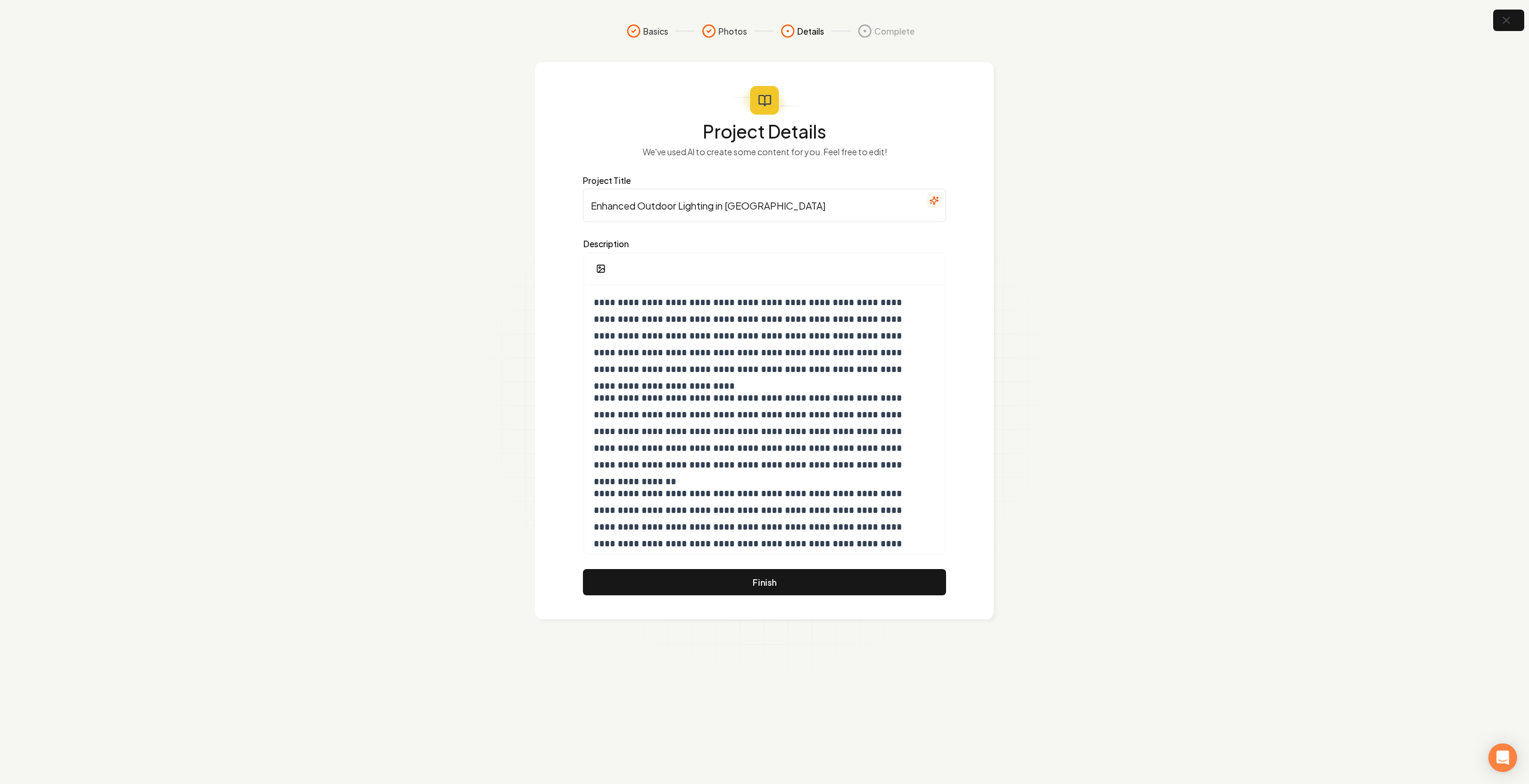
click at [642, 207] on input "Enhanced Outdoor Lighting in [GEOGRAPHIC_DATA]" at bounding box center [764, 206] width 363 height 33
drag, startPoint x: 666, startPoint y: 209, endPoint x: 564, endPoint y: 203, distance: 102.2
click at [564, 203] on div "**********" at bounding box center [765, 340] width 459 height 557
drag, startPoint x: 747, startPoint y: 217, endPoint x: 725, endPoint y: 206, distance: 24.6
click at [725, 206] on input "Landscape Lighting in [GEOGRAPHIC_DATA]" at bounding box center [764, 206] width 363 height 33
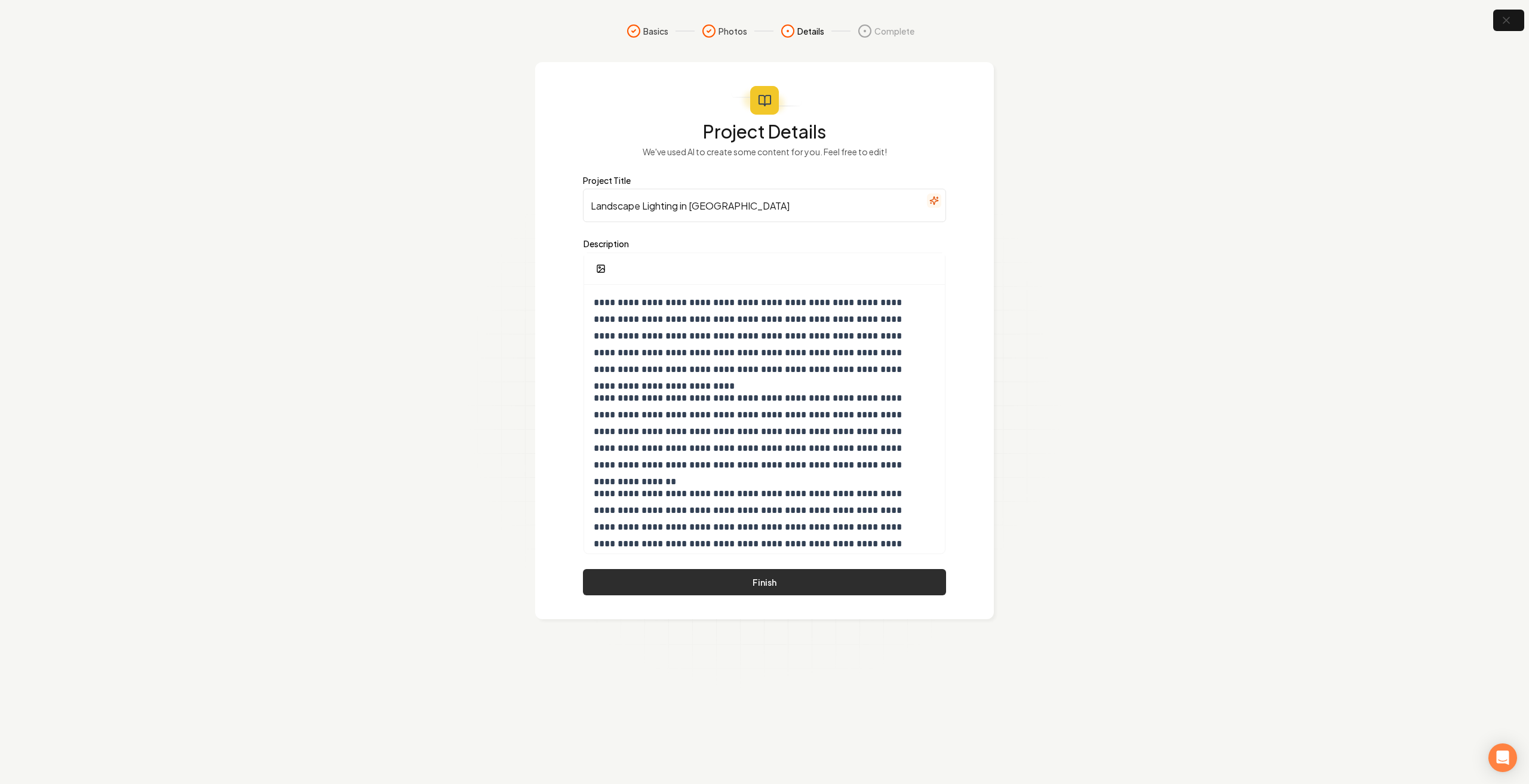
type input "Landscape Lighting in [GEOGRAPHIC_DATA]"
click at [789, 580] on button "Finish" at bounding box center [764, 582] width 363 height 26
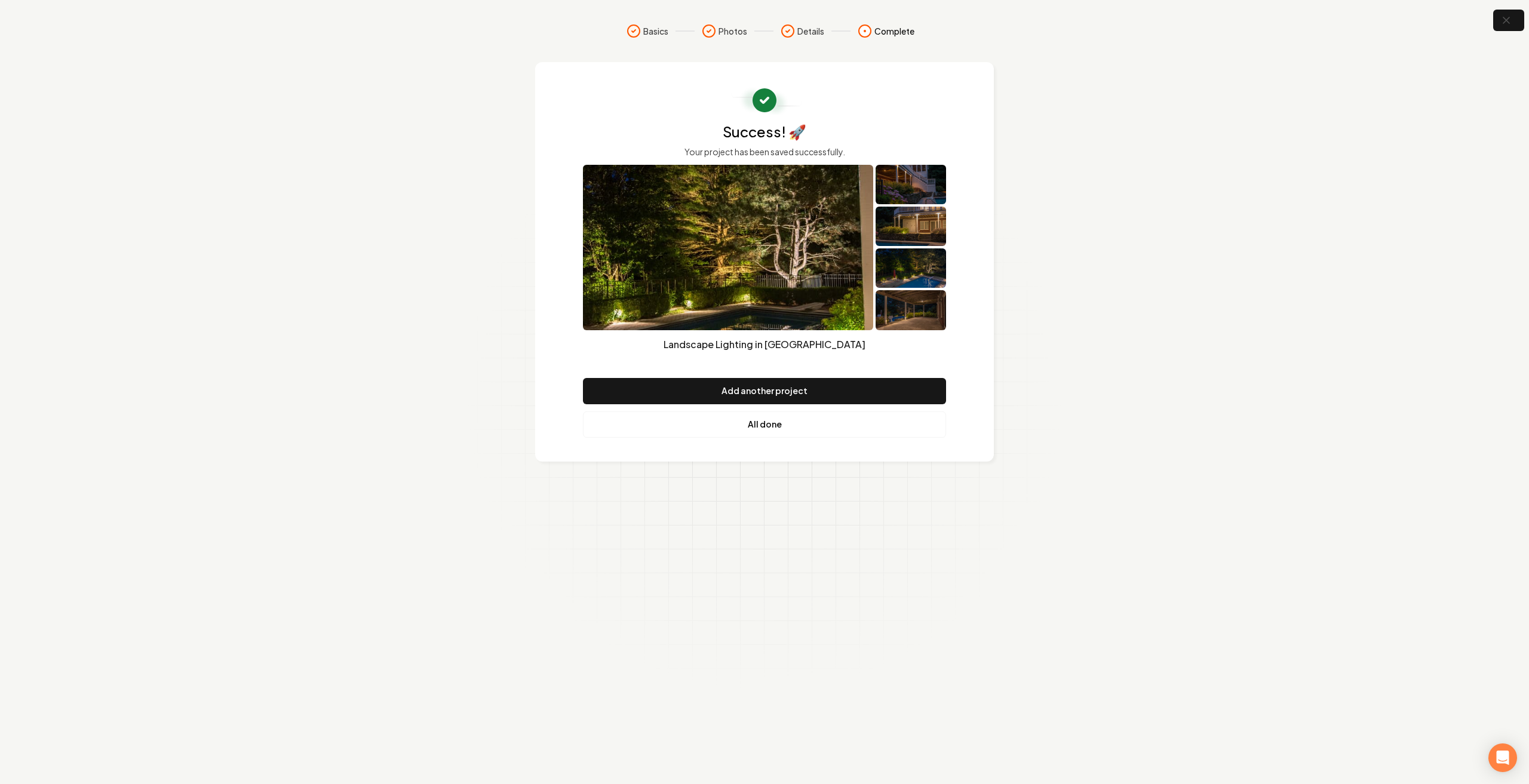
click at [763, 431] on link "All done" at bounding box center [764, 424] width 363 height 26
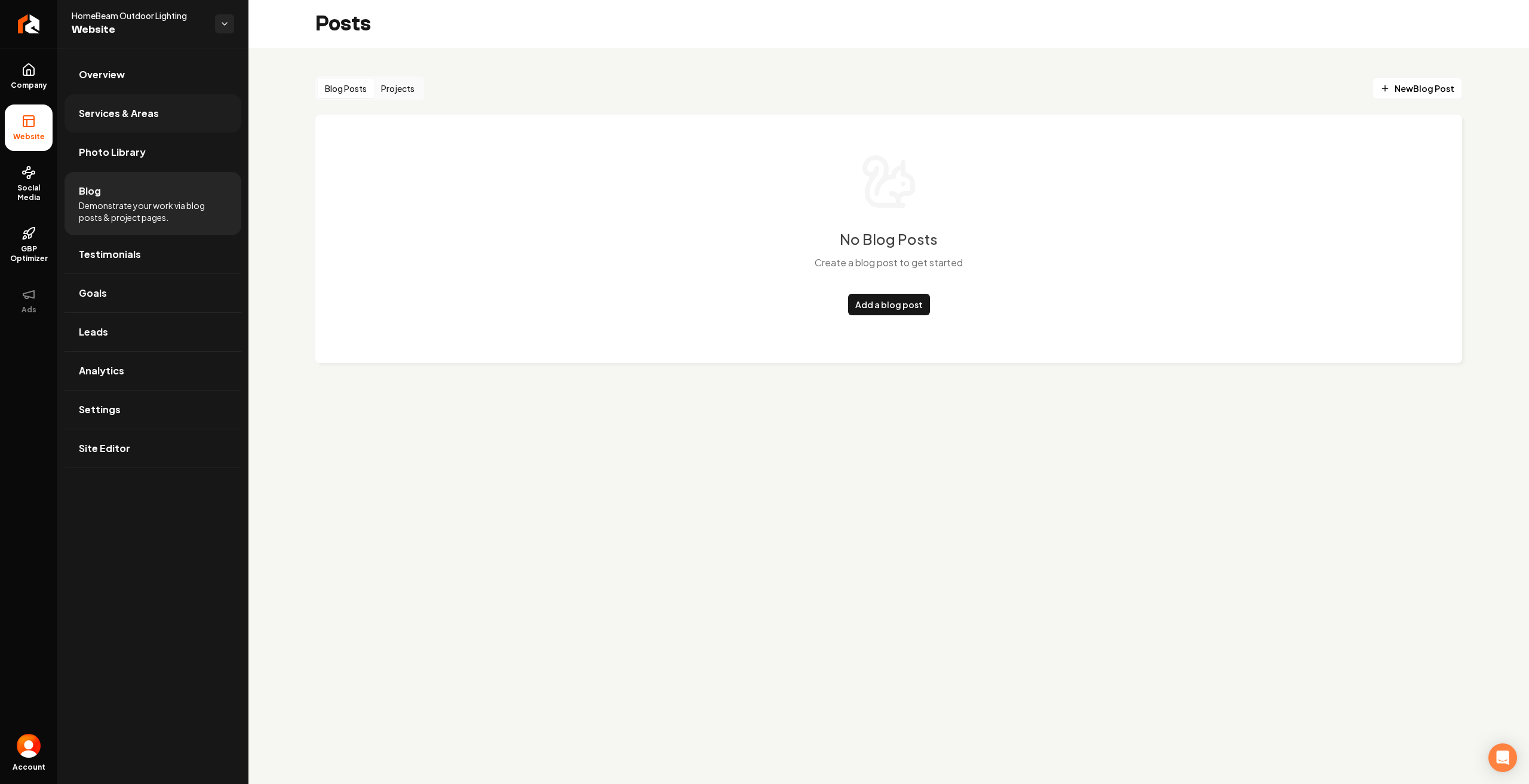
click at [144, 126] on link "Services & Areas" at bounding box center [153, 114] width 177 height 38
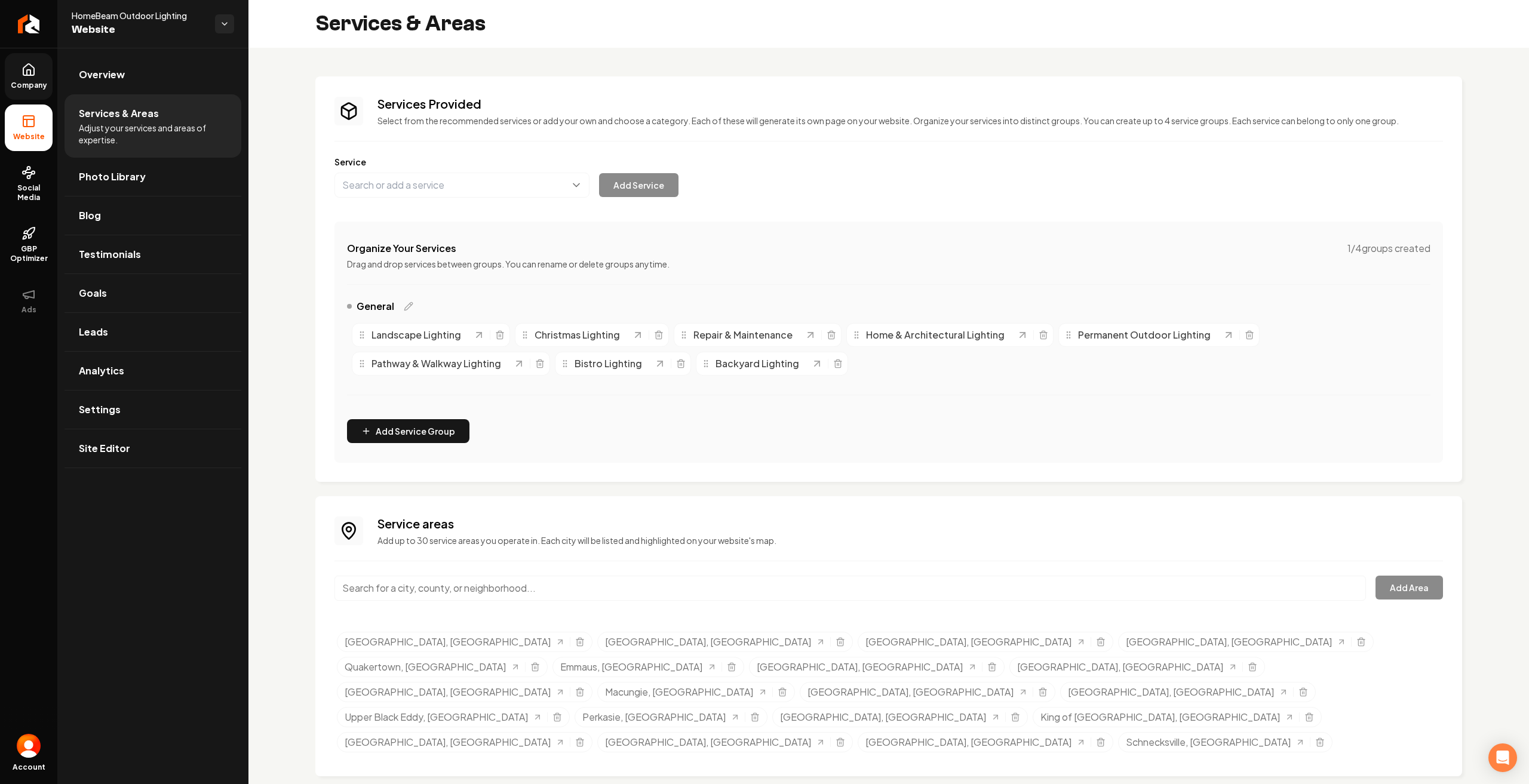
click at [26, 88] on span "Company" at bounding box center [29, 85] width 46 height 10
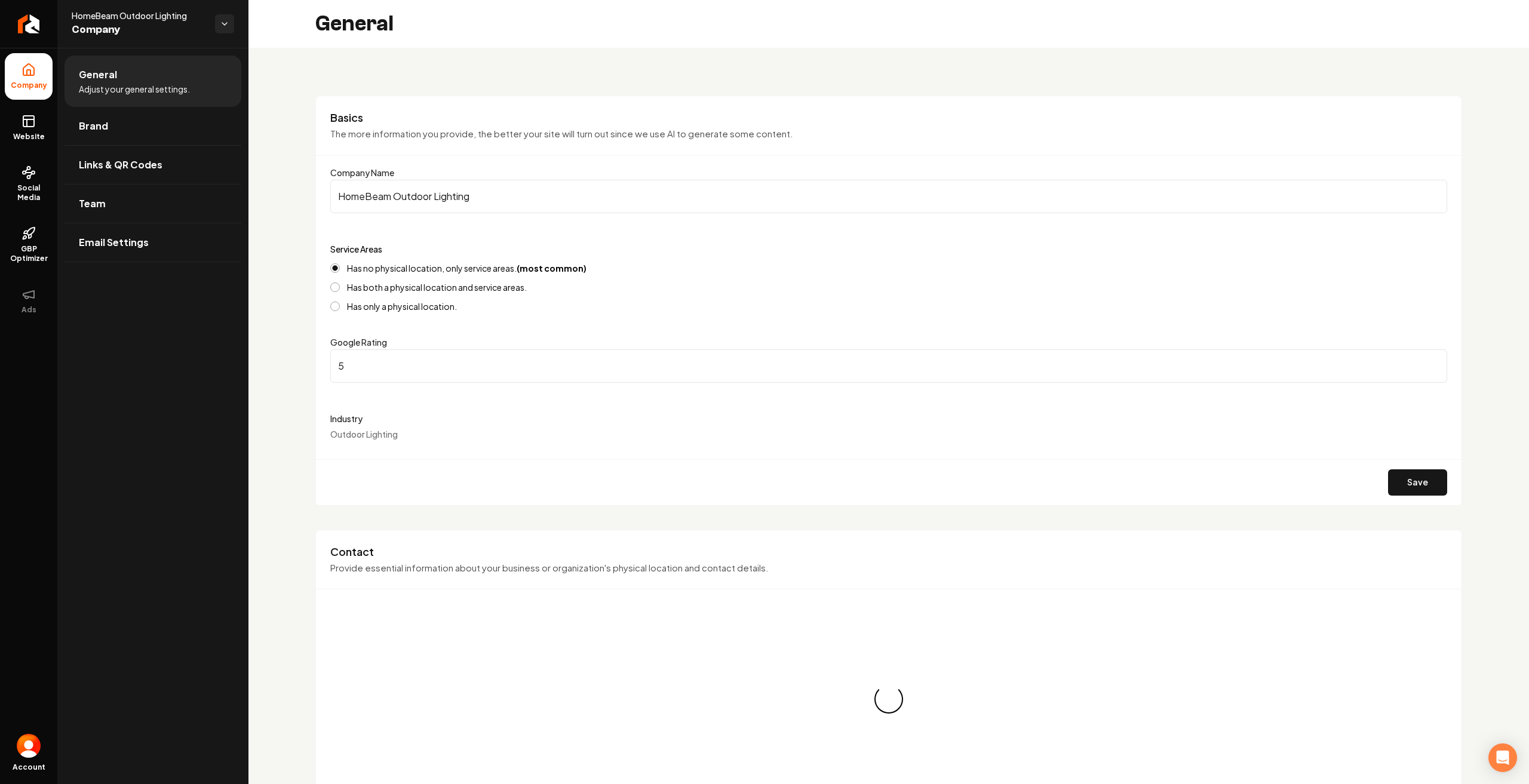
click at [134, 91] on span "Adjust your general settings." at bounding box center [134, 89] width 111 height 12
click at [43, 129] on link "Website" at bounding box center [28, 127] width 48 height 46
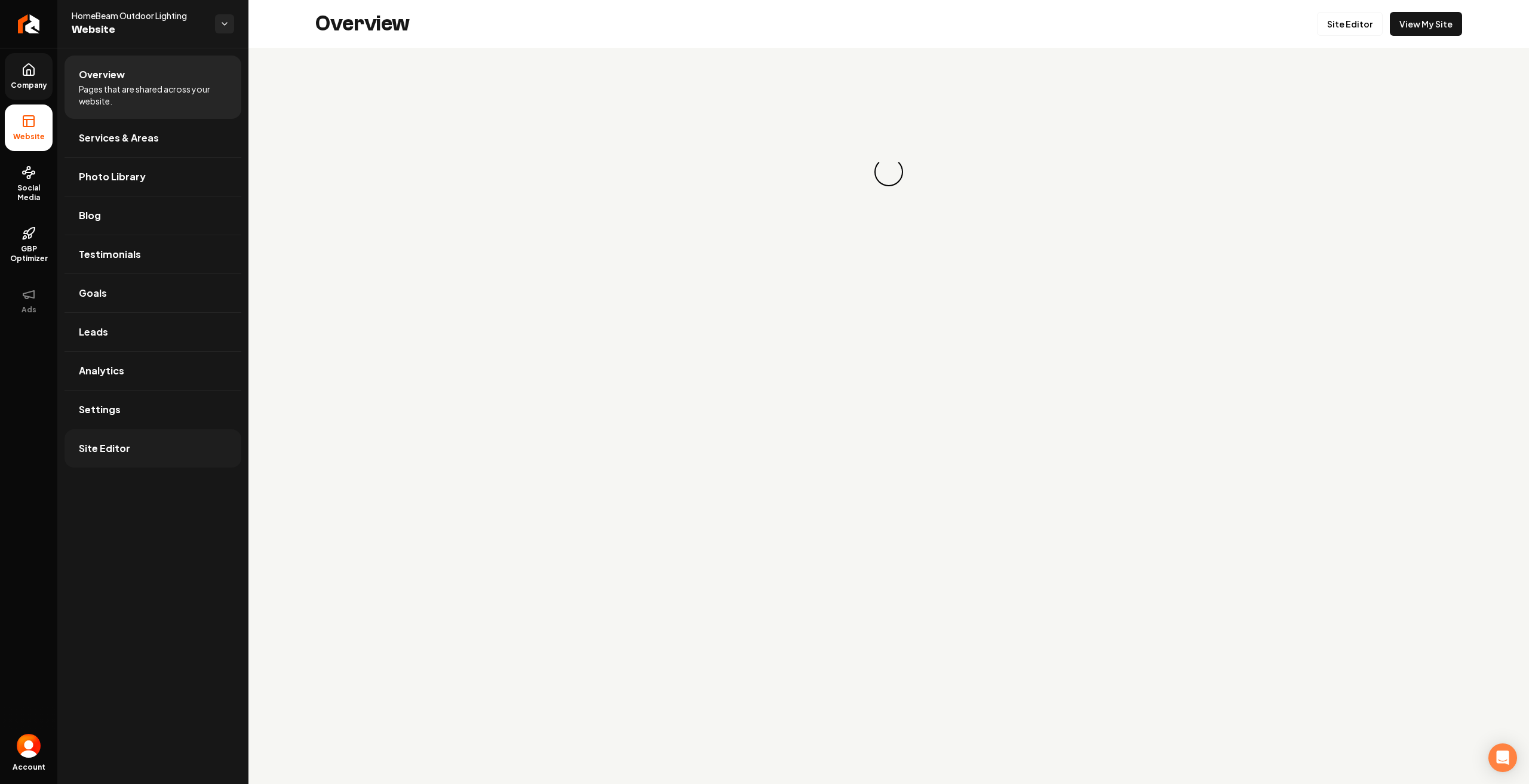
click at [148, 444] on link "Site Editor" at bounding box center [153, 449] width 177 height 38
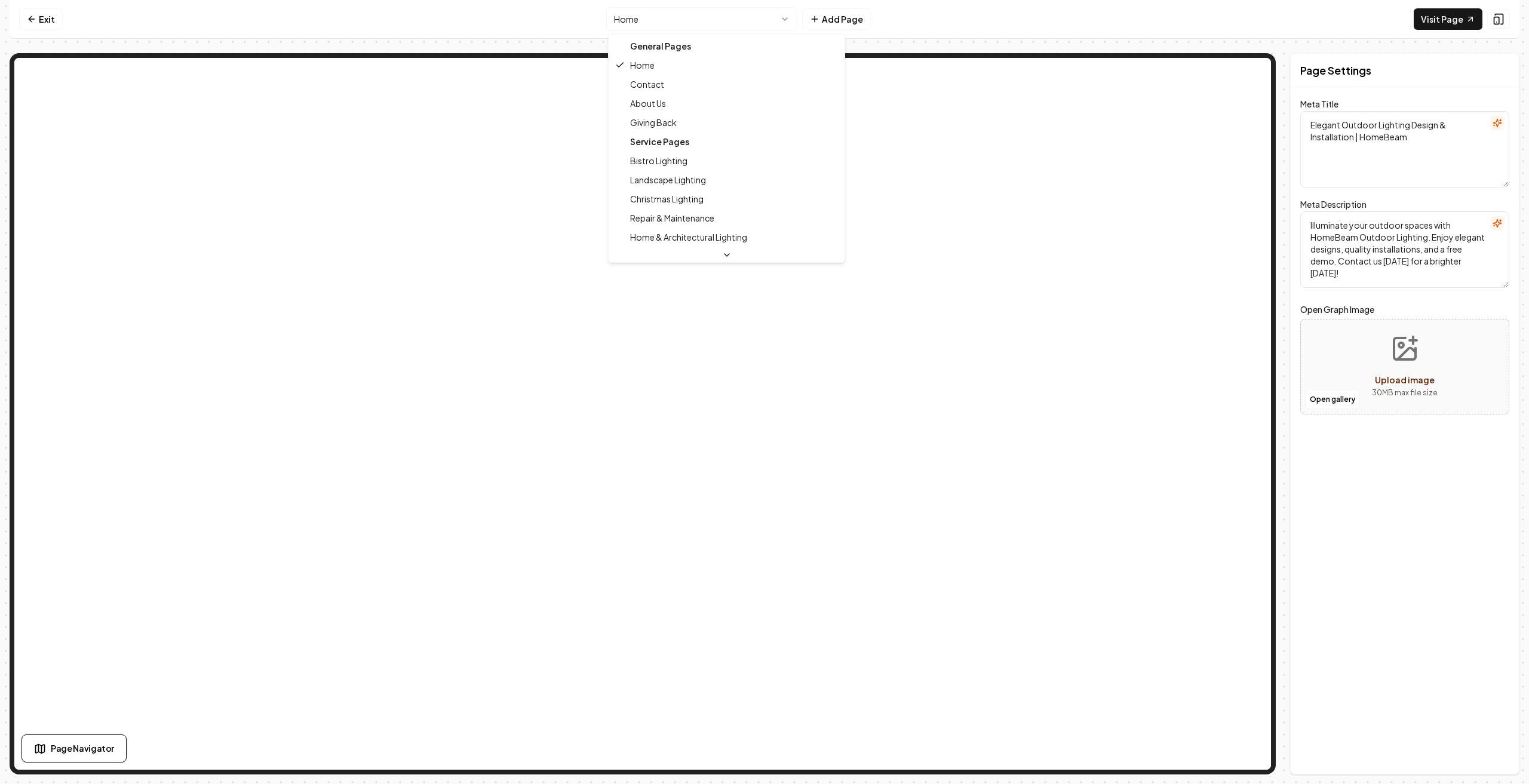
click at [791, 18] on html "Computer Required This feature is only available on a computer. Please switch t…" at bounding box center [764, 392] width 1529 height 784
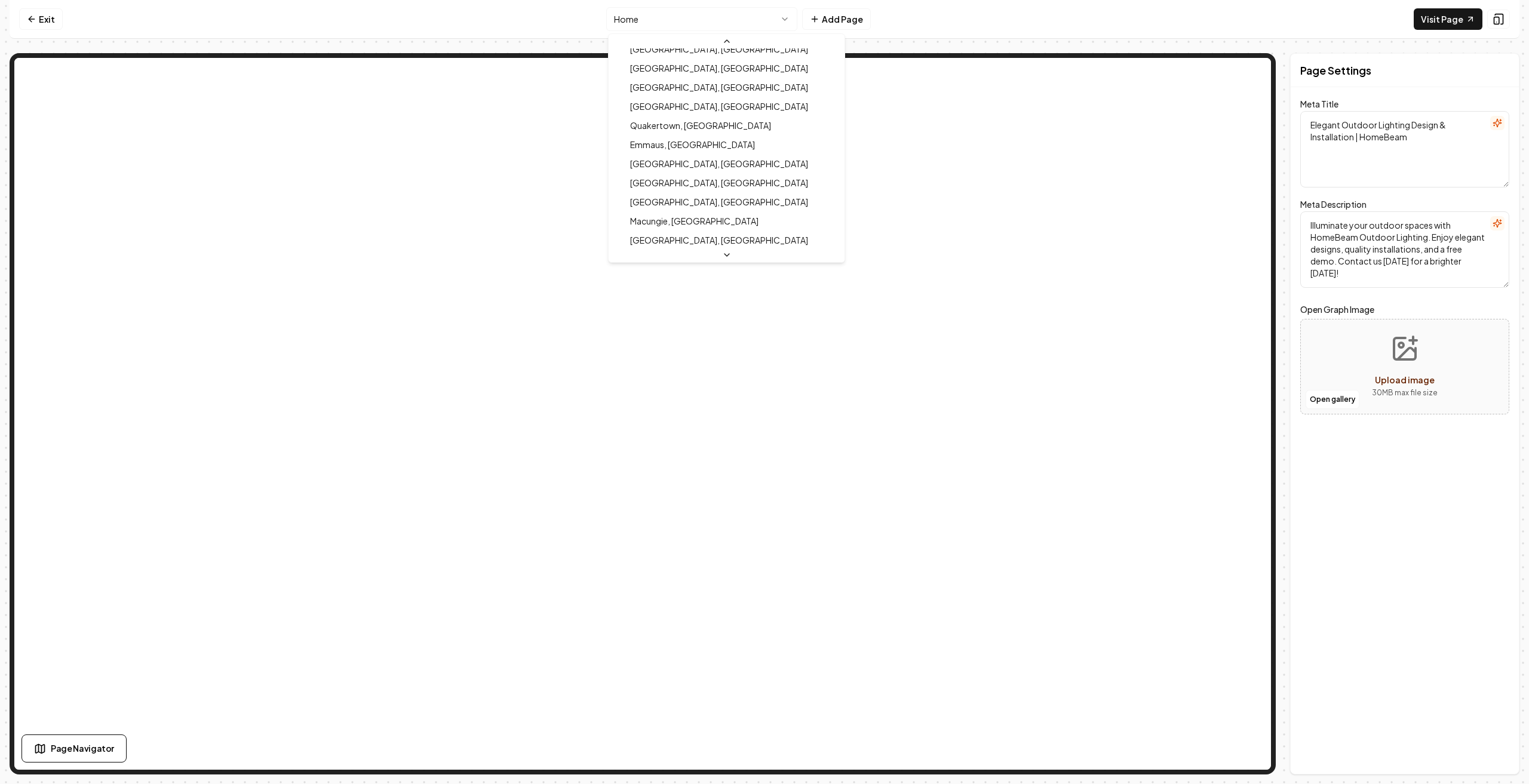
scroll to position [239, 0]
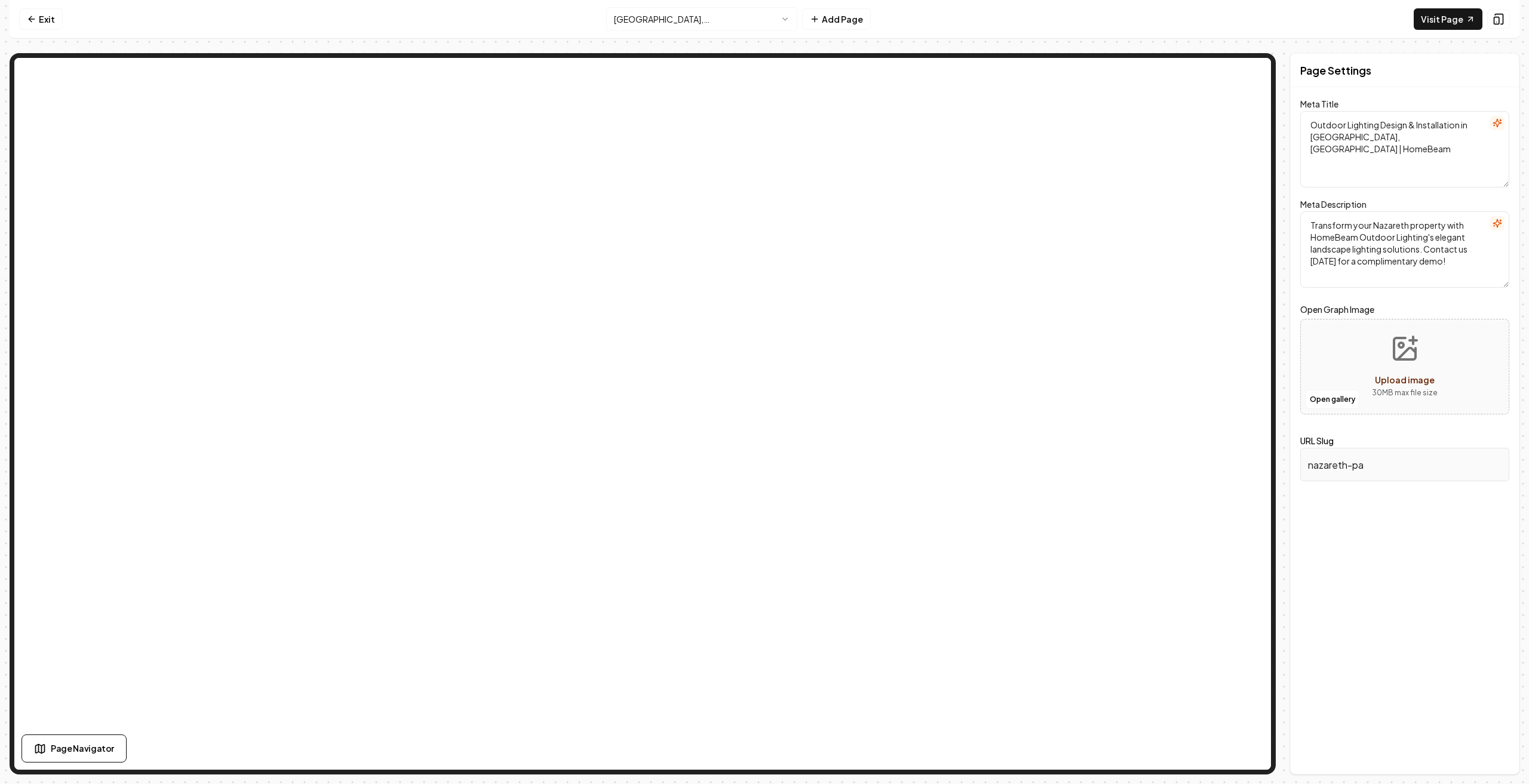
click at [1393, 254] on textarea "Transform your Nazareth property with HomeBeam Outdoor Lighting's elegant lands…" at bounding box center [1405, 249] width 209 height 76
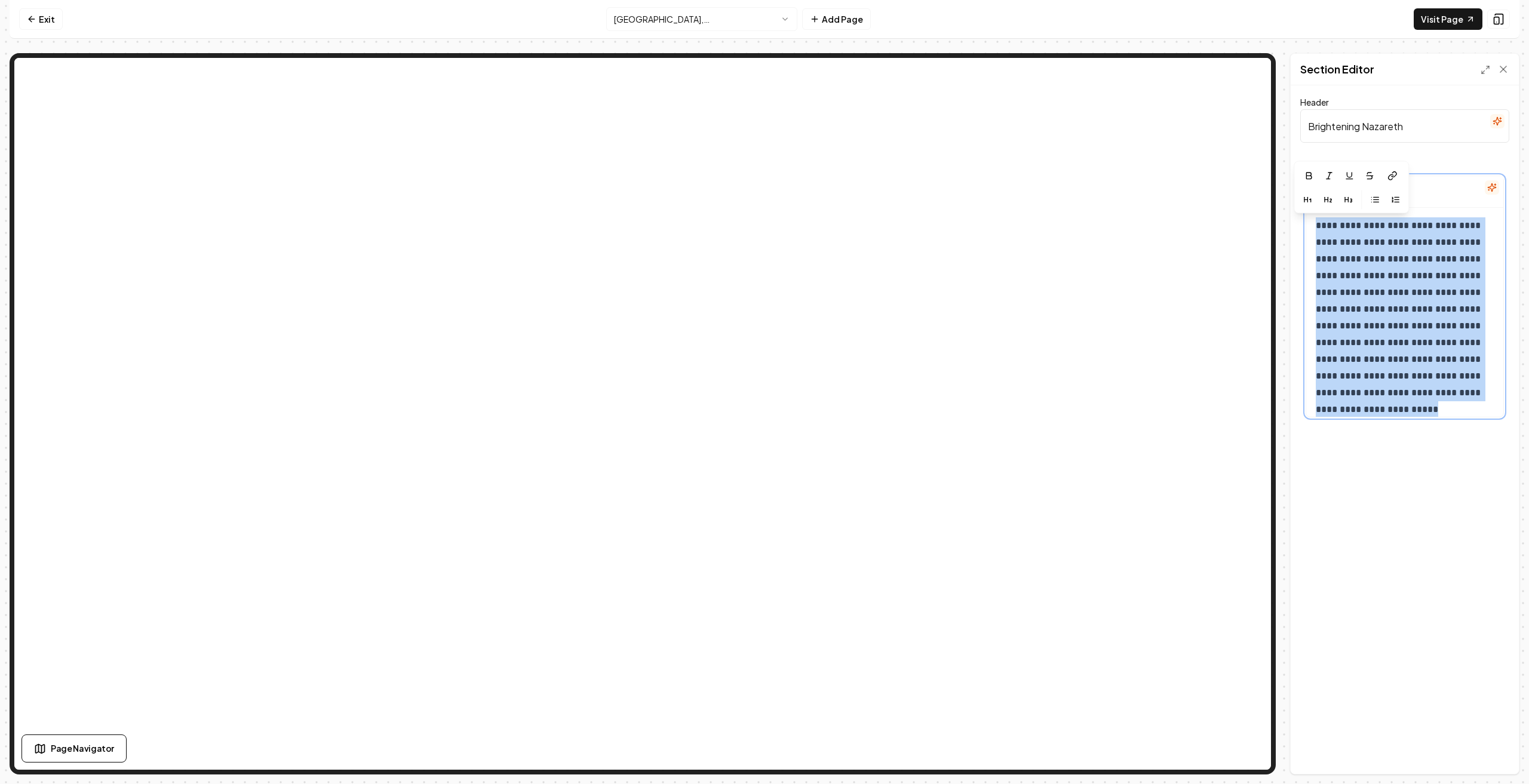
drag, startPoint x: 1315, startPoint y: 223, endPoint x: 1379, endPoint y: 405, distance: 192.9
click at [1379, 405] on p "**********" at bounding box center [1401, 317] width 171 height 200
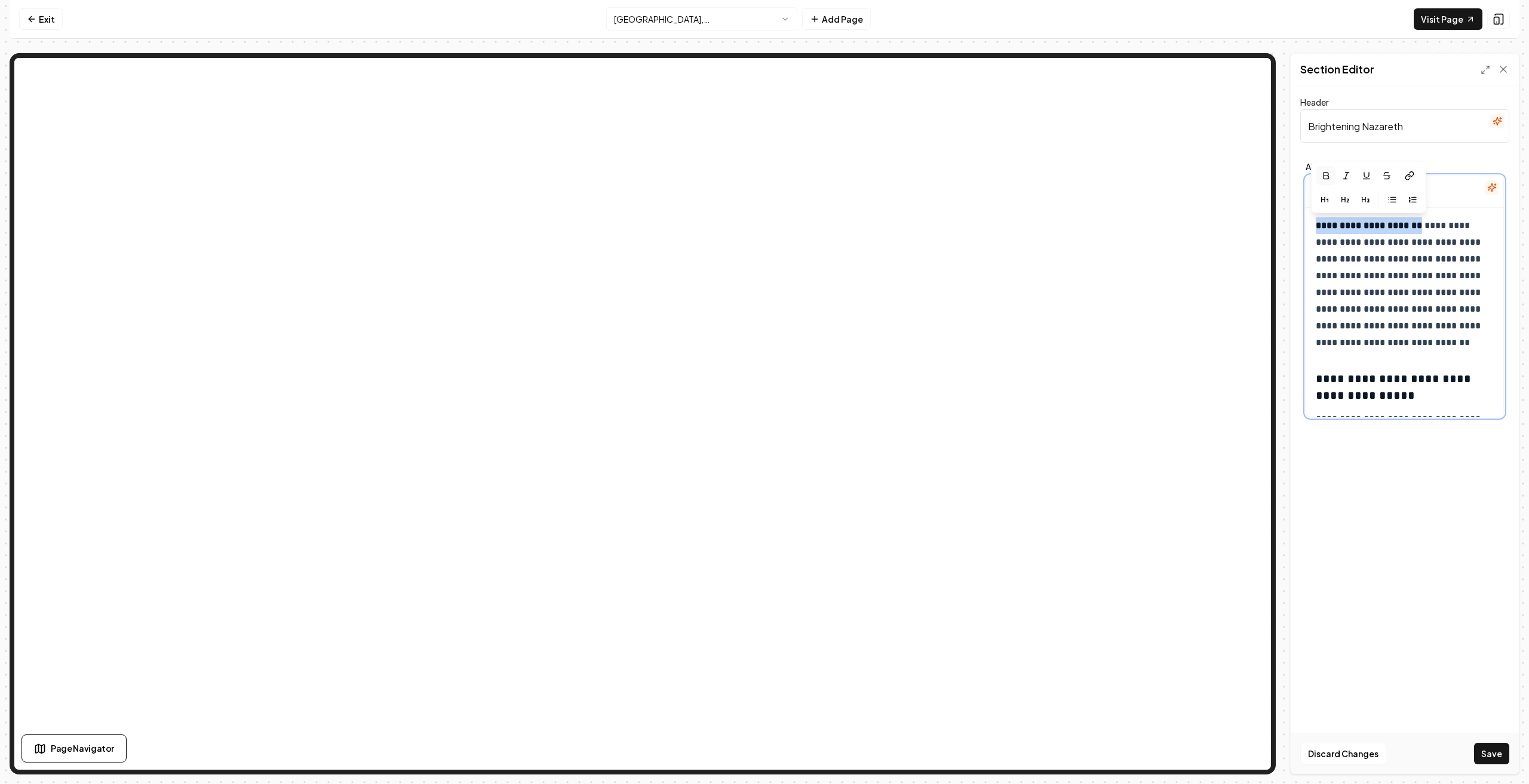
drag, startPoint x: 1420, startPoint y: 231, endPoint x: 1299, endPoint y: 233, distance: 121.0
click at [1299, 233] on div "**********" at bounding box center [1405, 430] width 228 height 689
click at [1407, 310] on p "**********" at bounding box center [1401, 284] width 171 height 134
drag, startPoint x: 1413, startPoint y: 135, endPoint x: 1301, endPoint y: 103, distance: 116.5
click at [1301, 103] on div "Header Brightening Nazareth" at bounding box center [1405, 119] width 209 height 48
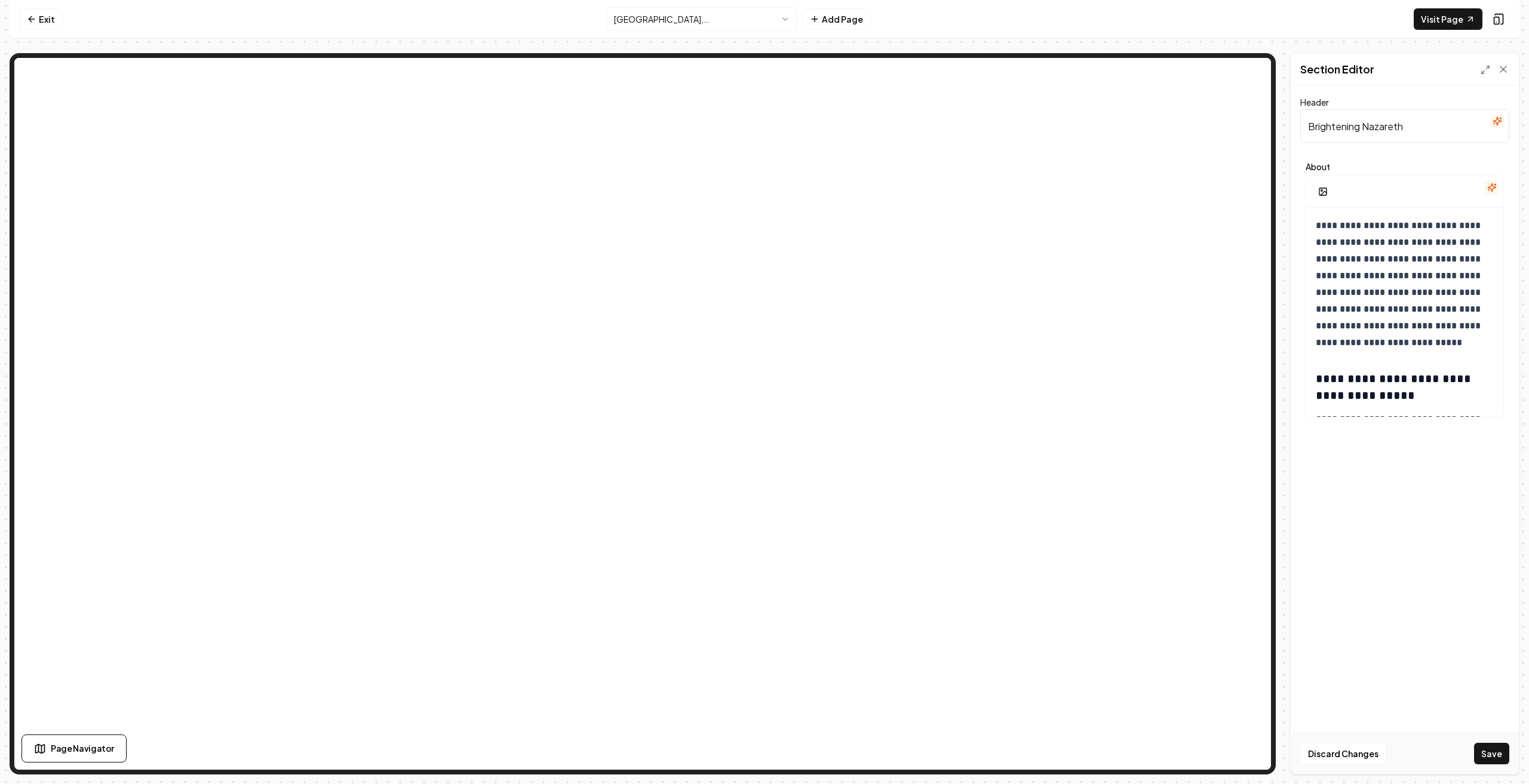
paste input "“Nazareth’s Trusted Landscape Lighting Experts”"
click at [1323, 124] on input "“Nazareth’s Trusted Landscape Lighting Experts”" at bounding box center [1405, 126] width 209 height 33
click at [1492, 746] on button "Save" at bounding box center [1491, 753] width 35 height 22
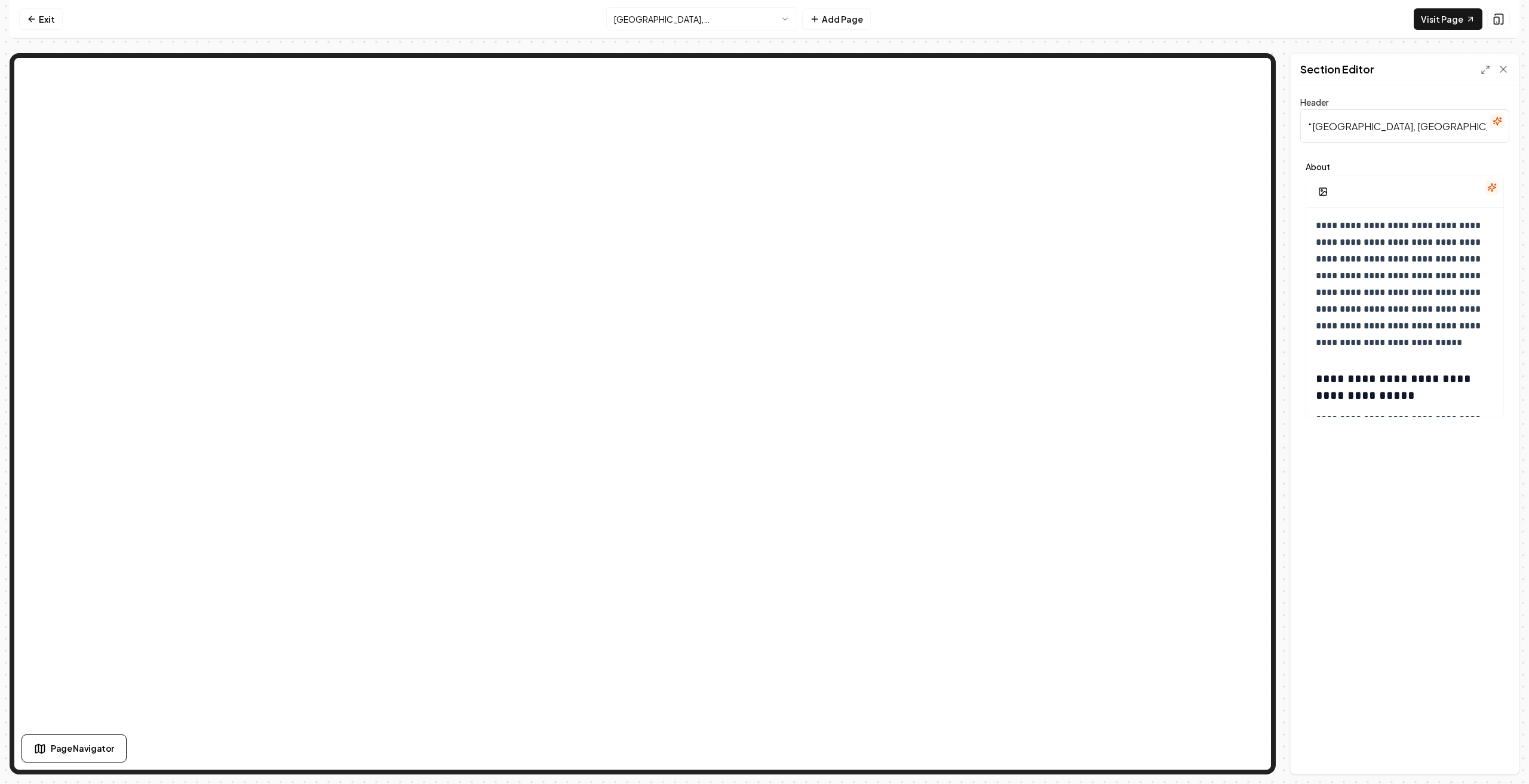
drag, startPoint x: 1413, startPoint y: 127, endPoint x: 1376, endPoint y: 116, distance: 38.6
click at [1376, 116] on input "“[GEOGRAPHIC_DATA], [GEOGRAPHIC_DATA] - Trusted Landscape Lighting Experts”" at bounding box center [1405, 126] width 209 height 33
type input "“[GEOGRAPHIC_DATA], PA - Landscape Lighting Experts”"
click at [1500, 751] on button "Save" at bounding box center [1491, 753] width 35 height 22
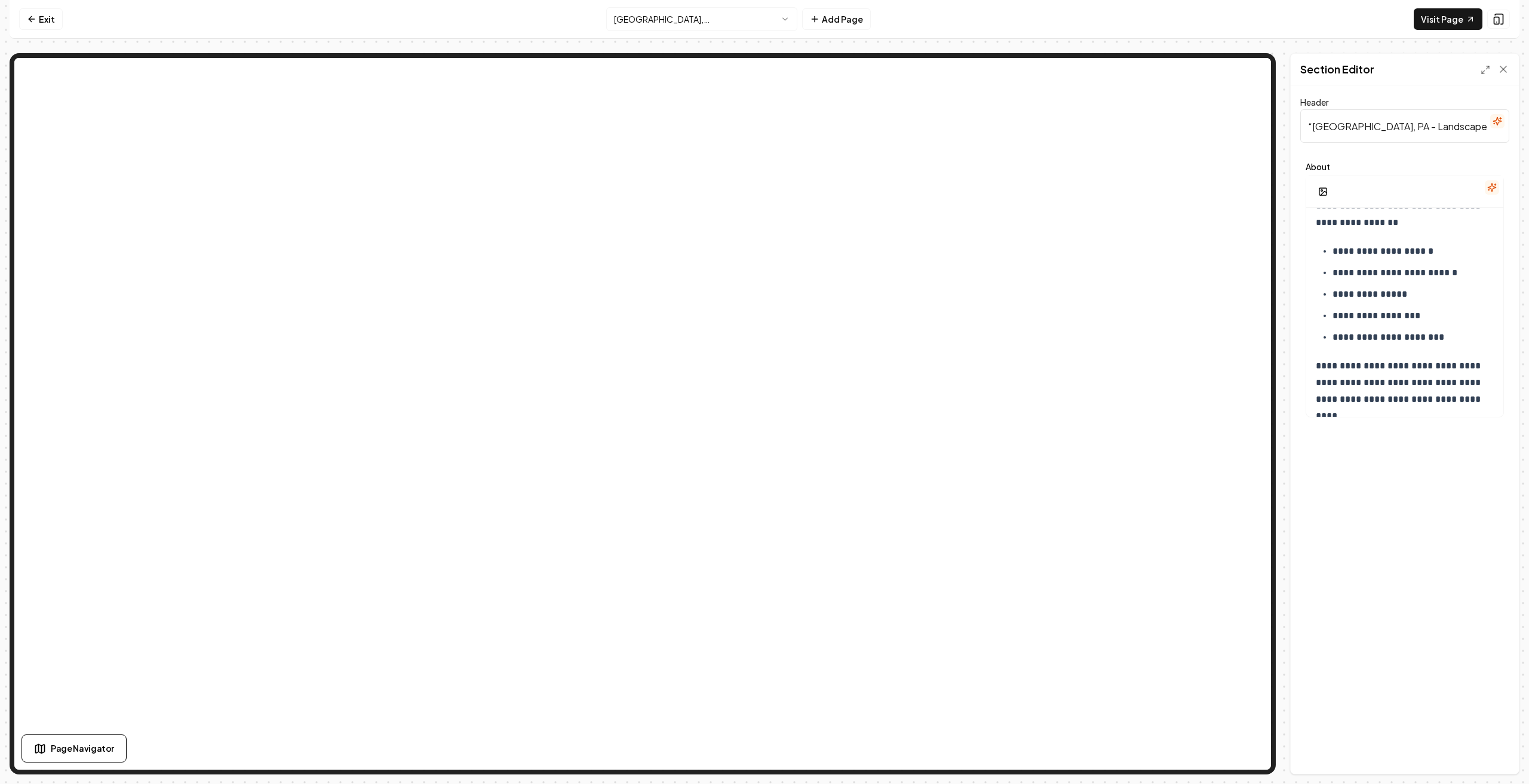
scroll to position [298, 0]
click at [1441, 325] on p "**********" at bounding box center [1409, 318] width 153 height 17
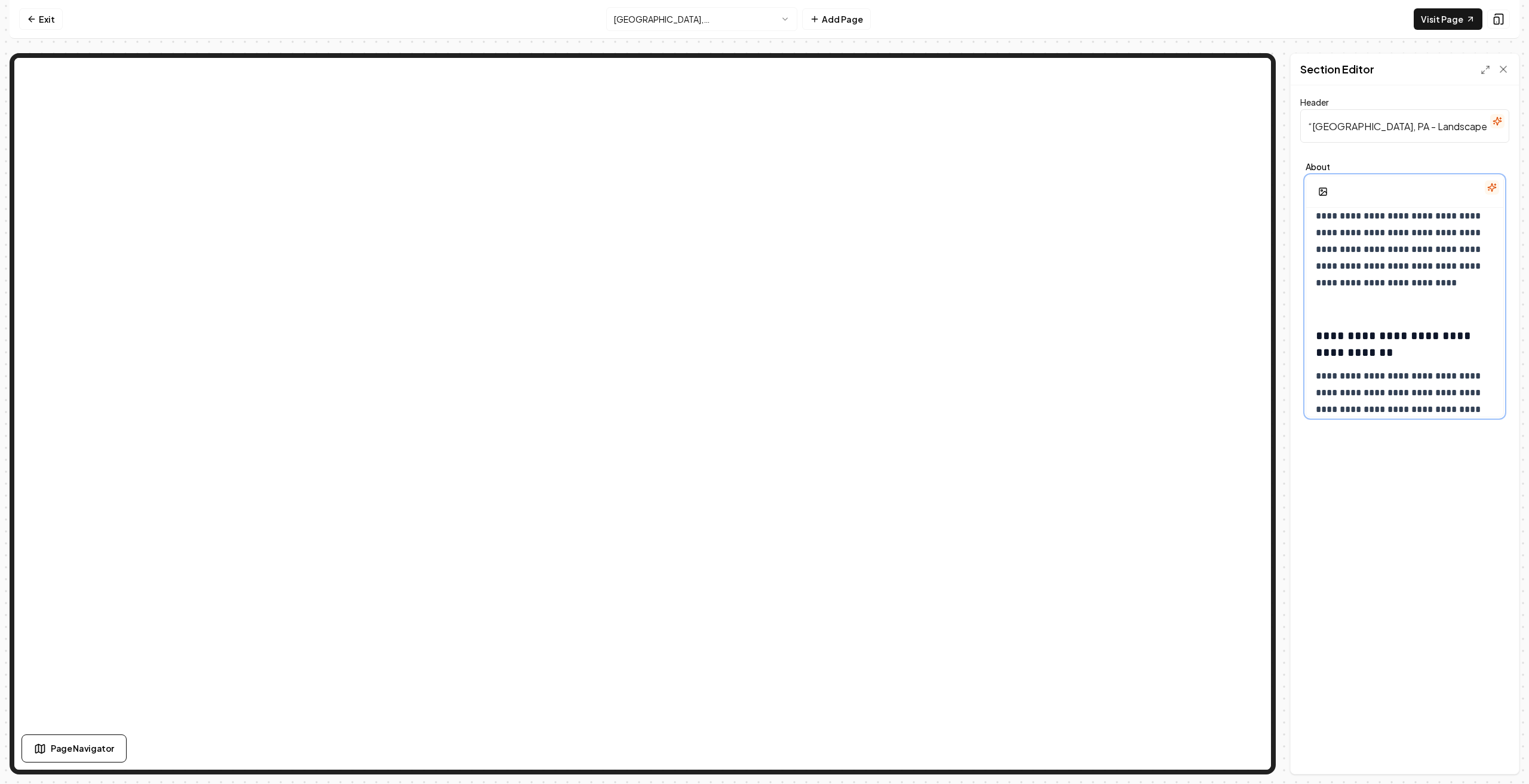
scroll to position [776, 0]
click at [35, 24] on icon at bounding box center [32, 18] width 10 height 10
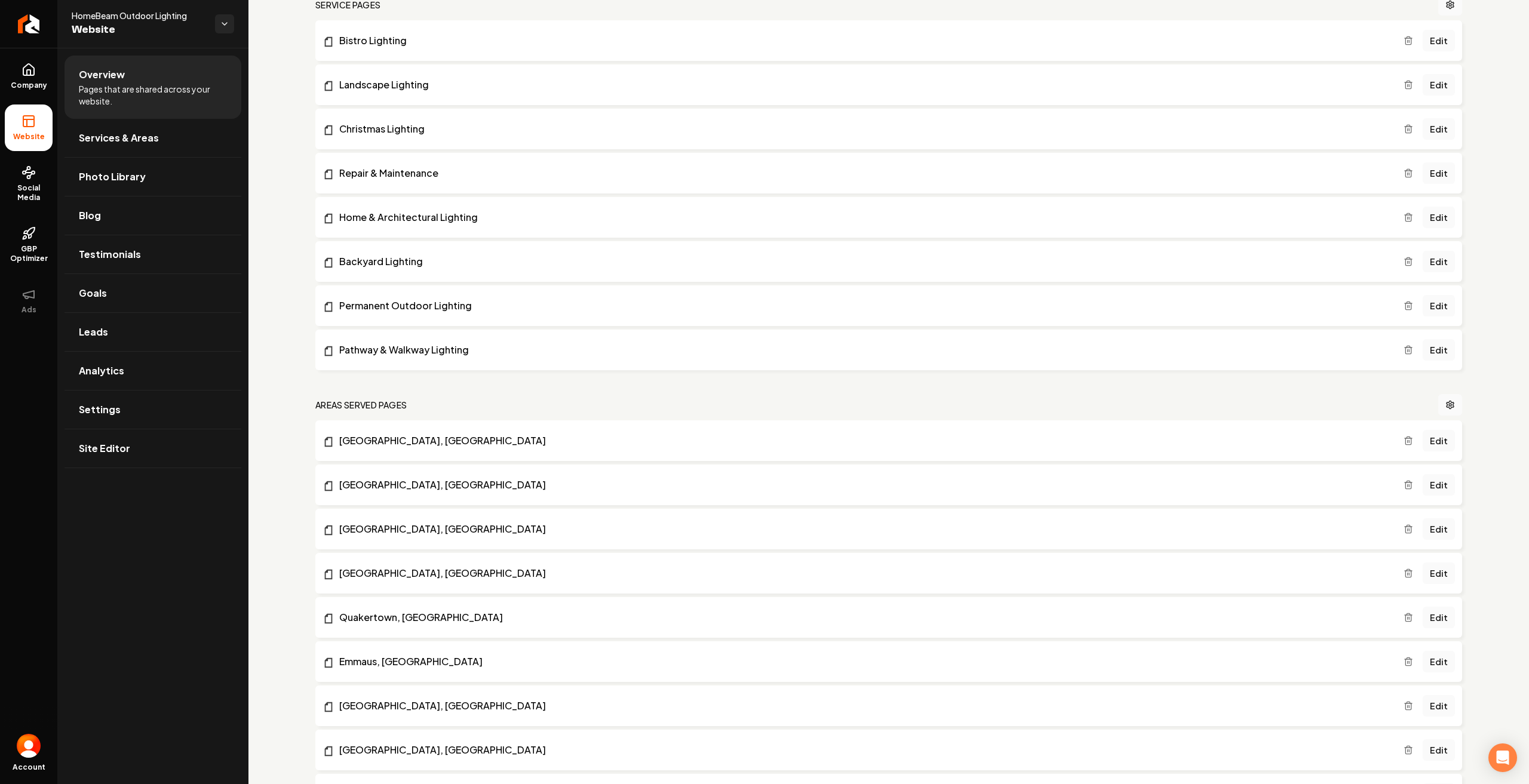
scroll to position [478, 0]
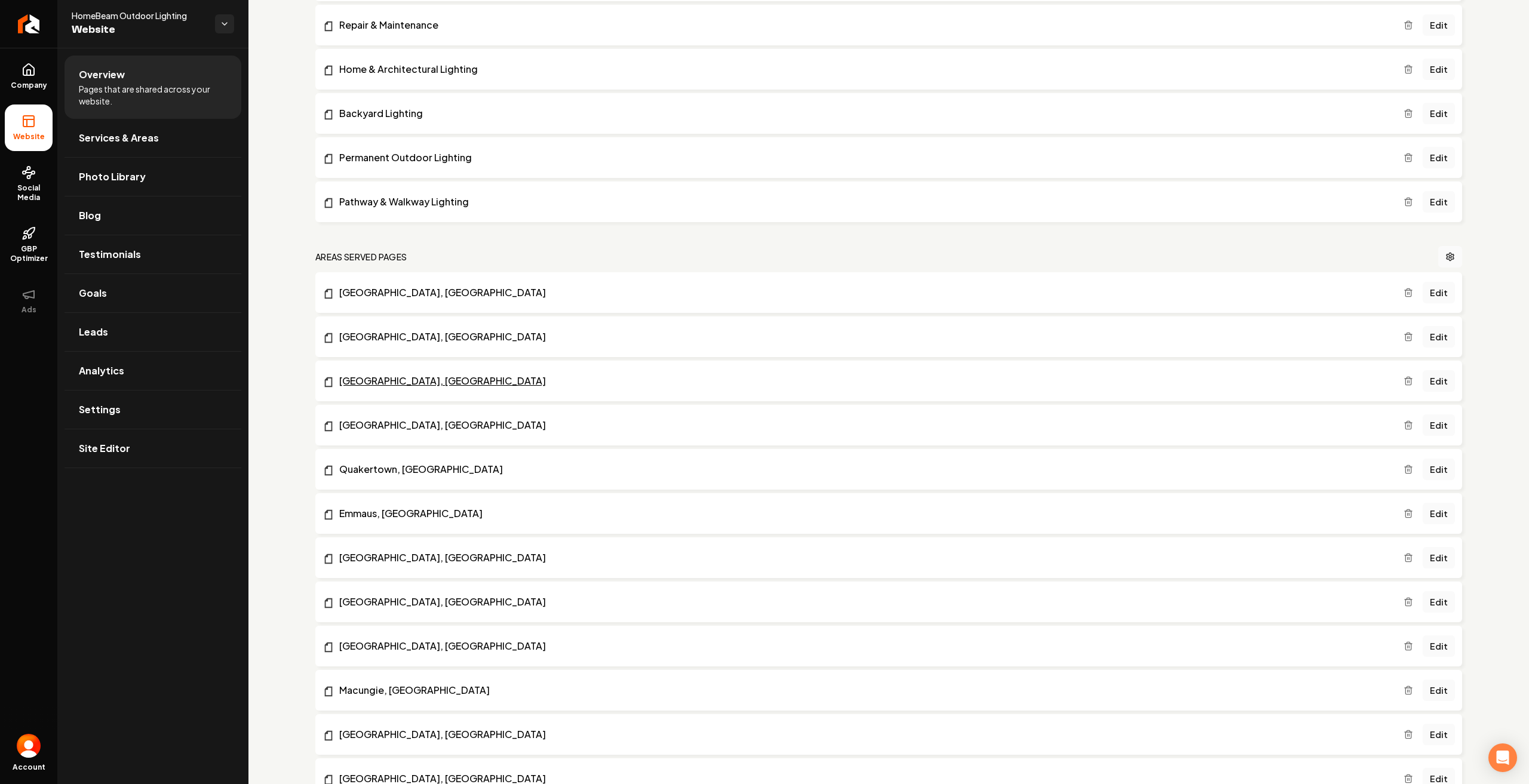
click at [355, 374] on link "[GEOGRAPHIC_DATA], [GEOGRAPHIC_DATA]" at bounding box center [863, 381] width 1081 height 14
click at [1434, 388] on link "Edit" at bounding box center [1439, 381] width 32 height 22
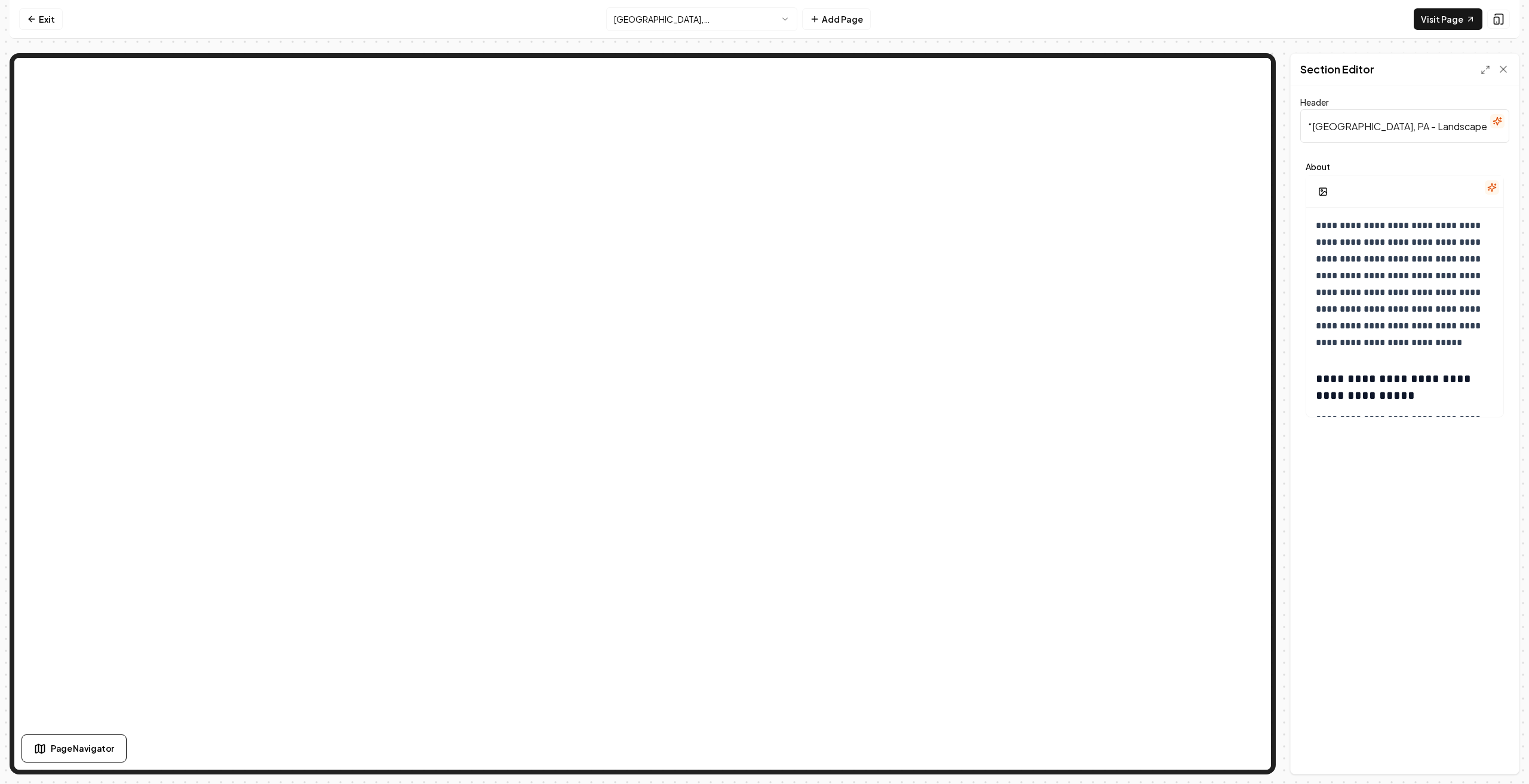
click at [1312, 119] on input "“[GEOGRAPHIC_DATA], PA - Landscape Lighting Experts”" at bounding box center [1405, 126] width 209 height 33
drag, startPoint x: 1390, startPoint y: 136, endPoint x: 1500, endPoint y: 127, distance: 110.4
click at [1500, 127] on div "Header Nazareth, [GEOGRAPHIC_DATA] - Landscape Lighting Experts”" at bounding box center [1405, 119] width 209 height 48
click at [1482, 127] on input "[GEOGRAPHIC_DATA], [GEOGRAPHIC_DATA] - Landscape Lighting Experts”" at bounding box center [1405, 126] width 209 height 33
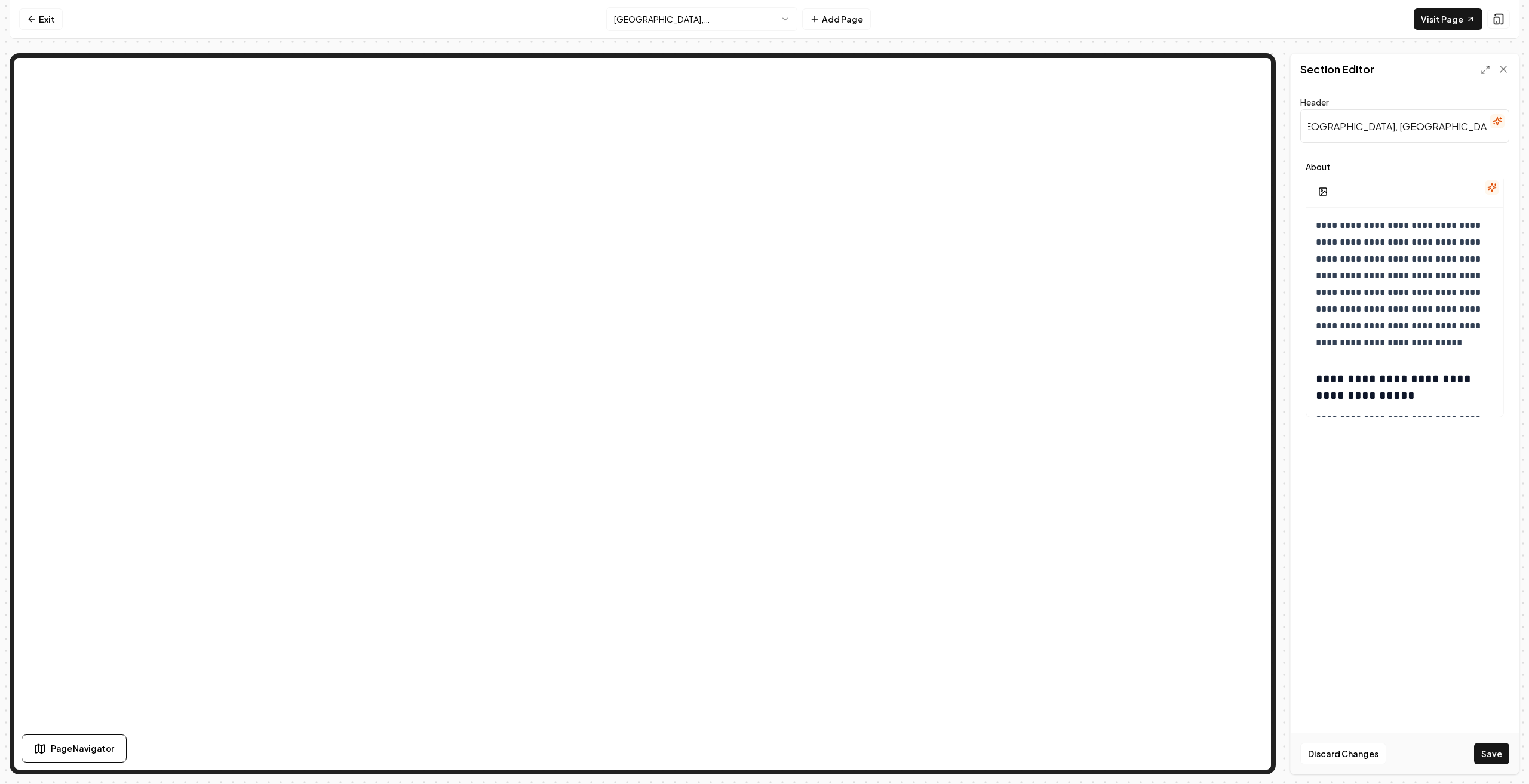
click at [1486, 122] on input "[GEOGRAPHIC_DATA], [GEOGRAPHIC_DATA] - Landscape Lighting Experts”" at bounding box center [1405, 126] width 209 height 33
type input "[GEOGRAPHIC_DATA], [GEOGRAPHIC_DATA] - Landscape Lighting Experts"
click at [1493, 754] on button "Save" at bounding box center [1491, 753] width 35 height 22
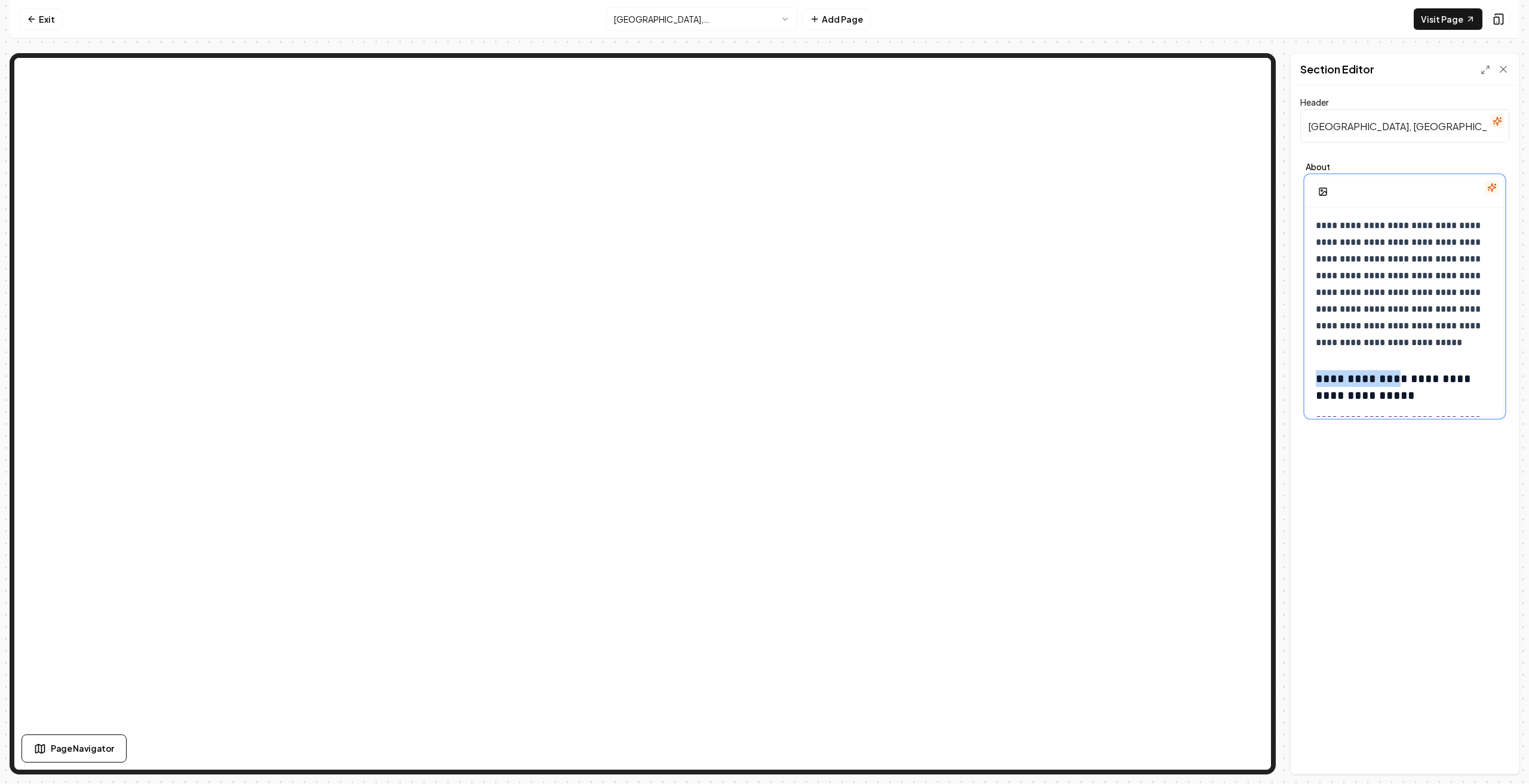
drag, startPoint x: 1406, startPoint y: 379, endPoint x: 1295, endPoint y: 354, distance: 113.8
click at [1295, 354] on div "**********" at bounding box center [1405, 430] width 228 height 689
click at [1495, 750] on button "Save" at bounding box center [1491, 753] width 35 height 22
click at [46, 24] on link "Exit" at bounding box center [41, 19] width 44 height 22
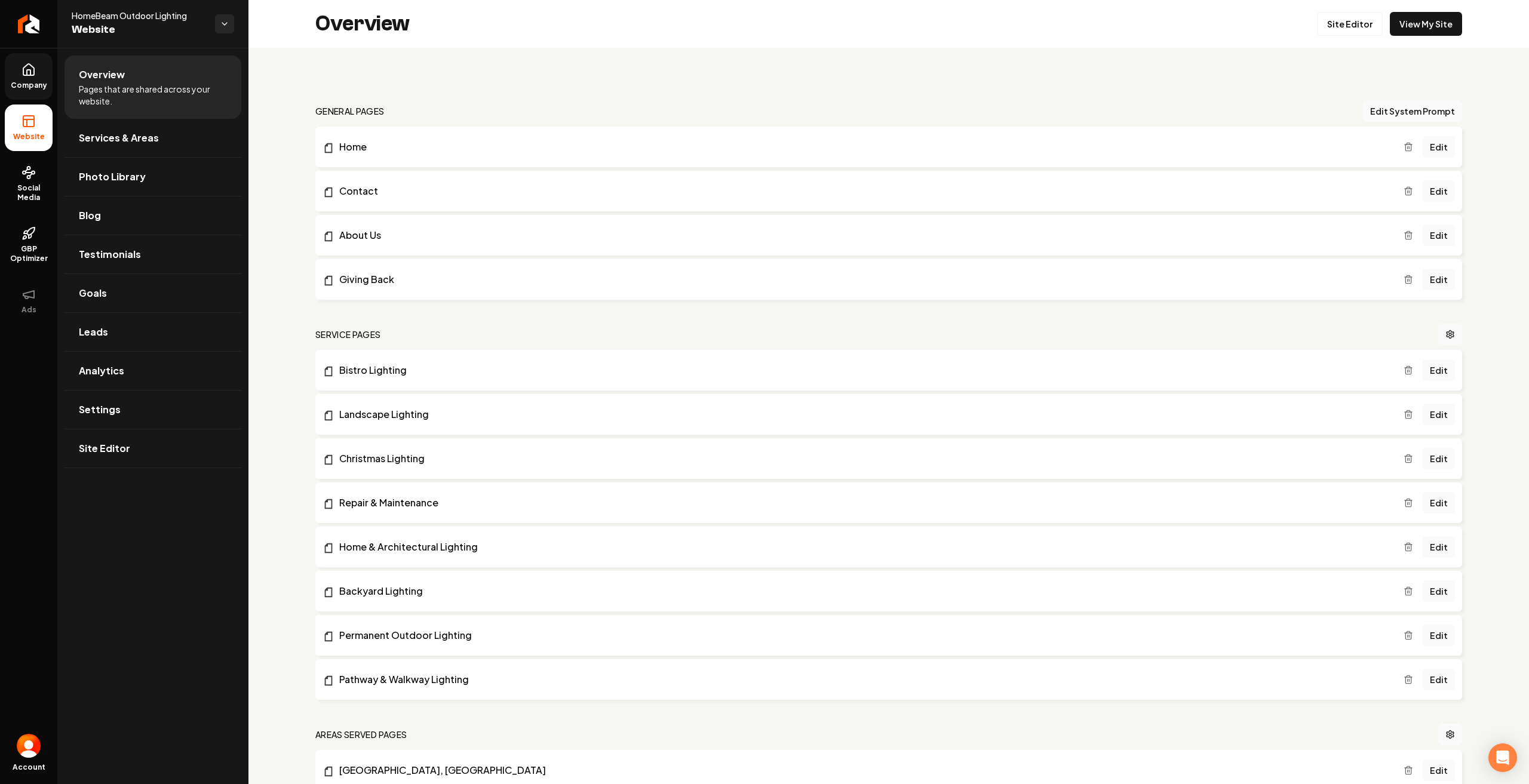
click at [32, 74] on icon at bounding box center [29, 70] width 14 height 14
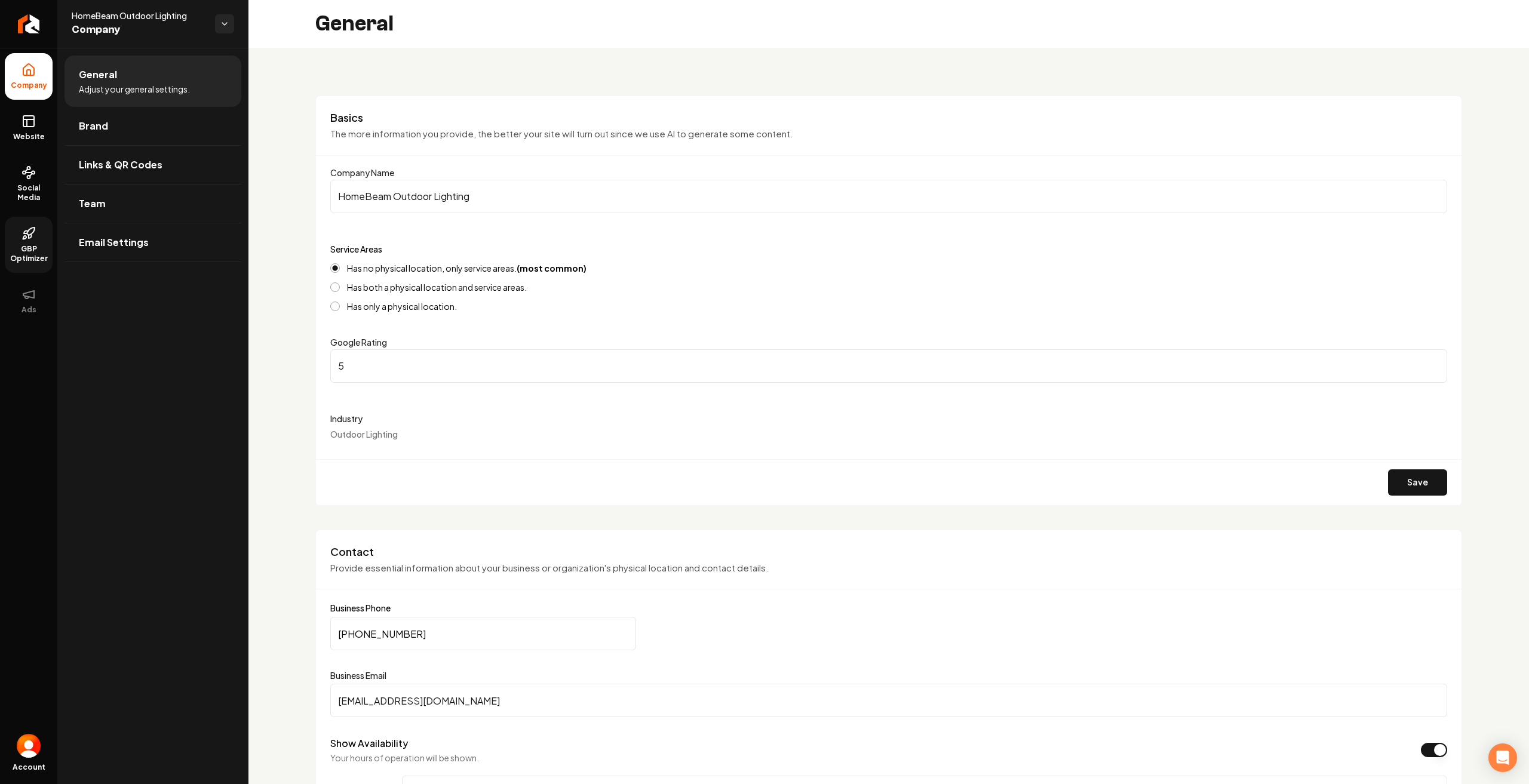
click at [24, 259] on span "GBP Optimizer" at bounding box center [28, 254] width 48 height 19
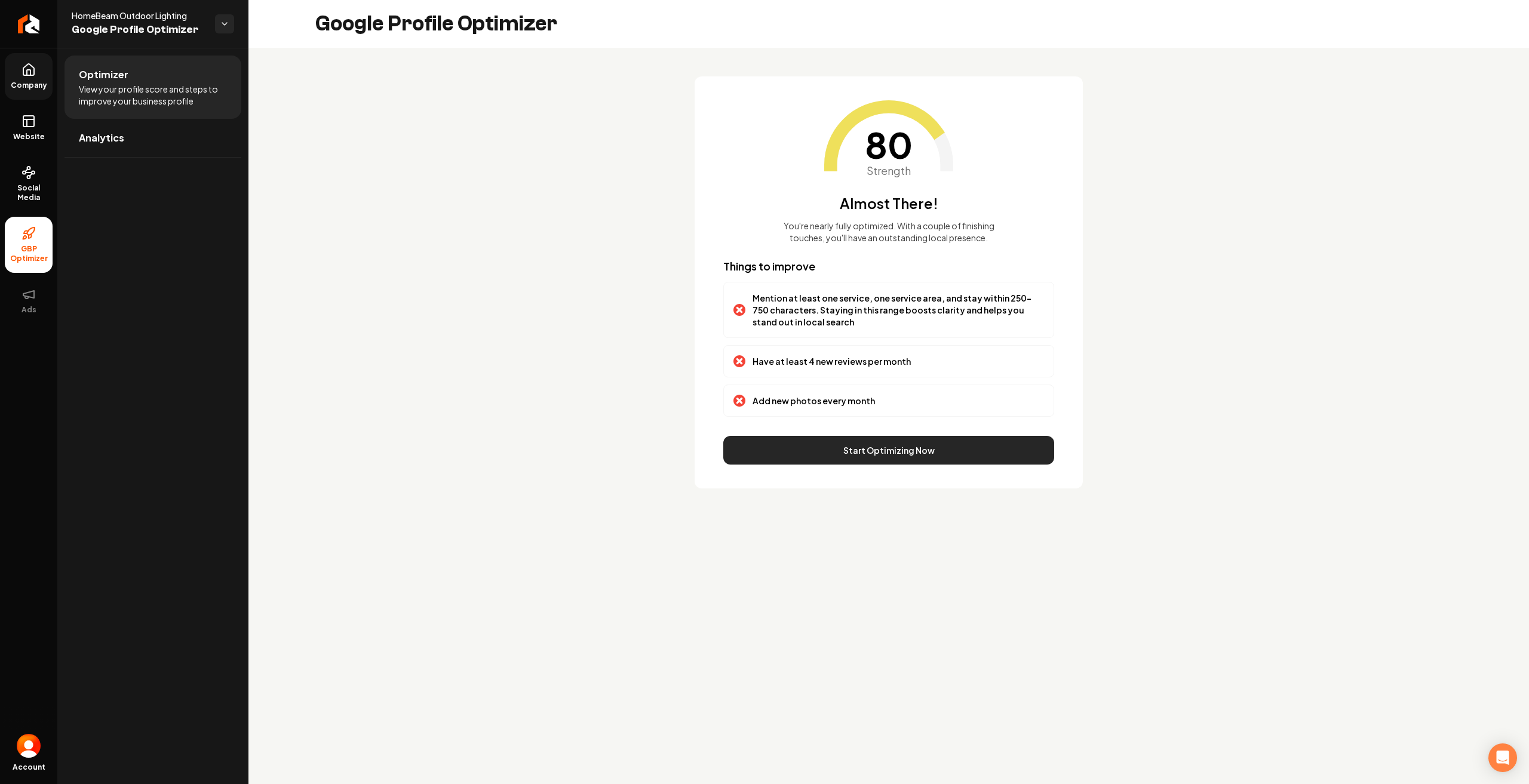
click at [888, 458] on button "Start Optimizing Now" at bounding box center [888, 450] width 331 height 29
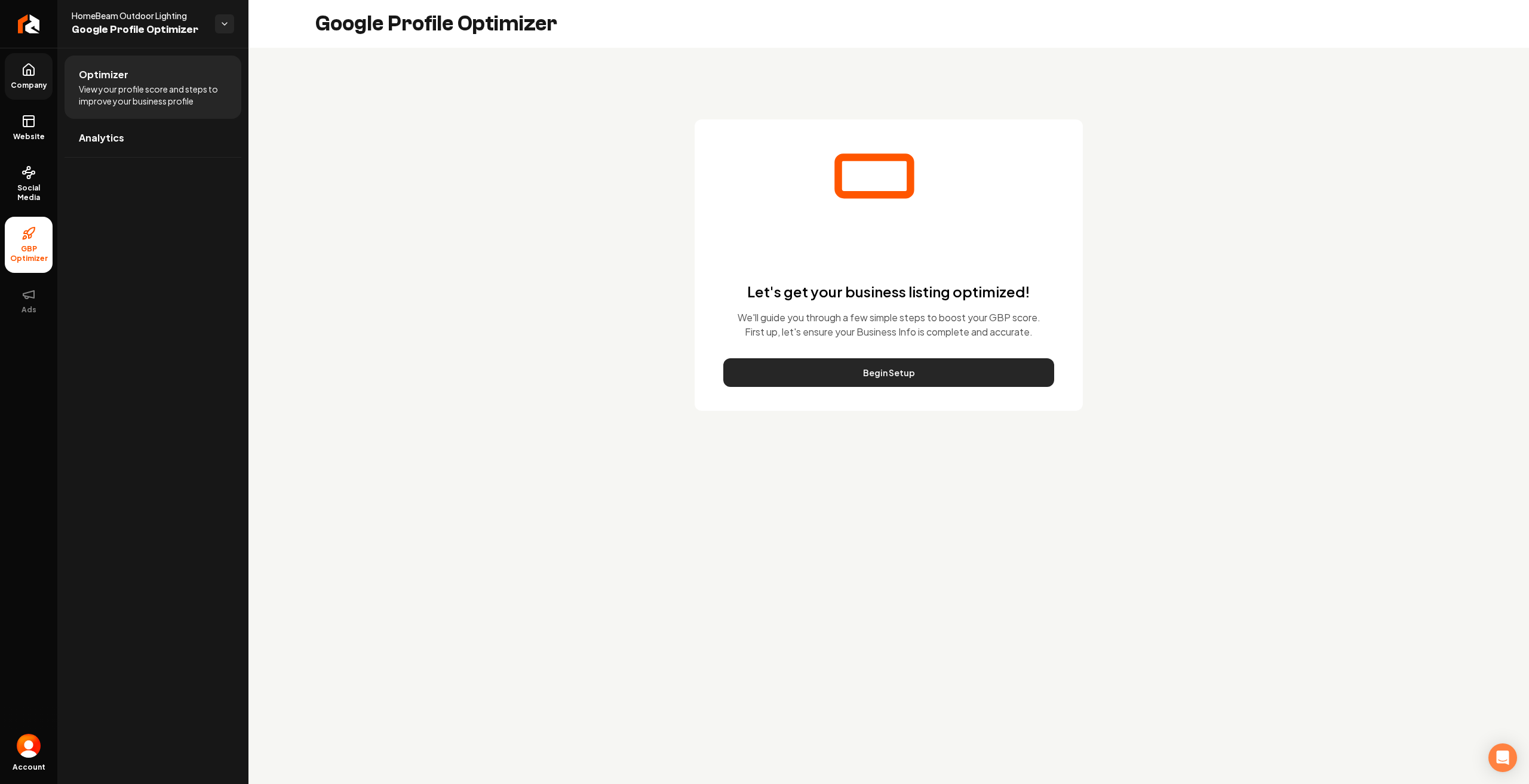
click at [879, 375] on button "Begin Setup" at bounding box center [888, 372] width 331 height 29
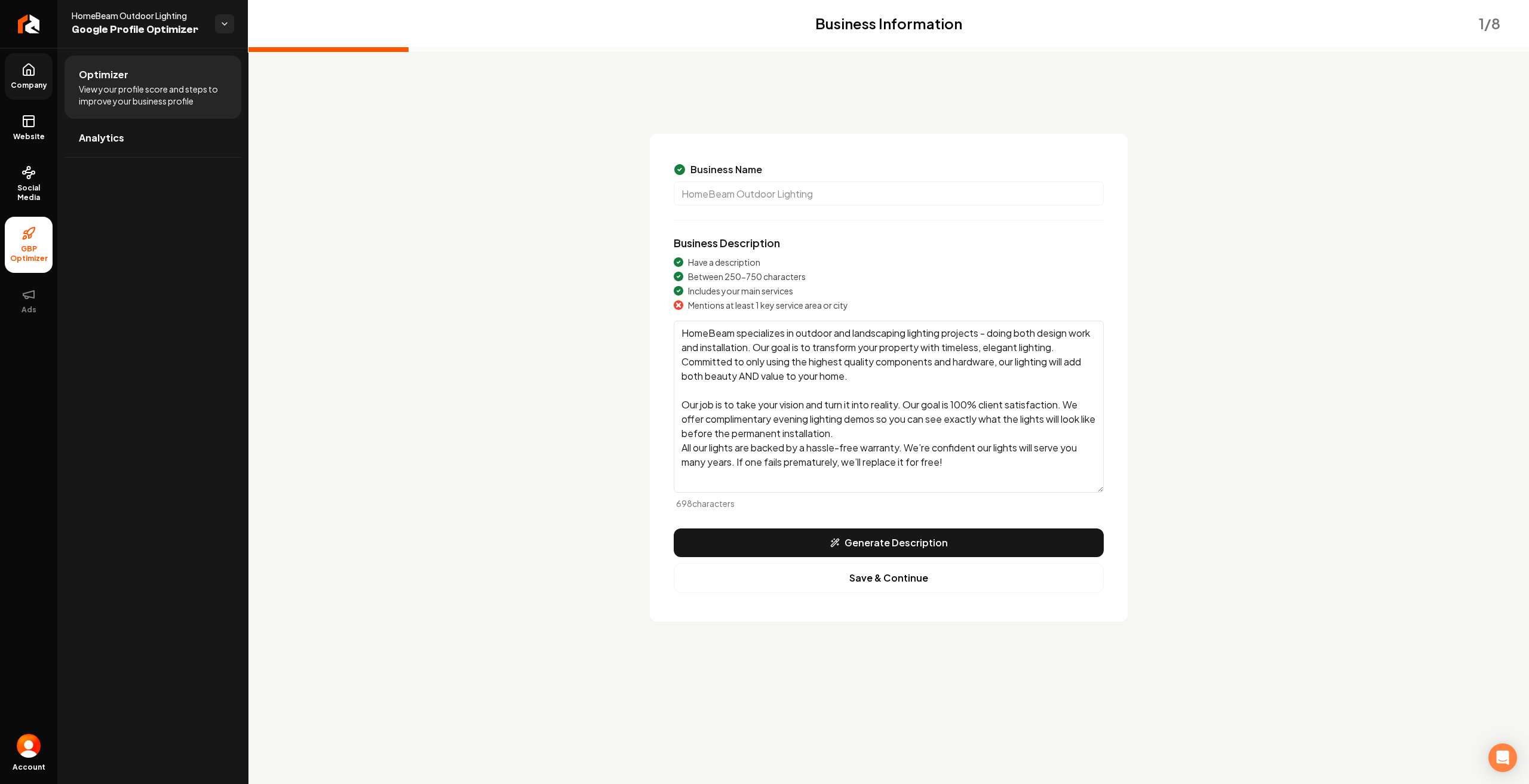
drag, startPoint x: 955, startPoint y: 475, endPoint x: 672, endPoint y: 327, distance: 319.4
click at [672, 327] on div "Business Name HomeBeam Outdoor Lighting Business Description Have a description…" at bounding box center [889, 378] width 478 height 488
click at [944, 480] on textarea "HomeBeam specializes in outdoor and landscaping lighting projects - doing both …" at bounding box center [888, 406] width 430 height 172
drag, startPoint x: 978, startPoint y: 477, endPoint x: 633, endPoint y: 326, distance: 376.6
click at [633, 326] on div "Business Information 1 / 8 Business Name HomeBeam Outdoor Lighting Business Des…" at bounding box center [888, 368] width 1147 height 507
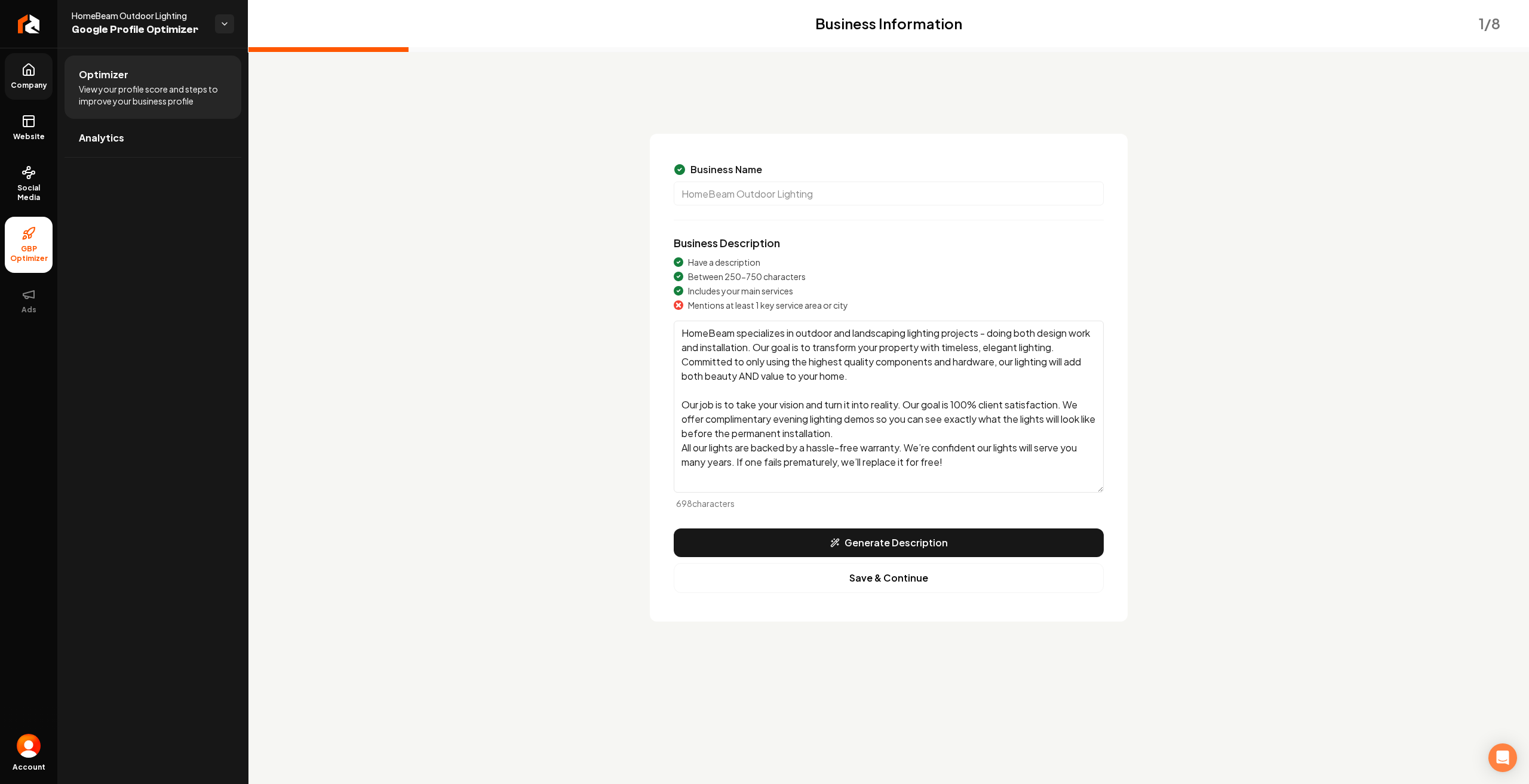
paste textarea "e lighting design and installation, transforming properties with timeless, eleg…"
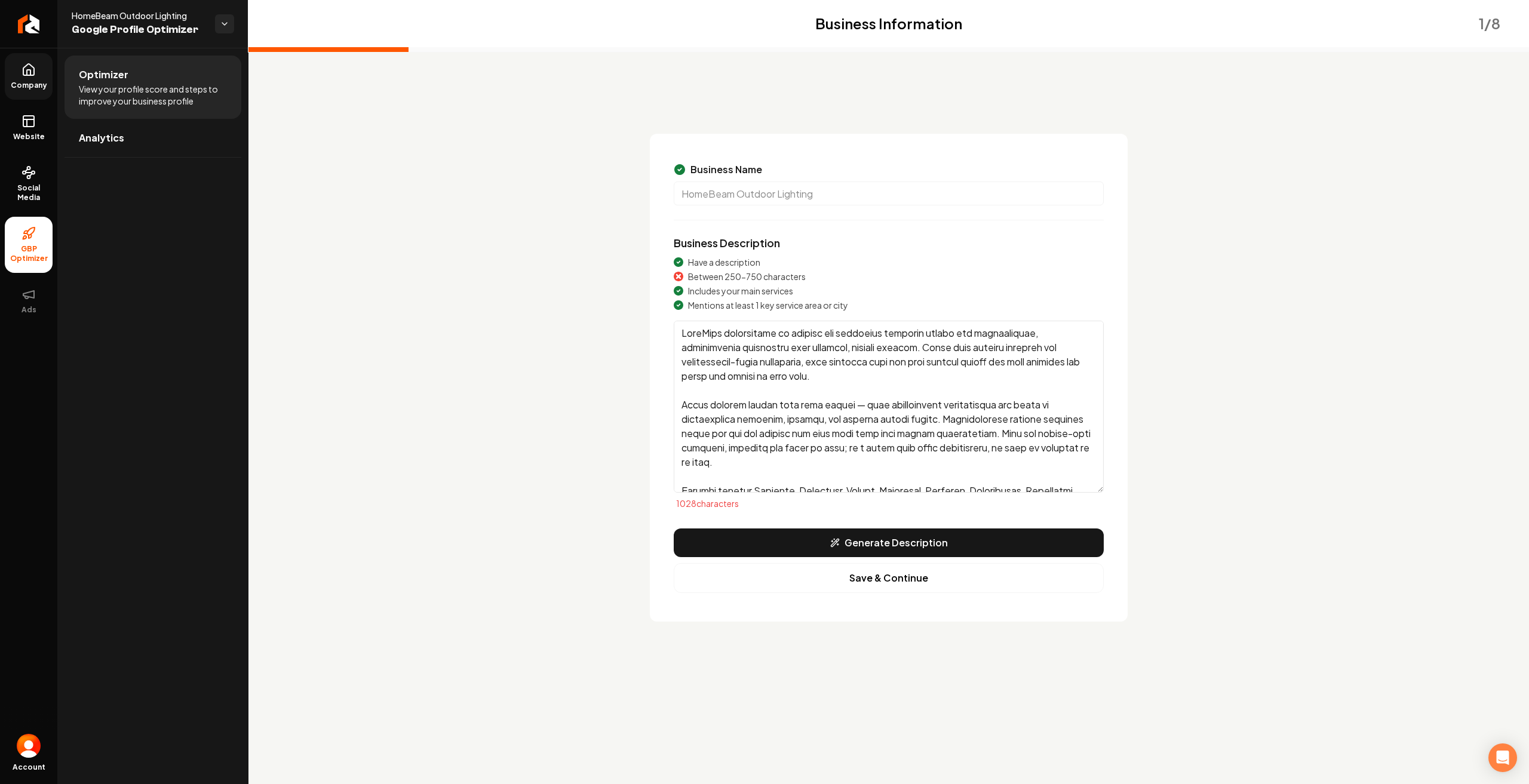
drag, startPoint x: 811, startPoint y: 477, endPoint x: 642, endPoint y: 304, distance: 241.8
click at [642, 304] on div "Business Information 1 / 8 Business Name HomeBeam Outdoor Lighting Business Des…" at bounding box center [888, 368] width 1147 height 507
paste textarea "With premium fixtures and professional-grade components, your lighting will enh…"
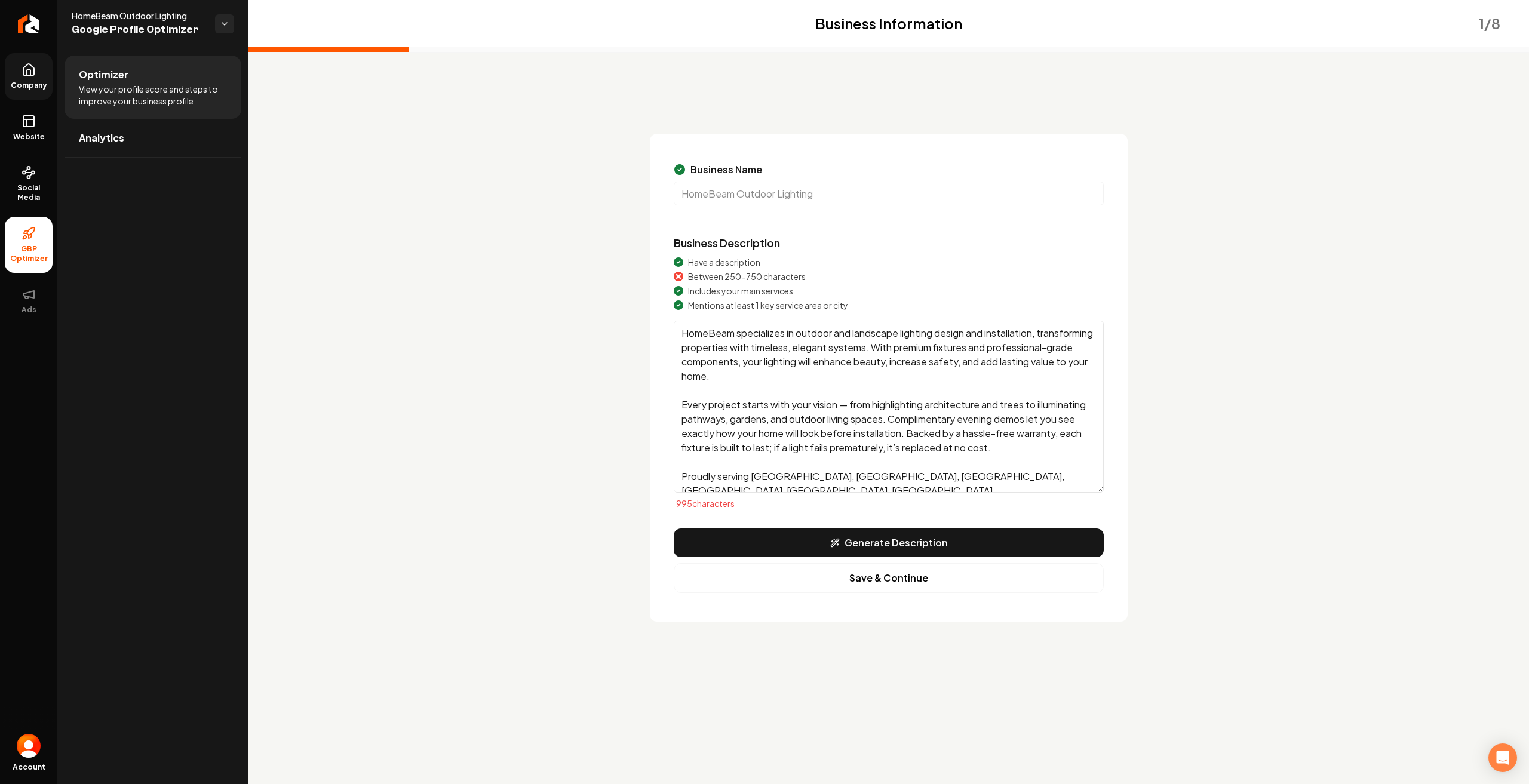
drag, startPoint x: 806, startPoint y: 486, endPoint x: 614, endPoint y: 312, distance: 259.1
click at [614, 312] on div "Business Information 1 / 8 Business Name HomeBeam Outdoor Lighting Business Des…" at bounding box center [888, 368] width 1147 height 507
paste textarea "Using only premium fixtures and professional components, your lighting will enh…"
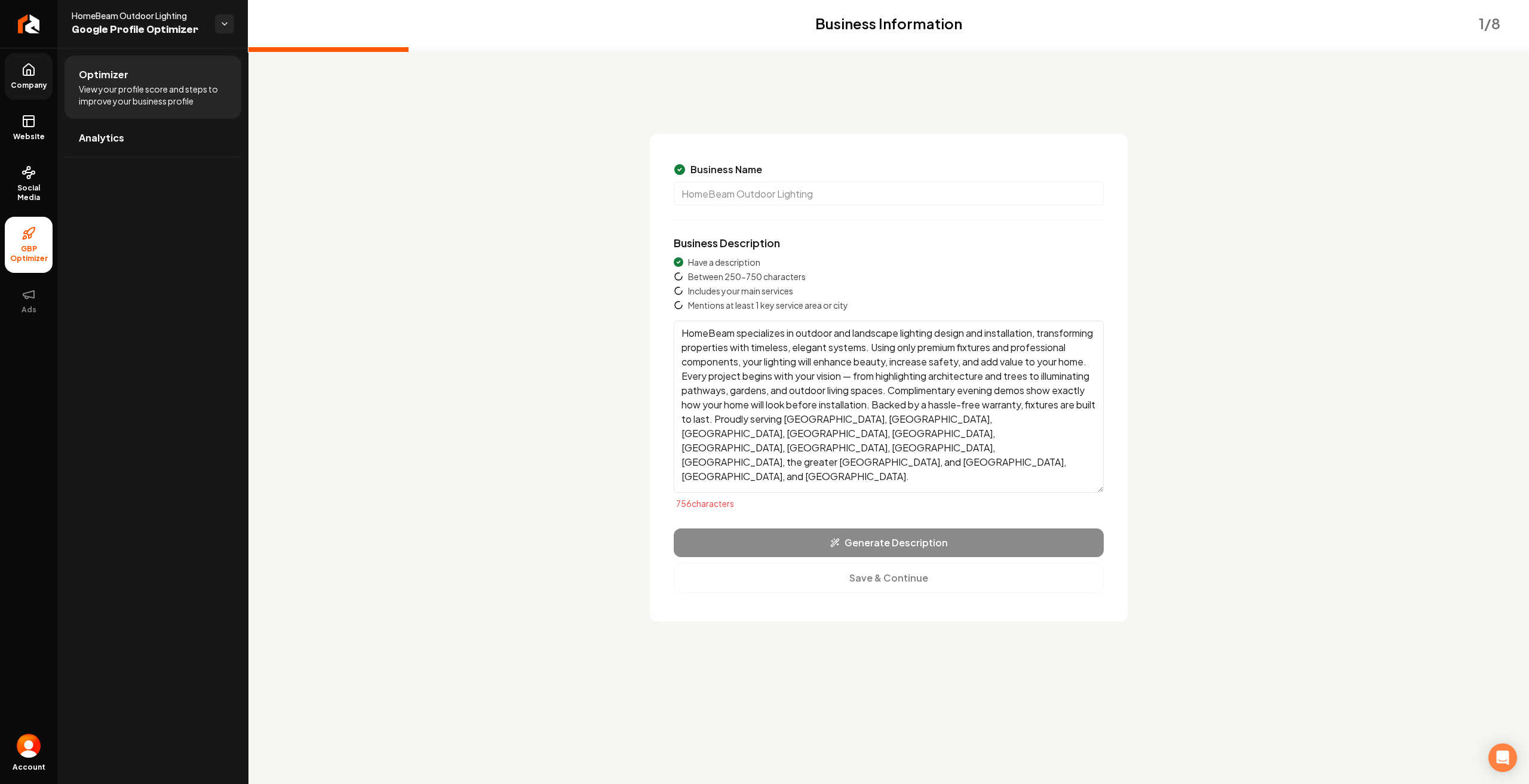
click at [986, 394] on textarea "HomeBeam specializes in outdoor and landscape lighting design and installation,…" at bounding box center [888, 406] width 430 height 172
click at [983, 392] on textarea "HomeBeam specializes in outdoor and landscape lighting design and installation,…" at bounding box center [888, 406] width 430 height 172
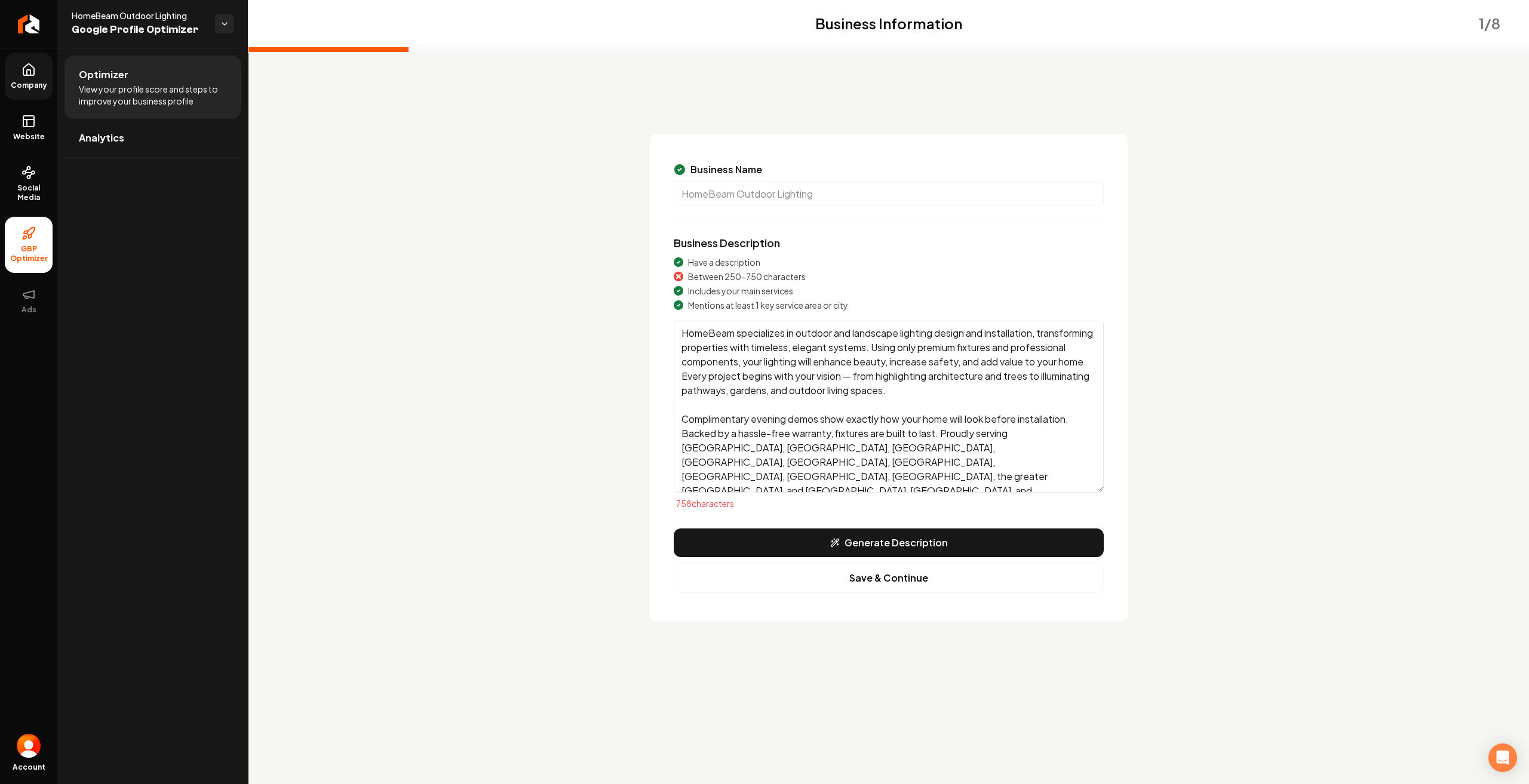
drag, startPoint x: 1083, startPoint y: 423, endPoint x: 677, endPoint y: 416, distance: 406.1
click at [677, 416] on textarea "HomeBeam specializes in outdoor and landscape lighting design and installation,…" at bounding box center [888, 406] width 430 height 172
click at [836, 421] on textarea "HomeBeam specializes in outdoor and landscape lighting design and installation,…" at bounding box center [888, 406] width 430 height 172
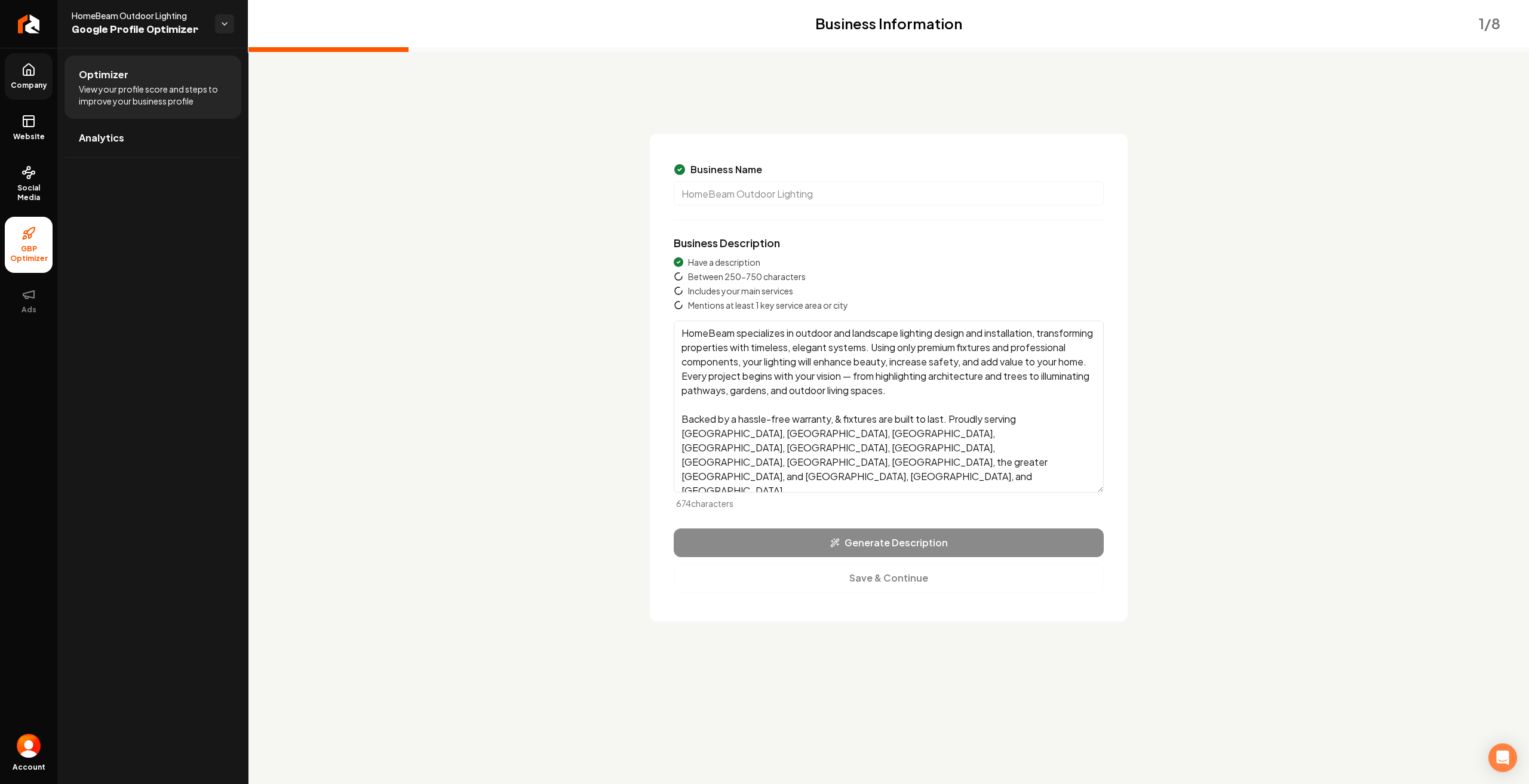
click at [878, 423] on textarea "HomeBeam specializes in outdoor and landscape lighting design and installation,…" at bounding box center [888, 406] width 430 height 172
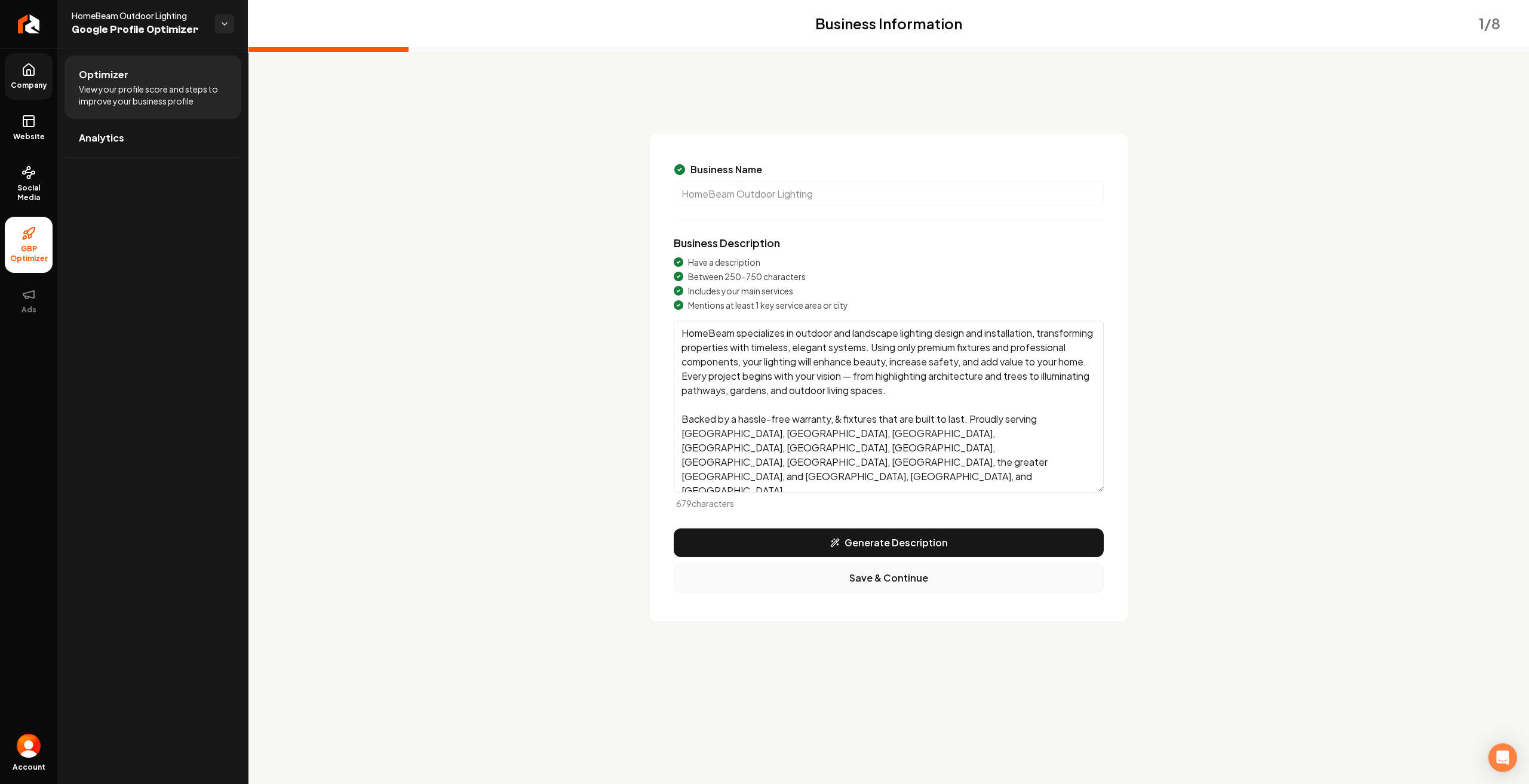
type textarea "HomeBeam specializes in outdoor and landscape lighting design and installation,…"
click at [880, 578] on button "Save & Continue" at bounding box center [888, 578] width 430 height 30
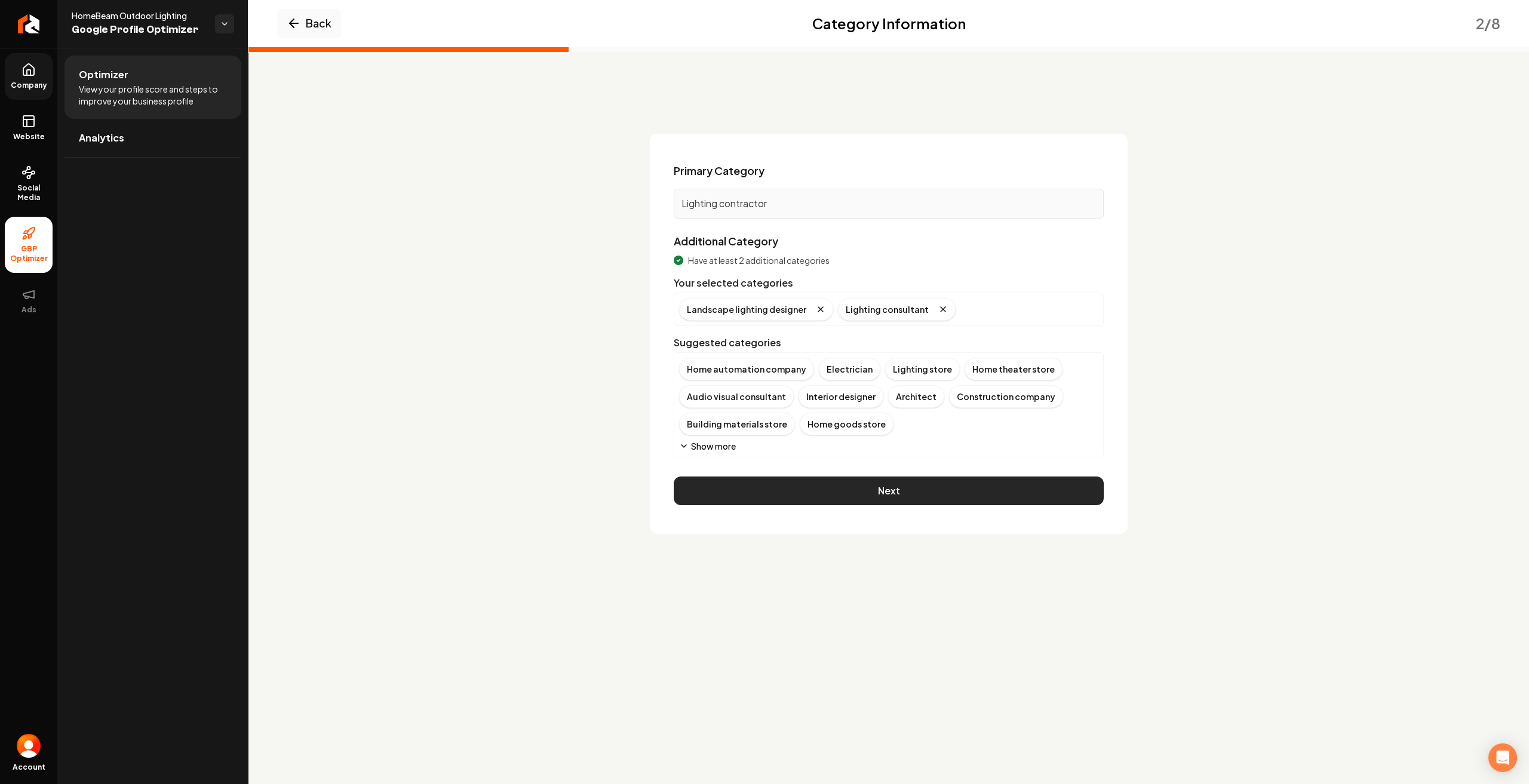
click at [922, 492] on button "Next" at bounding box center [888, 491] width 430 height 29
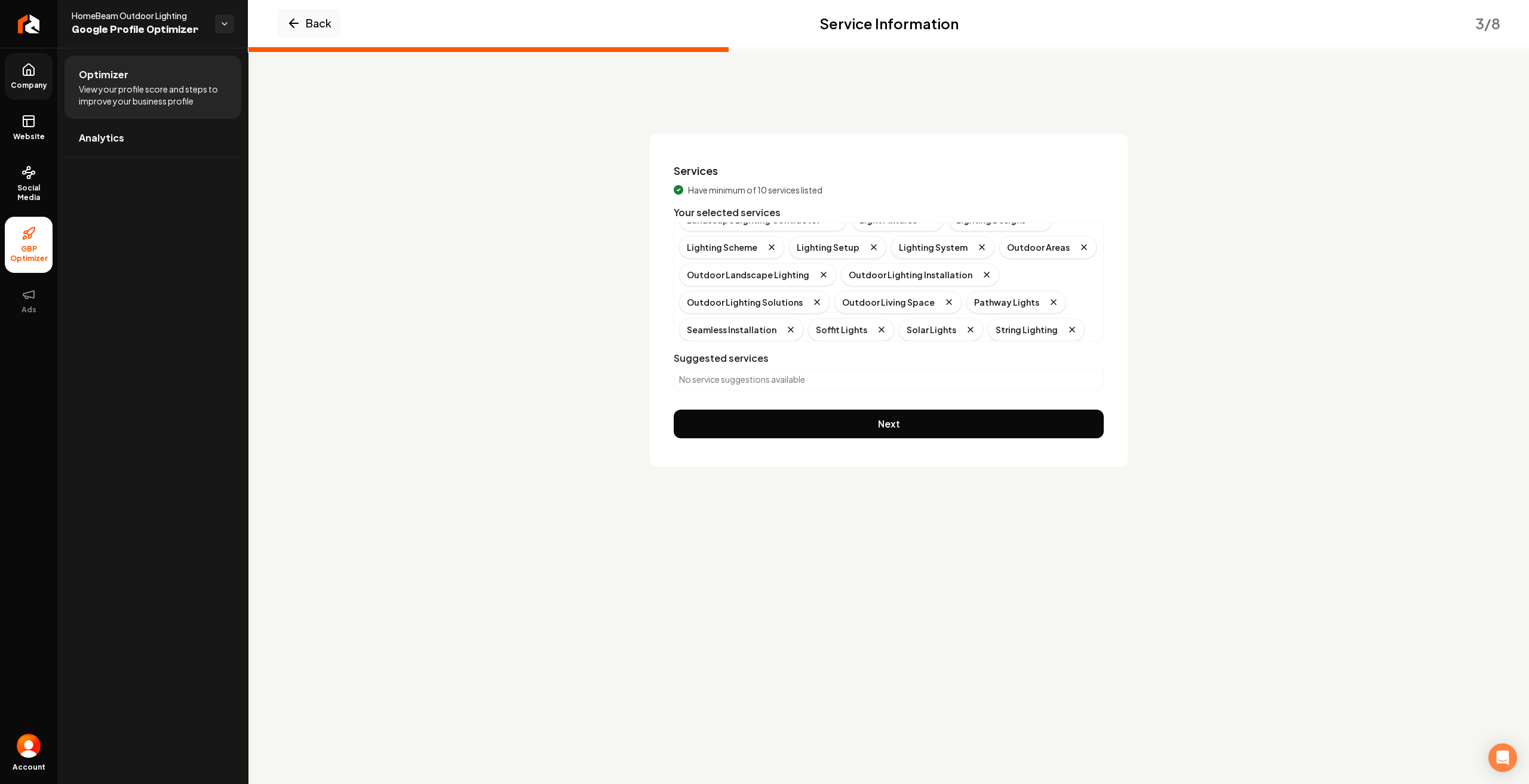
scroll to position [318, 0]
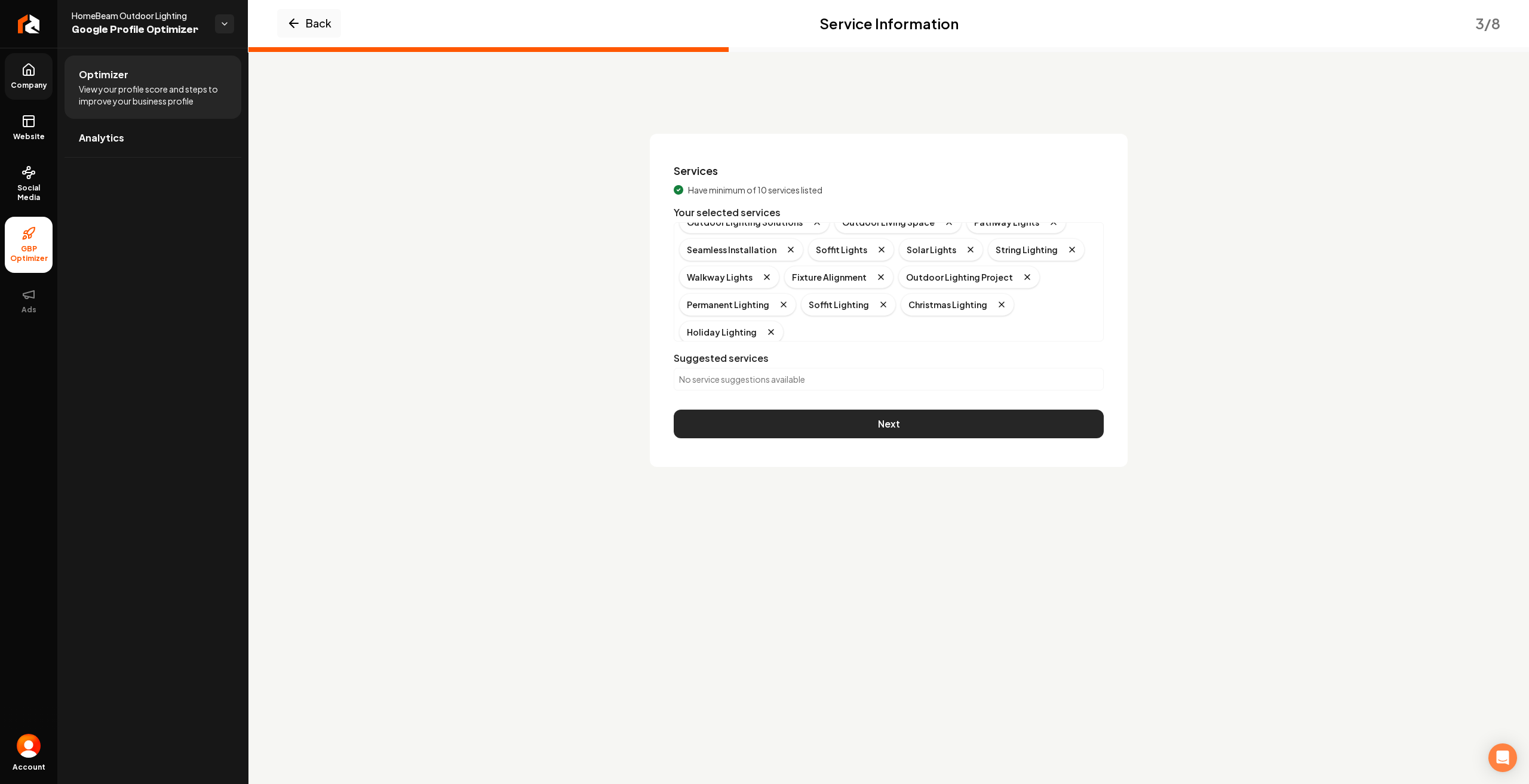
click at [902, 428] on button "Next" at bounding box center [888, 424] width 430 height 29
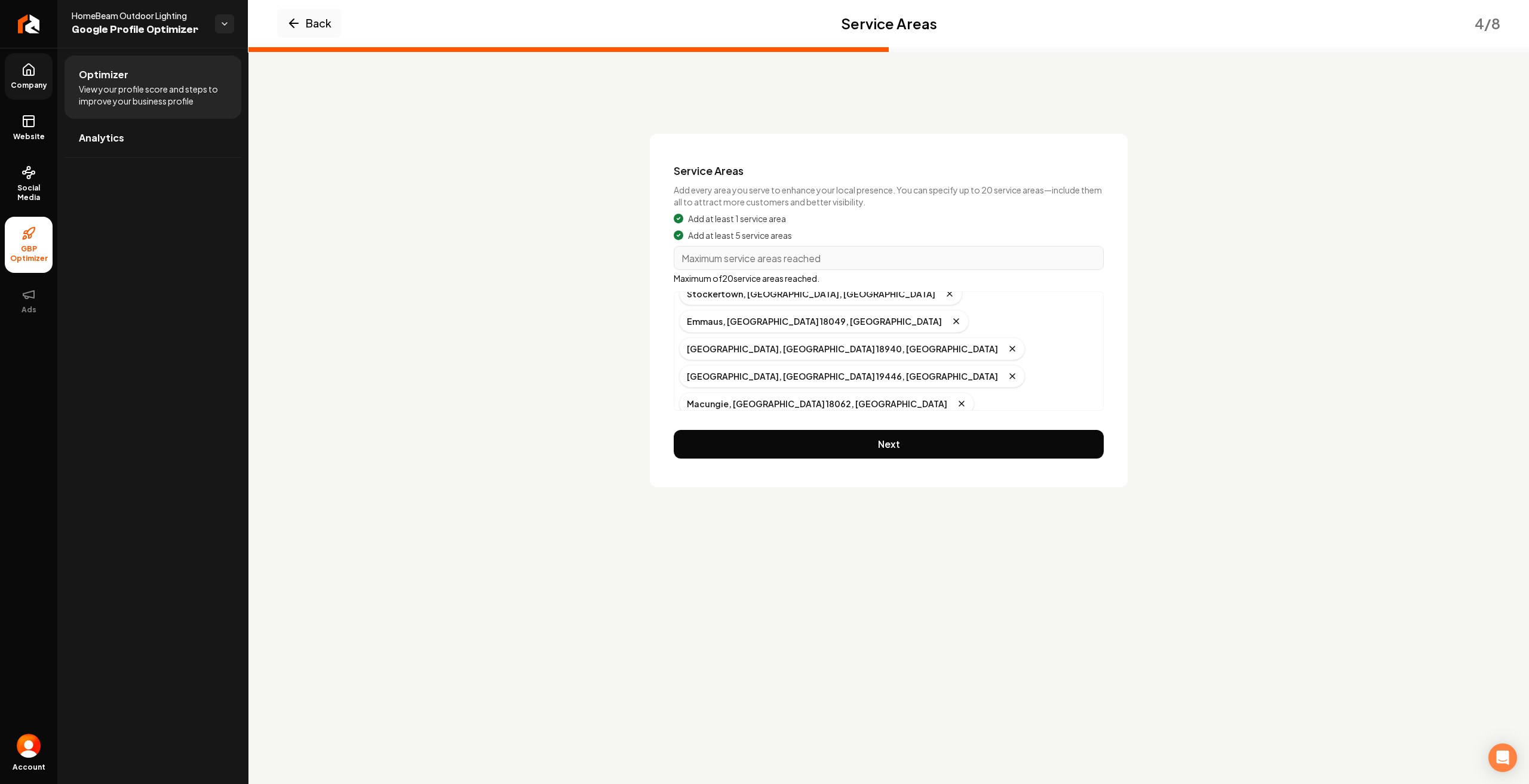
scroll to position [130, 0]
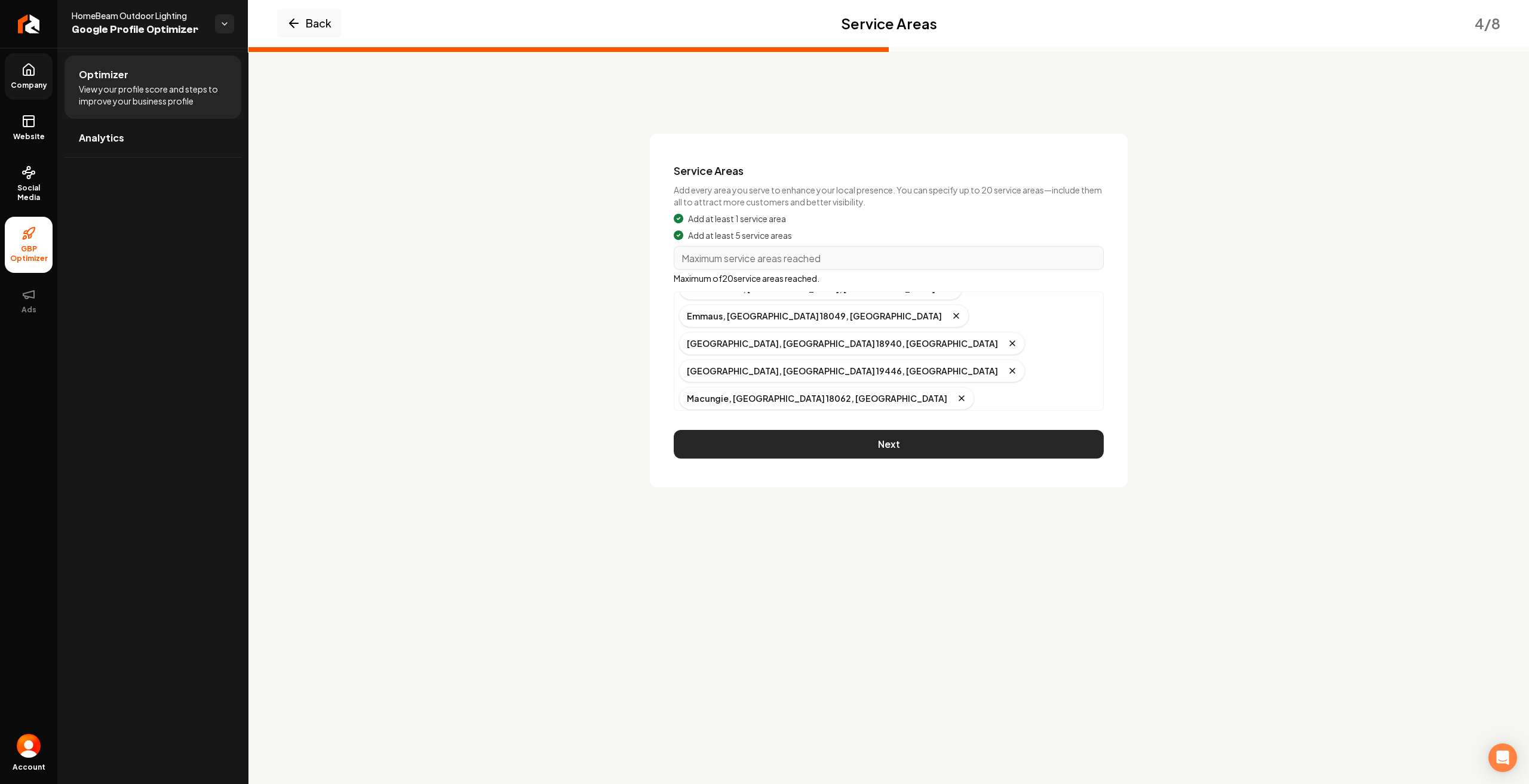
click at [852, 452] on button "Next" at bounding box center [888, 444] width 430 height 29
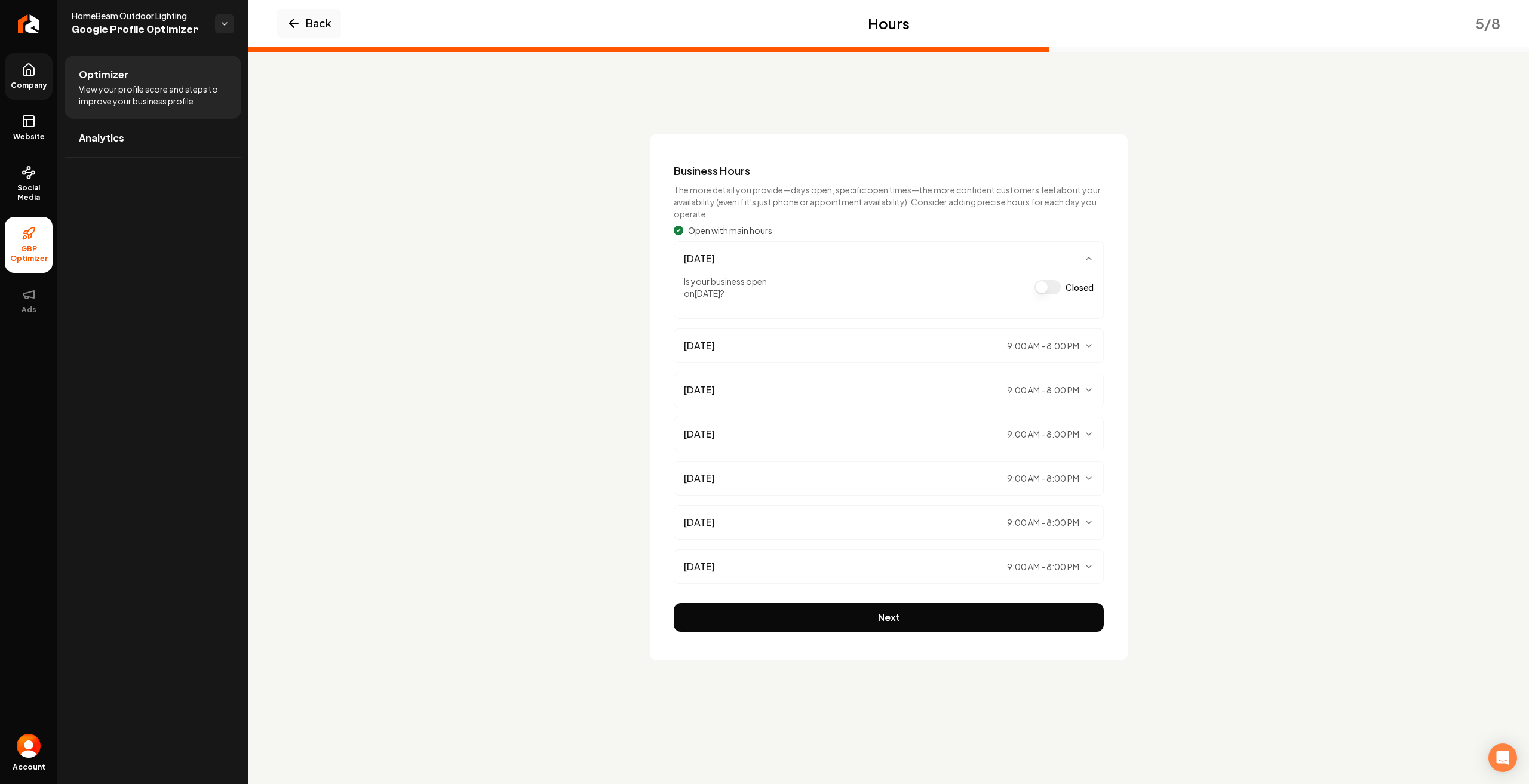
click at [896, 626] on button "Next" at bounding box center [888, 617] width 430 height 29
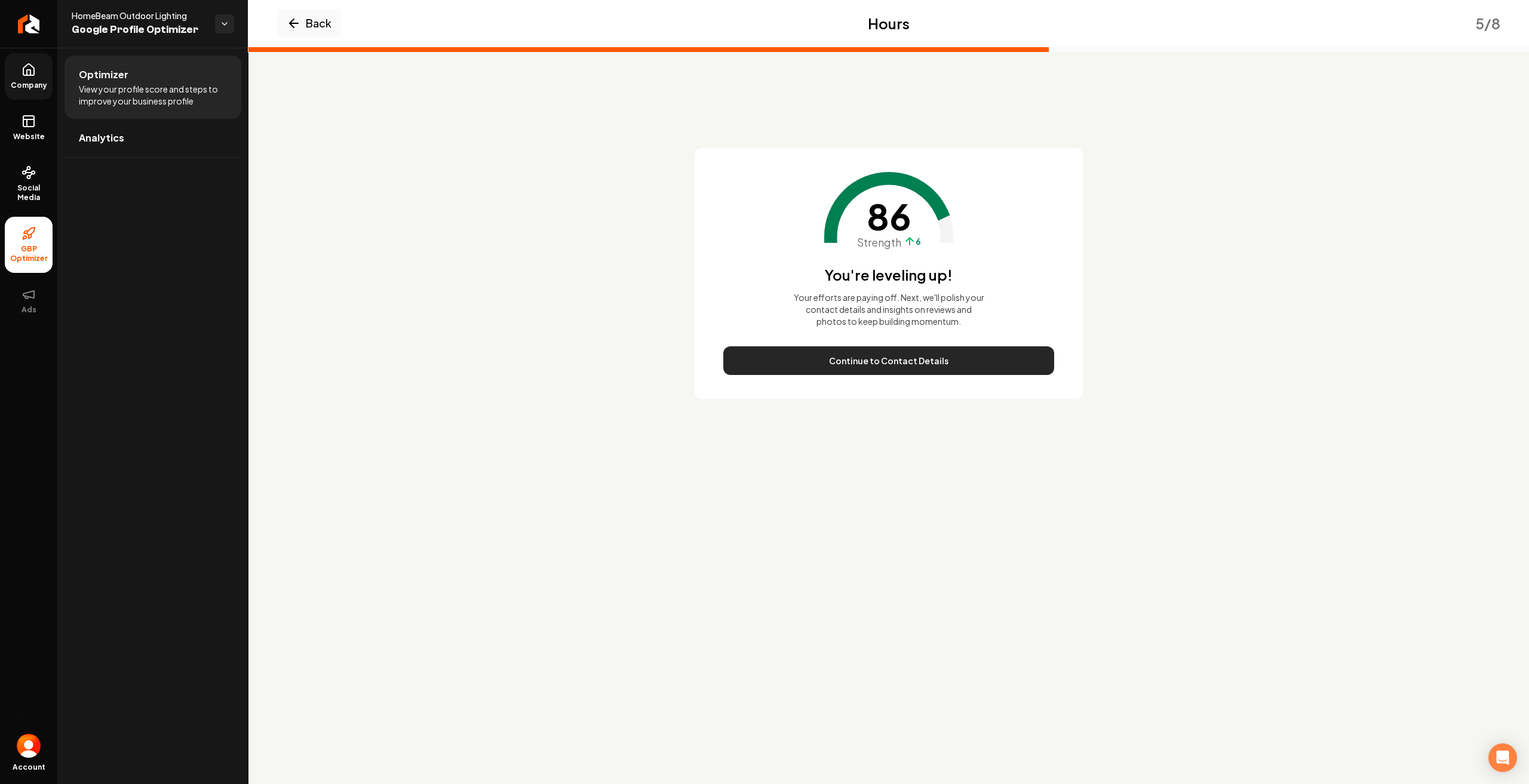
click at [894, 368] on button "Continue to Contact Details" at bounding box center [888, 360] width 331 height 29
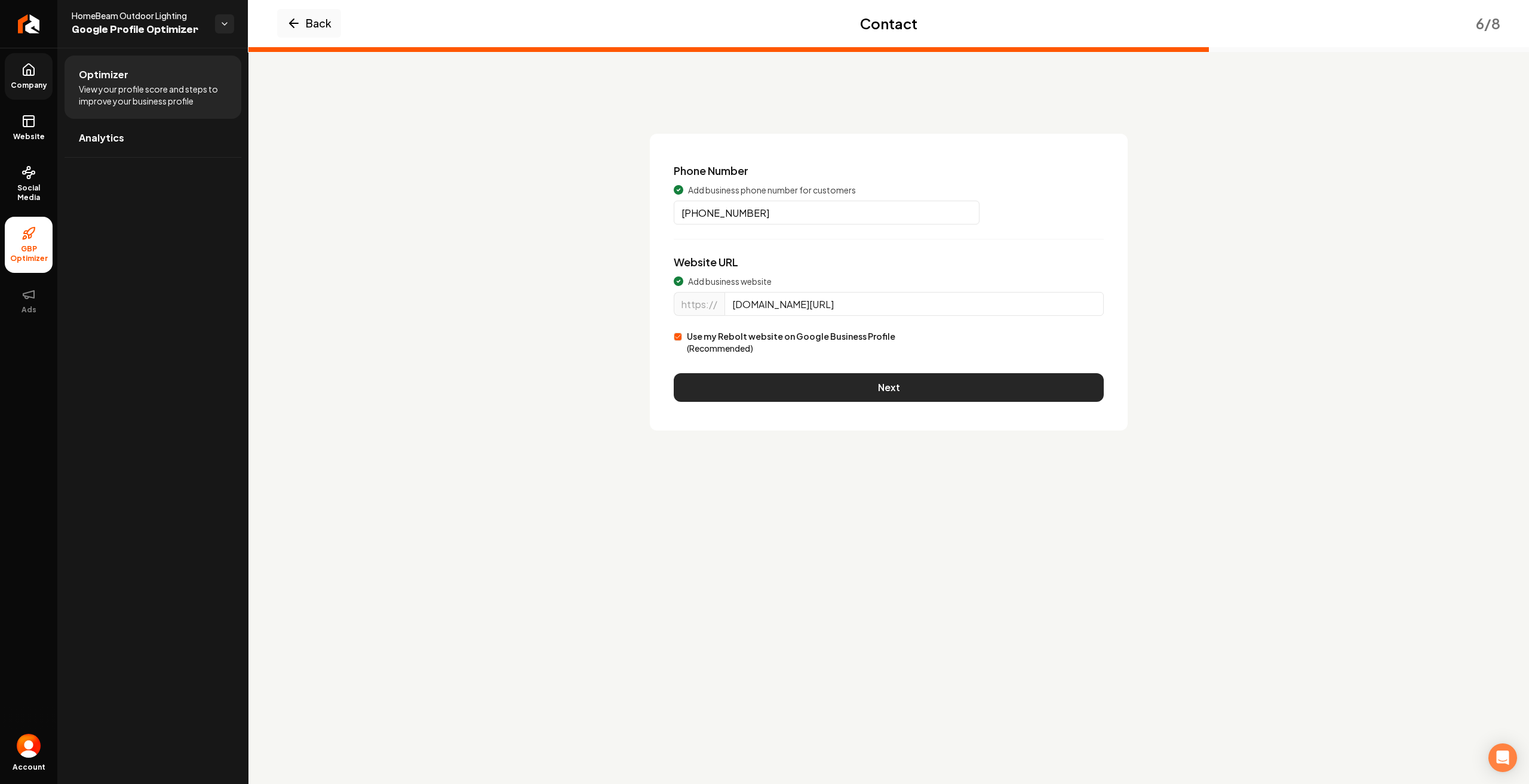
click at [884, 382] on button "Next" at bounding box center [888, 388] width 430 height 29
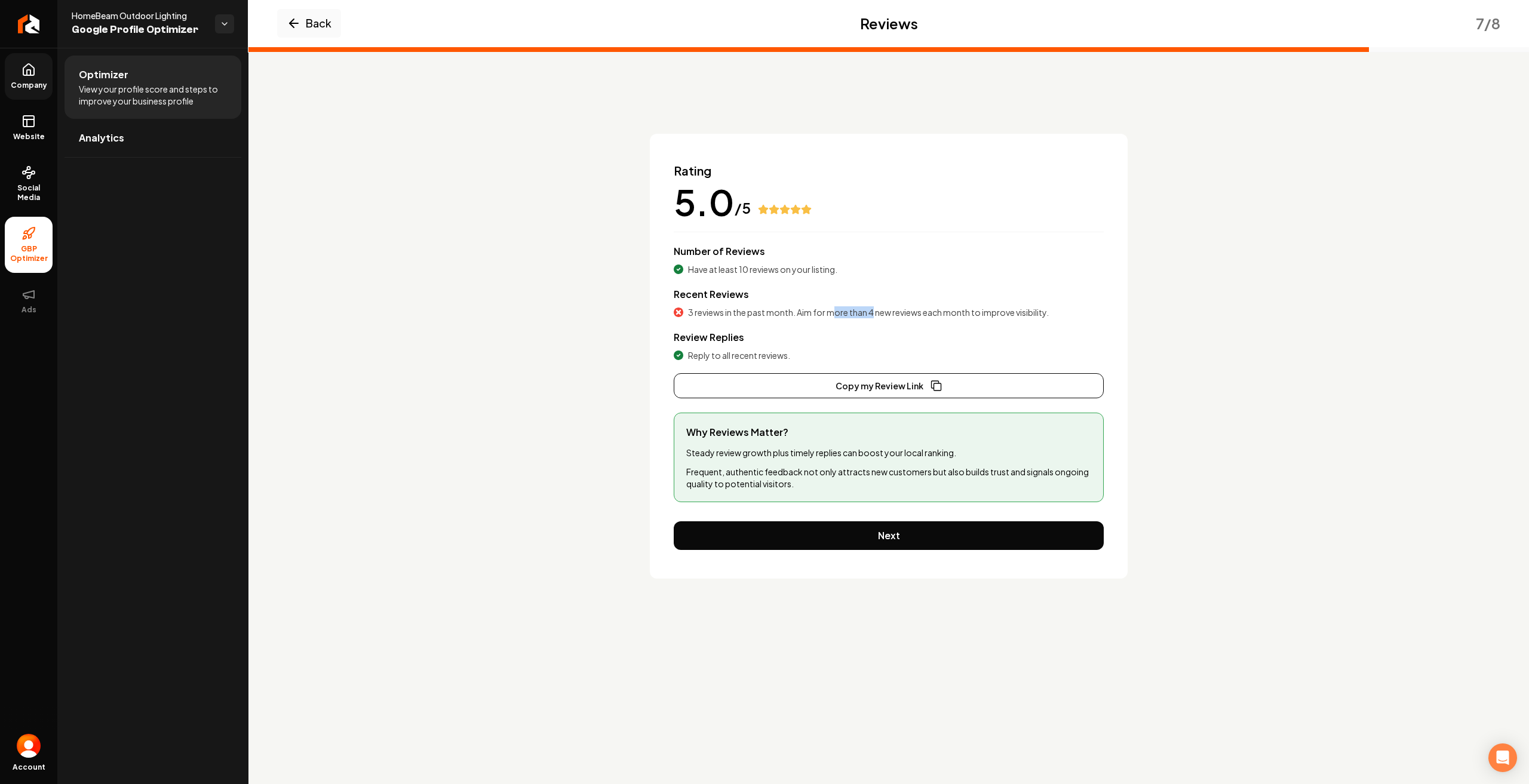
drag, startPoint x: 835, startPoint y: 311, endPoint x: 872, endPoint y: 316, distance: 37.3
click at [872, 316] on span "3 reviews in the past month. Aim for more than 4 new reviews each month to impr…" at bounding box center [868, 312] width 361 height 12
click at [875, 319] on div "Rating 5.0 /5 Number of Reviews Have at least 10 reviews on your listing. Recen…" at bounding box center [888, 281] width 430 height 236
